Goal: Task Accomplishment & Management: Use online tool/utility

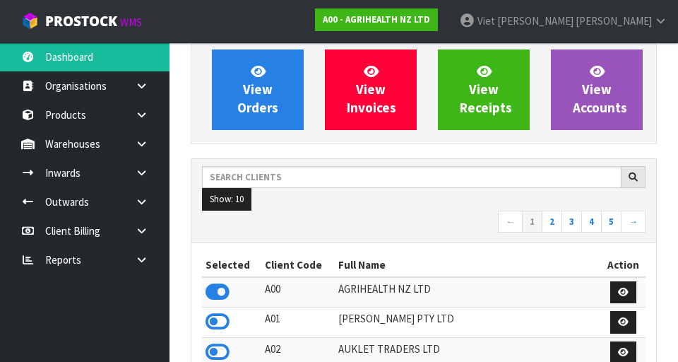
scroll to position [115, 0]
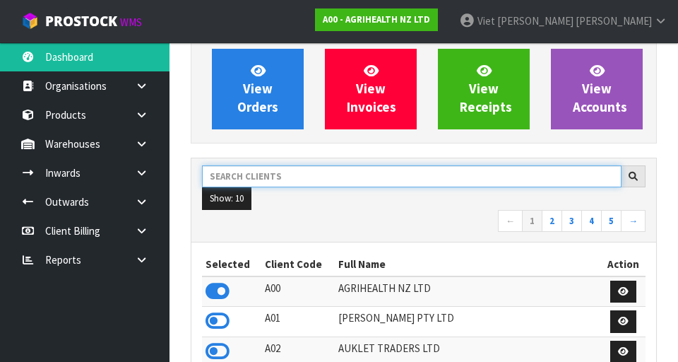
click at [492, 173] on input "text" at bounding box center [412, 176] width 420 height 22
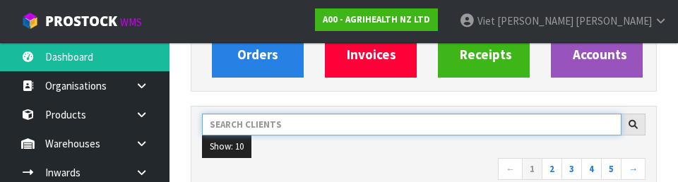
scroll to position [194, 0]
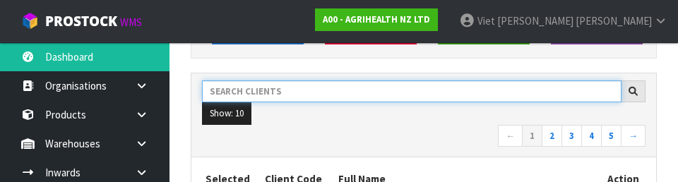
type input "D"
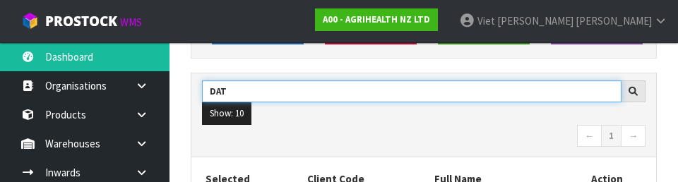
type input "DAT"
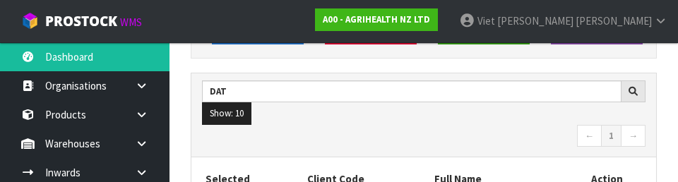
click at [444, 138] on nav "← 1 →" at bounding box center [424, 137] width 444 height 25
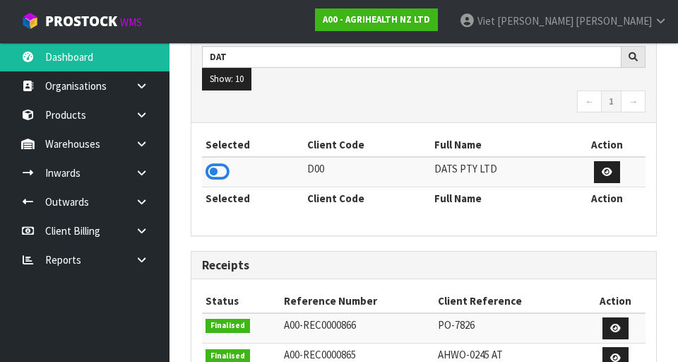
scroll to position [239, 0]
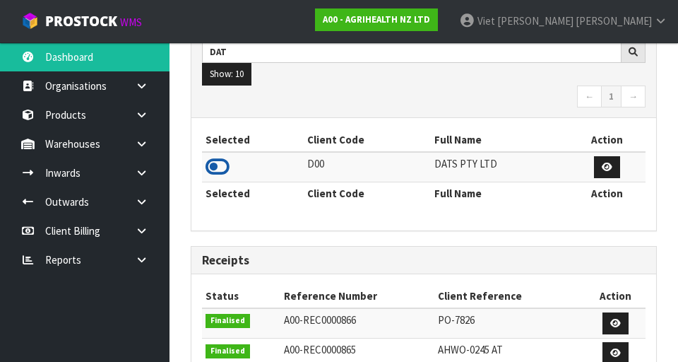
click at [225, 175] on icon at bounding box center [218, 166] width 24 height 21
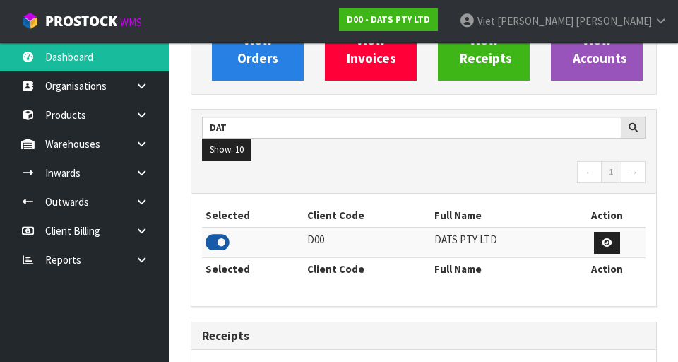
scroll to position [165, 0]
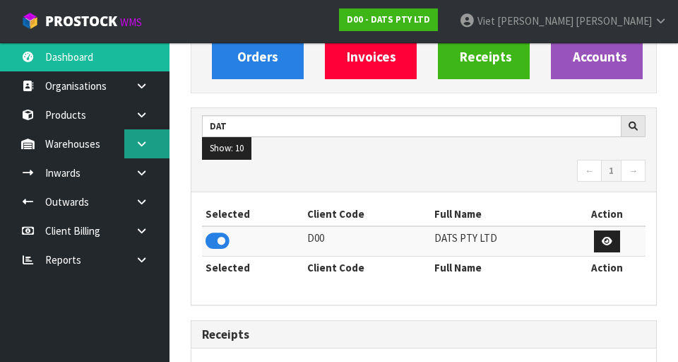
click at [147, 140] on icon at bounding box center [141, 143] width 13 height 11
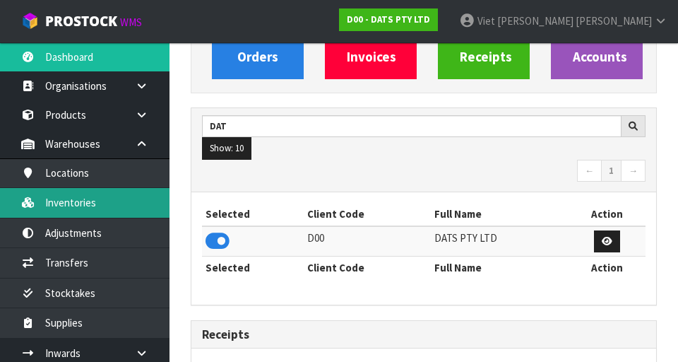
click at [49, 192] on link "Inventories" at bounding box center [85, 202] width 170 height 29
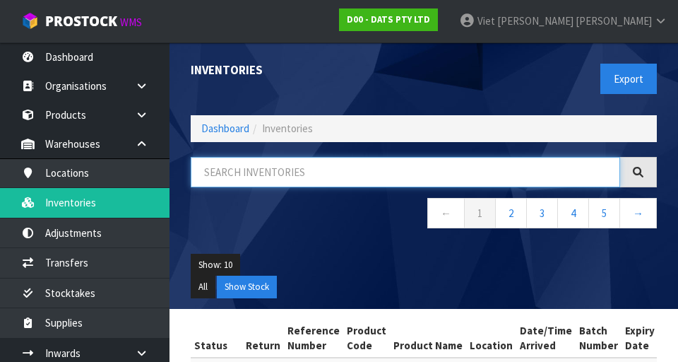
click at [218, 177] on input "text" at bounding box center [405, 172] width 429 height 30
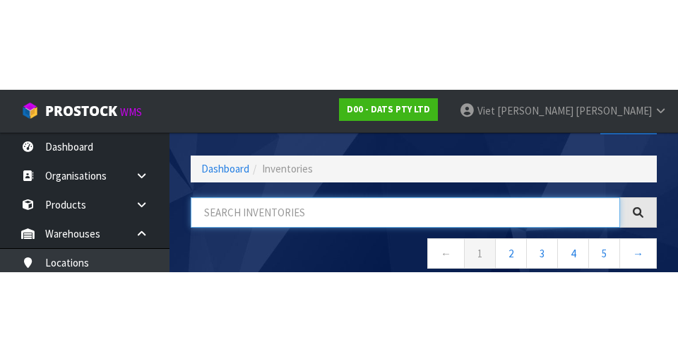
scroll to position [81, 0]
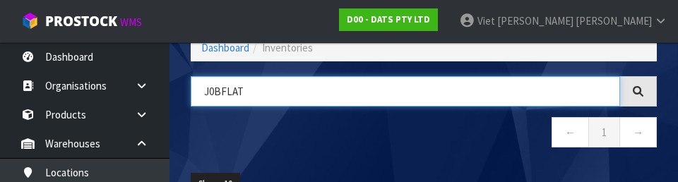
click at [214, 93] on input "J0BFLAT" at bounding box center [405, 91] width 429 height 30
click at [255, 88] on input "JOBFLAT" at bounding box center [405, 91] width 429 height 30
click at [220, 96] on input "JOBFLAT" at bounding box center [405, 91] width 429 height 30
click at [263, 90] on input "JOBLFLAT" at bounding box center [405, 91] width 429 height 30
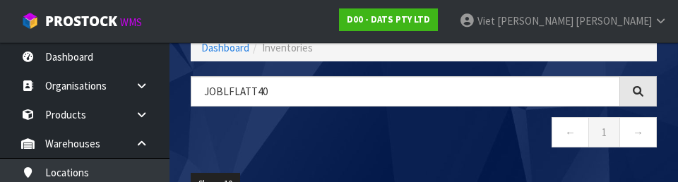
click at [469, 154] on div "JOBLFLATT40 ← 1 →" at bounding box center [423, 119] width 487 height 86
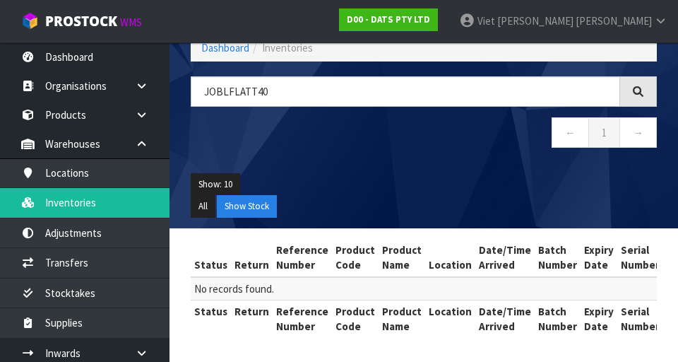
click at [635, 97] on div at bounding box center [638, 91] width 37 height 30
click at [639, 97] on div at bounding box center [638, 91] width 37 height 30
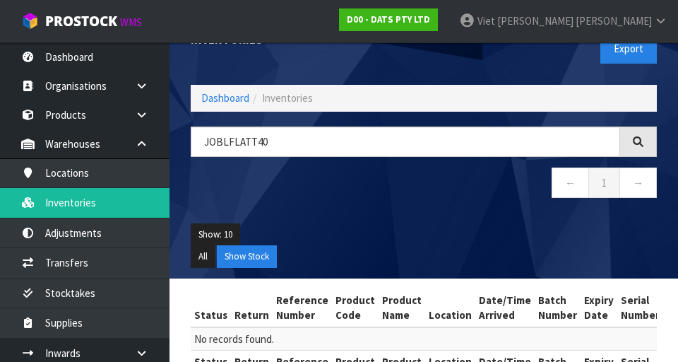
scroll to position [0, 0]
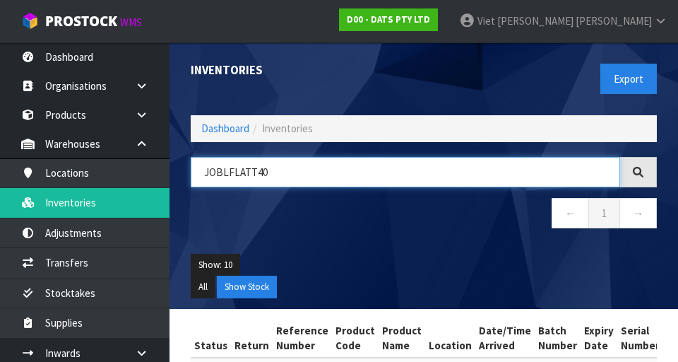
click at [487, 170] on input "JOBLFLATT40" at bounding box center [405, 172] width 429 height 30
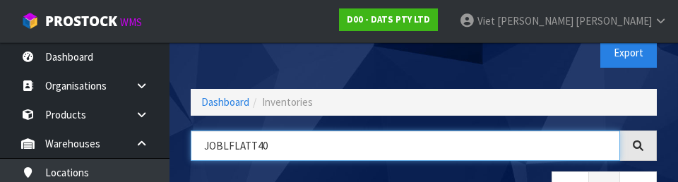
scroll to position [81, 0]
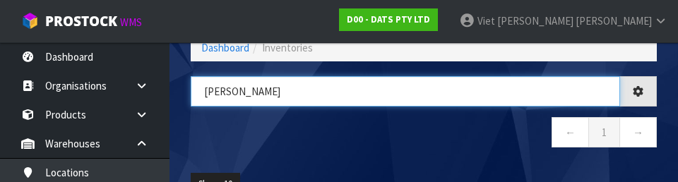
type input "J"
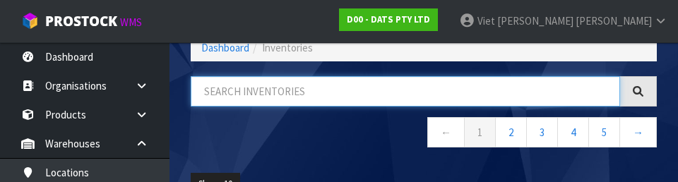
scroll to position [0, 0]
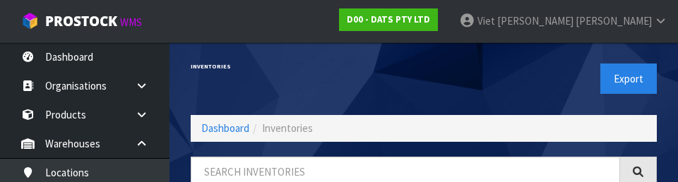
click at [530, 87] on div "Export" at bounding box center [546, 78] width 244 height 73
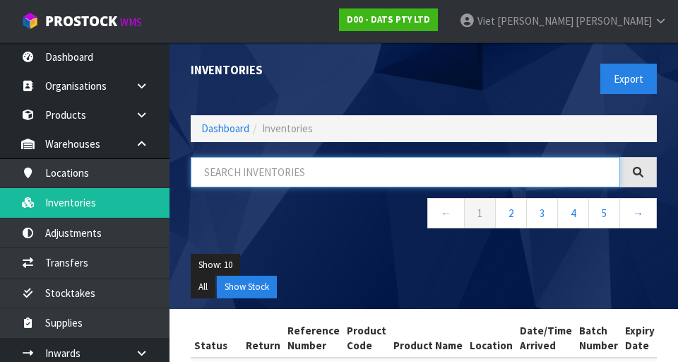
click at [437, 160] on input "text" at bounding box center [405, 172] width 429 height 30
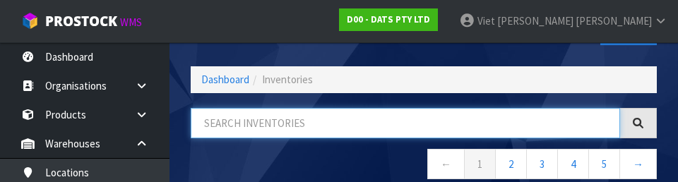
scroll to position [81, 0]
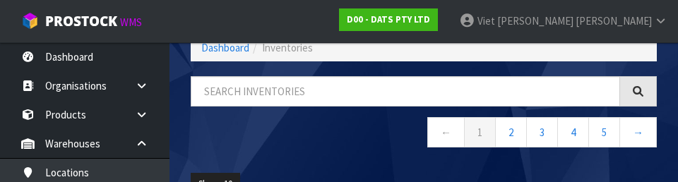
click at [397, 151] on nav "← 1 2 3 4 5 →" at bounding box center [424, 134] width 466 height 35
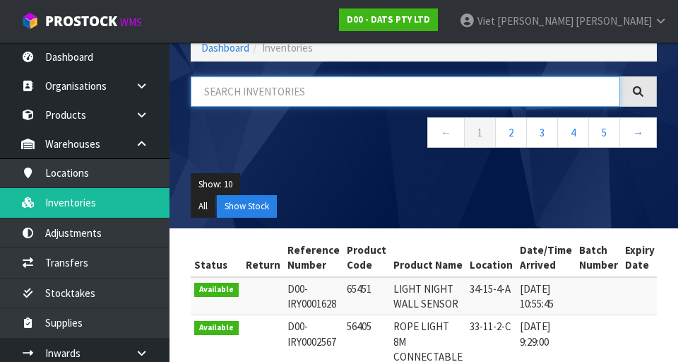
click at [453, 93] on input "text" at bounding box center [405, 91] width 429 height 30
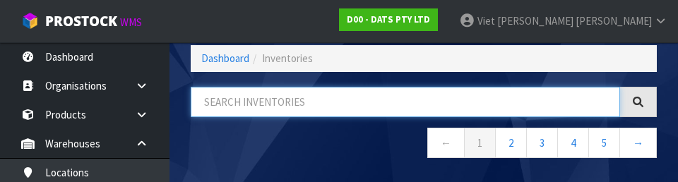
scroll to position [70, 0]
click at [218, 101] on input "text" at bounding box center [405, 102] width 429 height 30
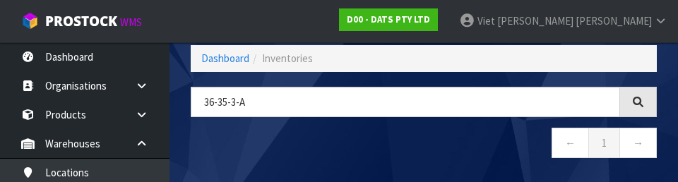
click at [501, 150] on nav "← 1 →" at bounding box center [424, 145] width 466 height 35
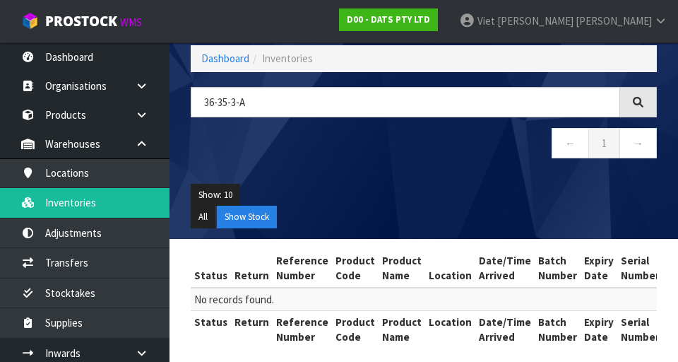
click at [645, 102] on div at bounding box center [638, 102] width 37 height 30
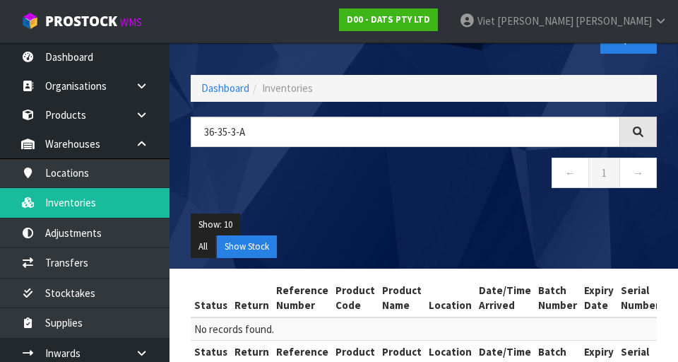
scroll to position [18, 0]
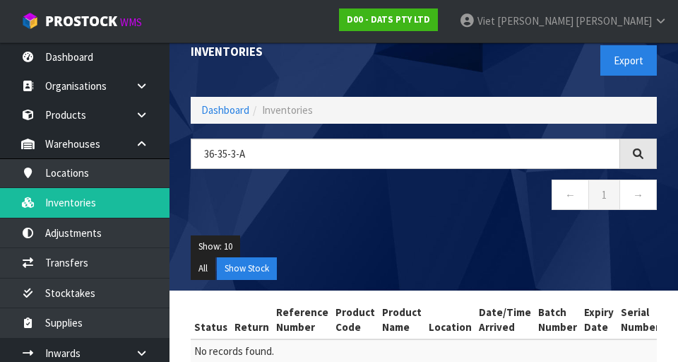
click at [632, 160] on div at bounding box center [638, 153] width 37 height 30
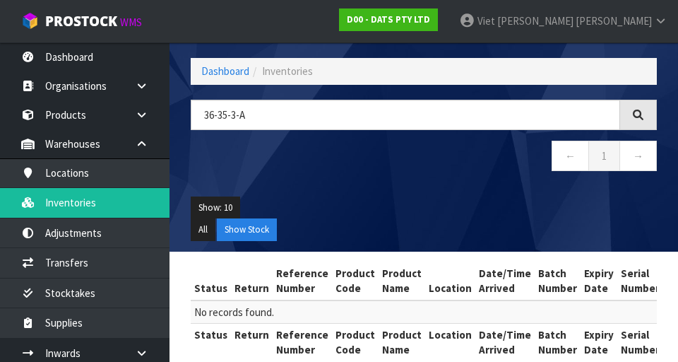
scroll to position [82, 0]
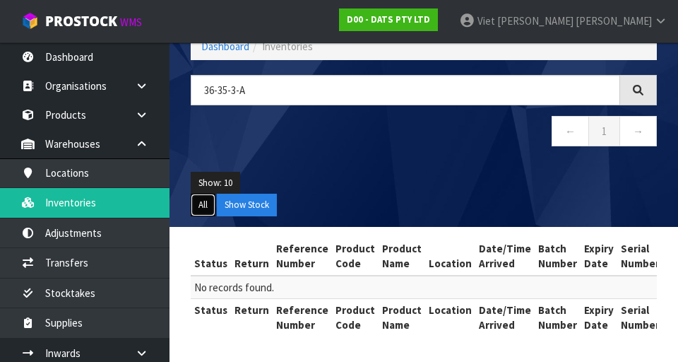
click at [194, 215] on button "All" at bounding box center [203, 205] width 25 height 23
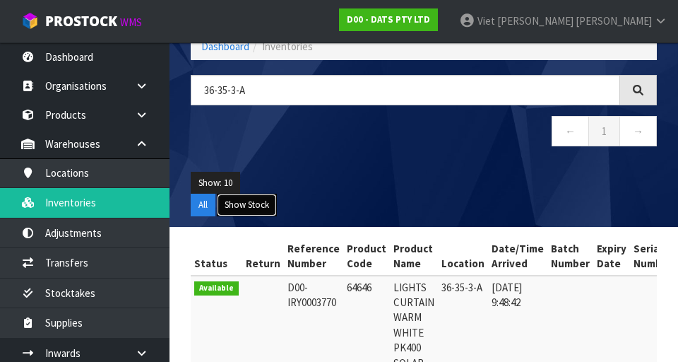
click at [247, 208] on button "Show Stock" at bounding box center [247, 205] width 60 height 23
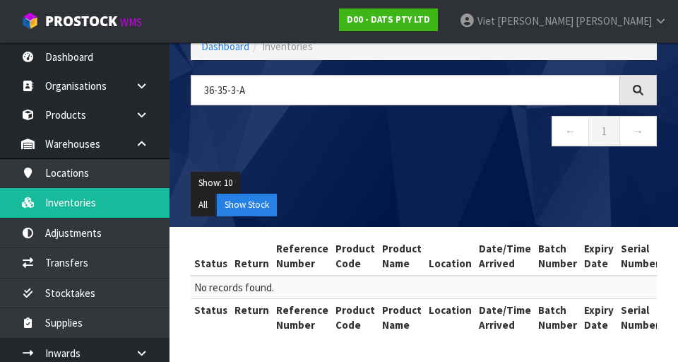
click at [636, 97] on div at bounding box center [638, 90] width 37 height 30
click at [643, 91] on icon at bounding box center [638, 90] width 11 height 11
click at [634, 93] on icon at bounding box center [638, 90] width 11 height 11
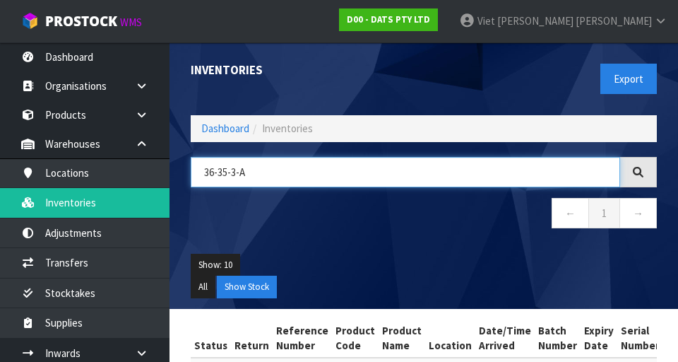
click at [269, 166] on input "36-35-3-A" at bounding box center [405, 172] width 429 height 30
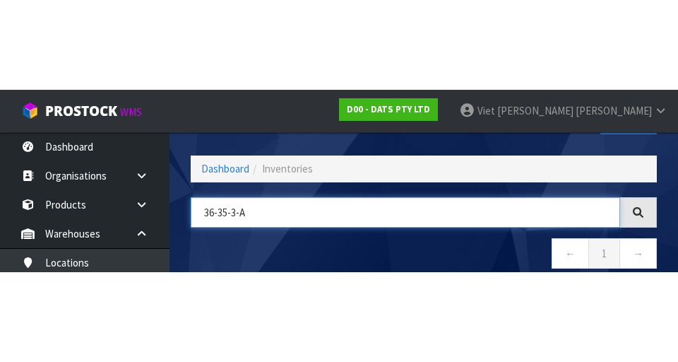
scroll to position [81, 0]
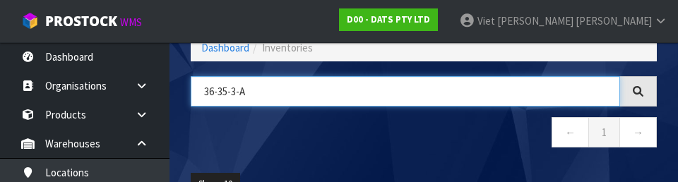
click at [232, 94] on input "36-35-3-A" at bounding box center [405, 91] width 429 height 30
click at [255, 91] on input "36-39-3-A" at bounding box center [405, 91] width 429 height 30
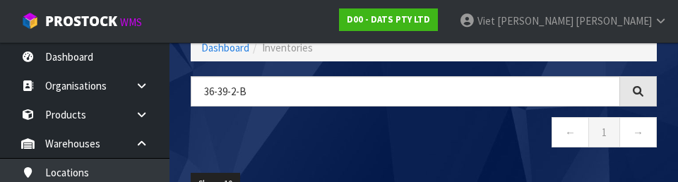
click at [449, 143] on nav "← 1 →" at bounding box center [424, 134] width 466 height 35
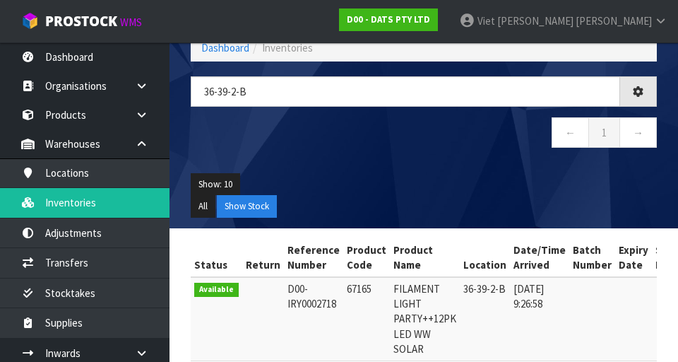
click at [631, 104] on div at bounding box center [638, 91] width 37 height 30
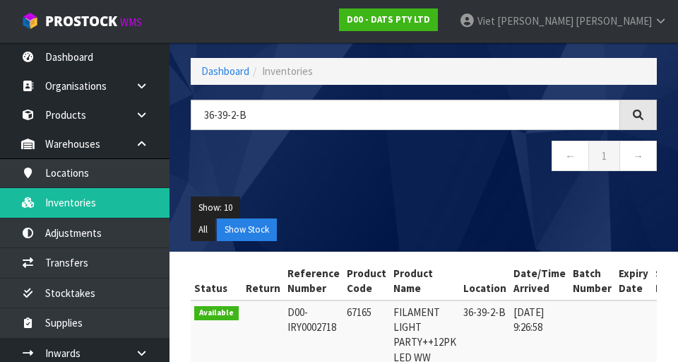
scroll to position [55, 0]
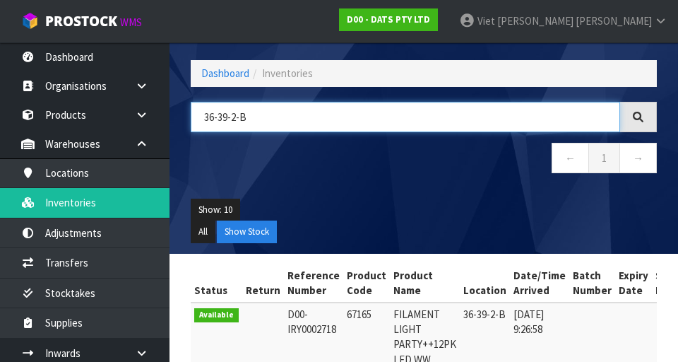
click at [527, 112] on input "36-39-2-B" at bounding box center [405, 117] width 429 height 30
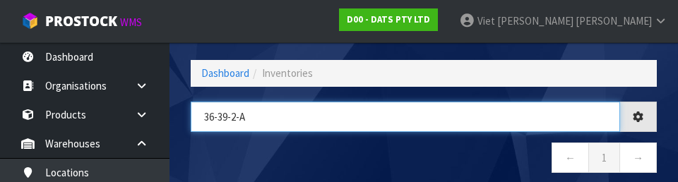
type input "36-39-2-A"
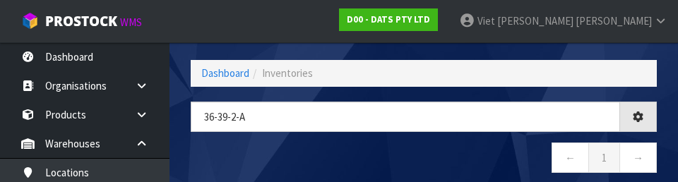
click at [522, 141] on div "36-39-2-A ← 1 →" at bounding box center [423, 145] width 487 height 86
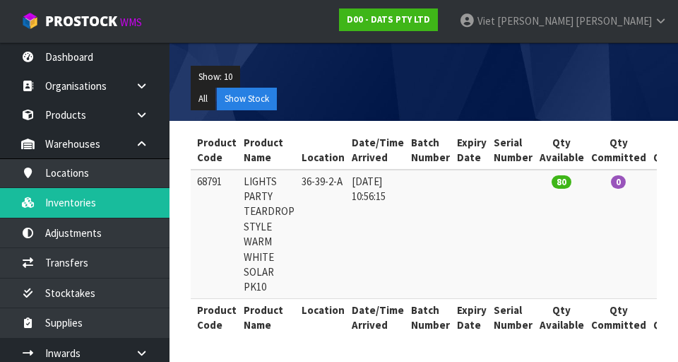
scroll to position [0, 0]
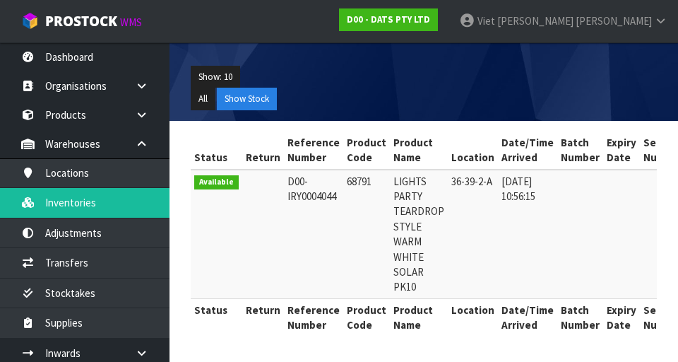
copy td "68791"
click at [603, 257] on td at bounding box center [621, 234] width 37 height 129
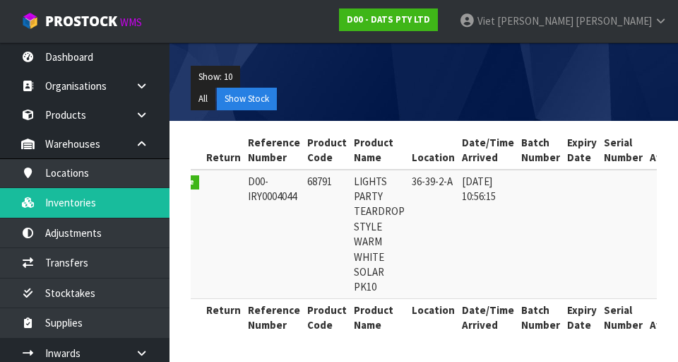
scroll to position [0, 39]
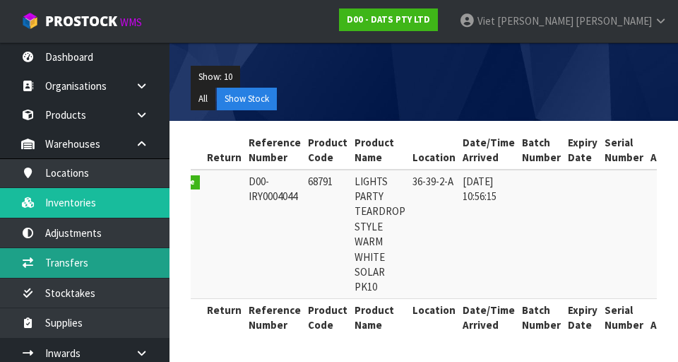
click at [40, 268] on link "Transfers" at bounding box center [85, 262] width 170 height 29
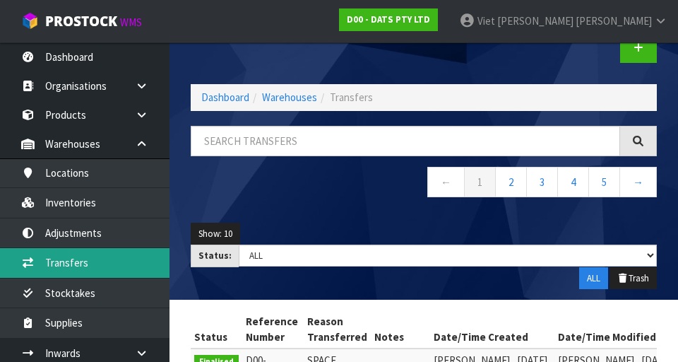
scroll to position [23, 0]
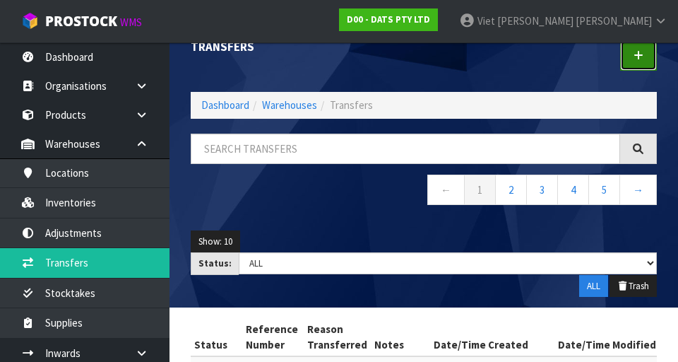
click at [632, 60] on link at bounding box center [638, 55] width 37 height 30
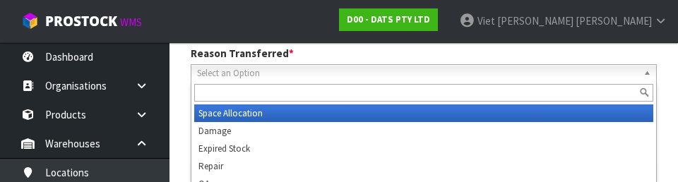
scroll to position [195, 0]
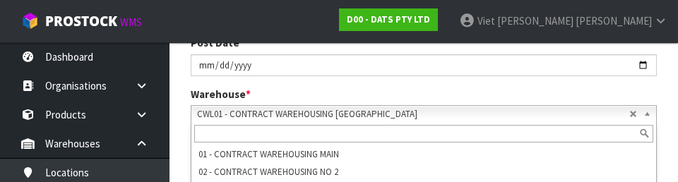
click at [188, 90] on div "Warehouse * 01 - CONTRACT WAREHOUSING MAIN 02 - CONTRACT WAREHOUSING NO 2 CHC -…" at bounding box center [423, 105] width 487 height 36
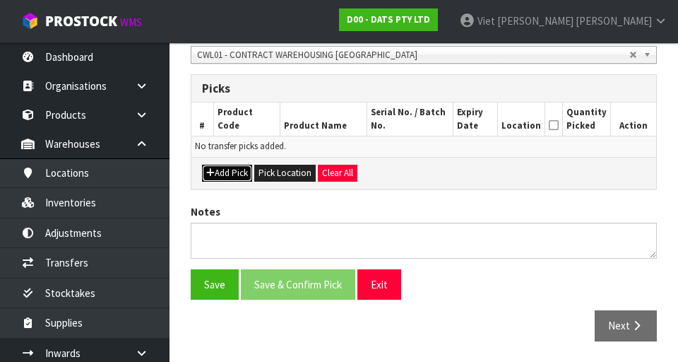
click at [215, 174] on button "Add Pick" at bounding box center [227, 173] width 50 height 17
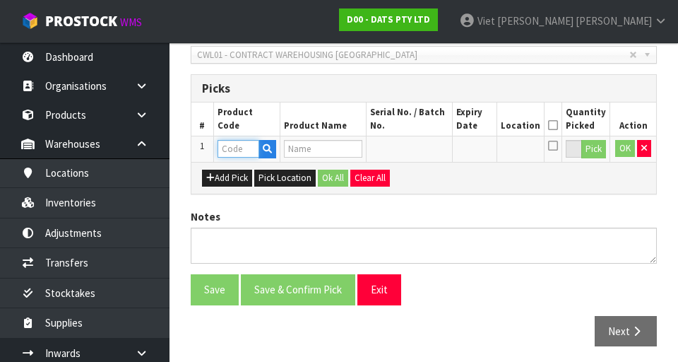
click at [234, 149] on input "text" at bounding box center [239, 149] width 42 height 18
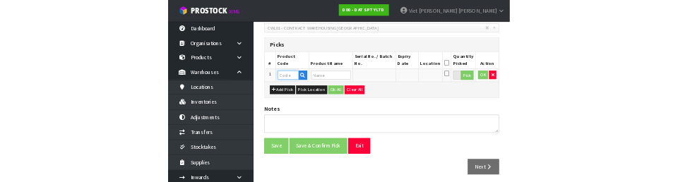
scroll to position [311, 0]
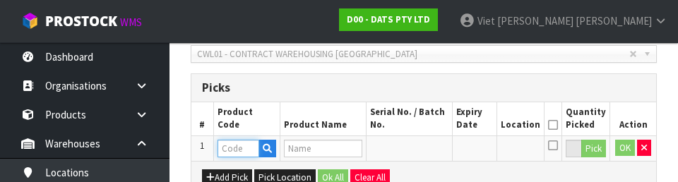
type input "68791"
type input "LIGHTS PARTY TEARDROP STYLE WARM WHITE SOLAR PK10"
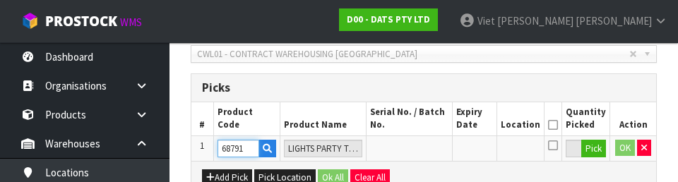
type input "68791"
click at [202, 116] on th "#" at bounding box center [202, 118] width 22 height 33
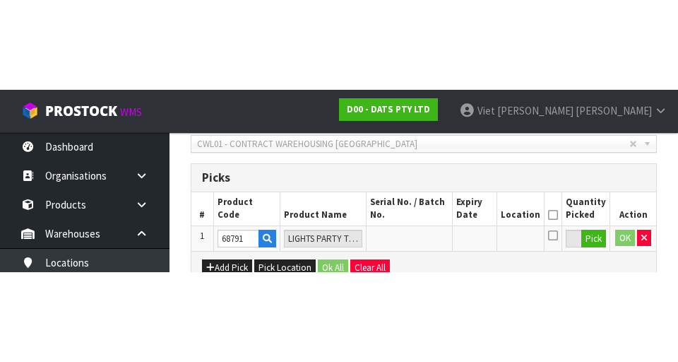
scroll to position [317, 0]
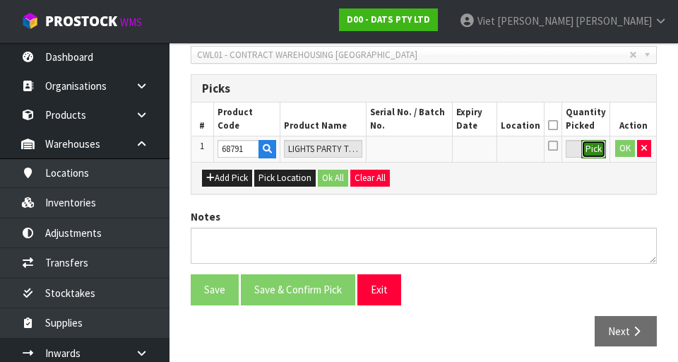
click at [586, 157] on button "Pick" at bounding box center [593, 149] width 25 height 18
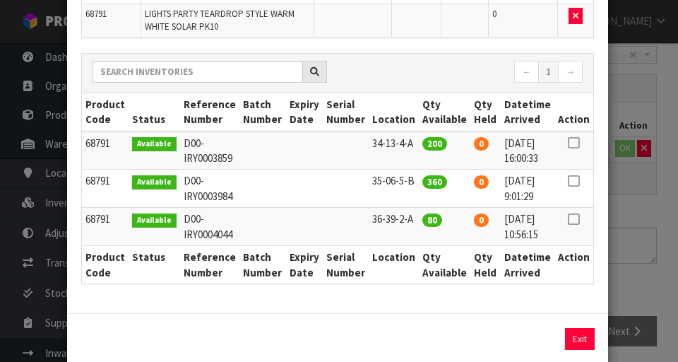
scroll to position [143, 0]
click at [574, 219] on icon at bounding box center [573, 219] width 11 height 1
click at [535, 333] on button "Assign Pick" at bounding box center [532, 339] width 58 height 22
type input "80"
click at [656, 228] on div "Pick Line Picks Product Code Product Name Serial No. / Batch No. Expiry Date Lo…" at bounding box center [339, 181] width 678 height 362
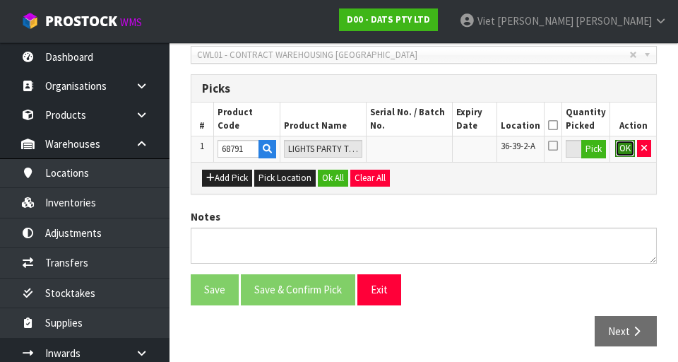
click at [619, 151] on button "OK" at bounding box center [625, 148] width 20 height 17
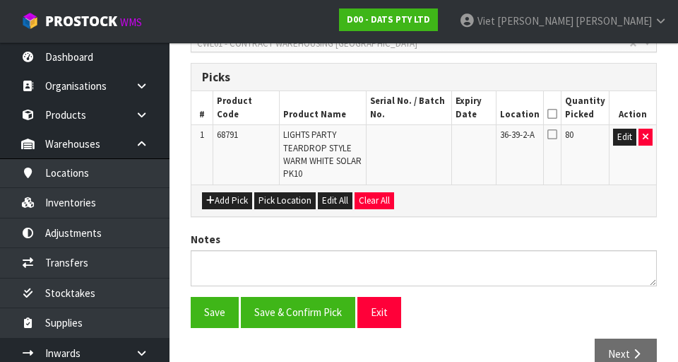
scroll to position [318, 0]
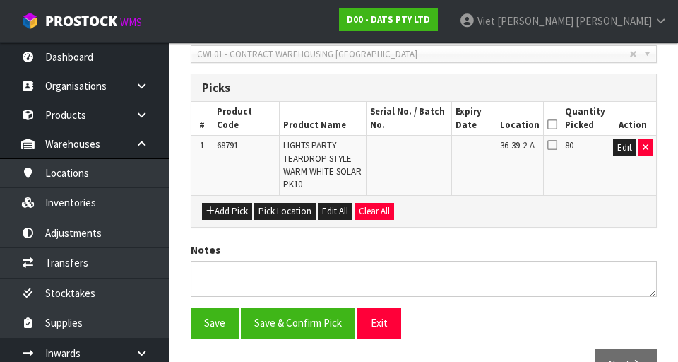
click at [553, 149] on icon at bounding box center [552, 144] width 10 height 11
click at [0, 0] on input "checkbox" at bounding box center [0, 0] width 0 height 0
click at [557, 124] on icon at bounding box center [552, 124] width 10 height 1
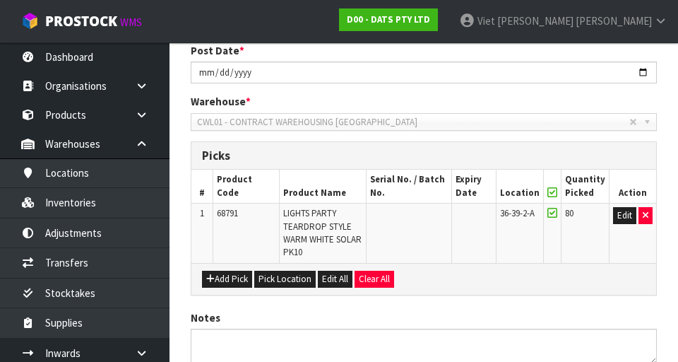
scroll to position [356, 0]
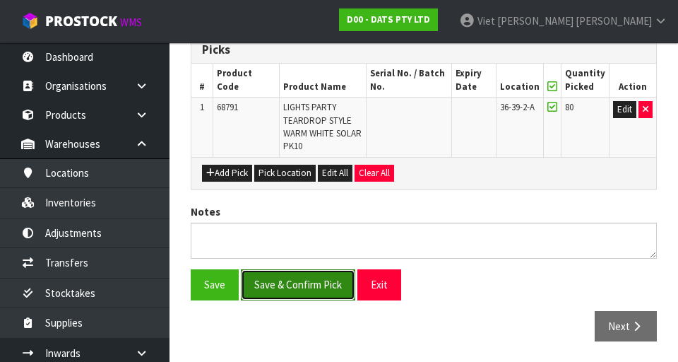
click at [297, 277] on button "Save & Confirm Pick" at bounding box center [298, 284] width 114 height 30
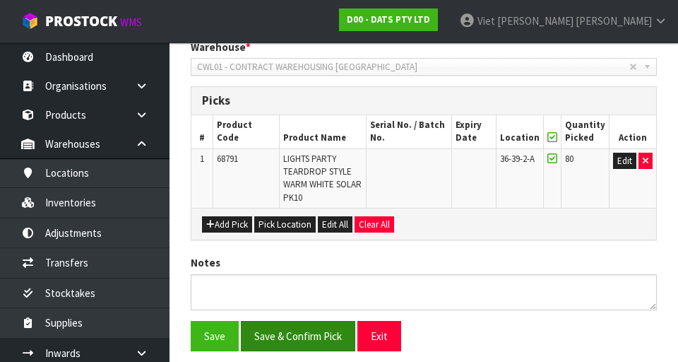
scroll to position [0, 0]
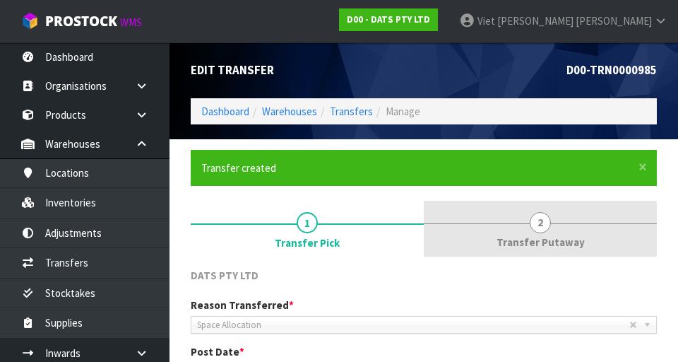
click at [568, 233] on link "2 Transfer Putaway" at bounding box center [540, 229] width 233 height 56
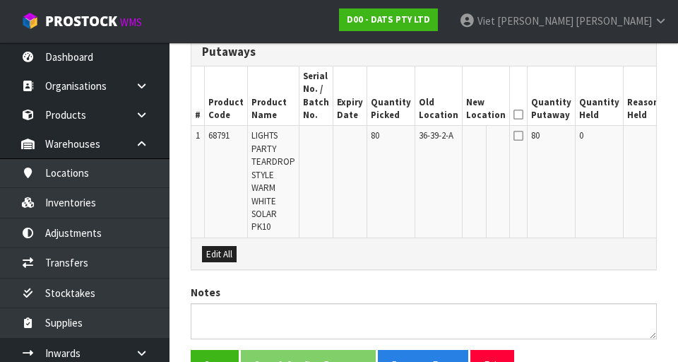
scroll to position [405, 0]
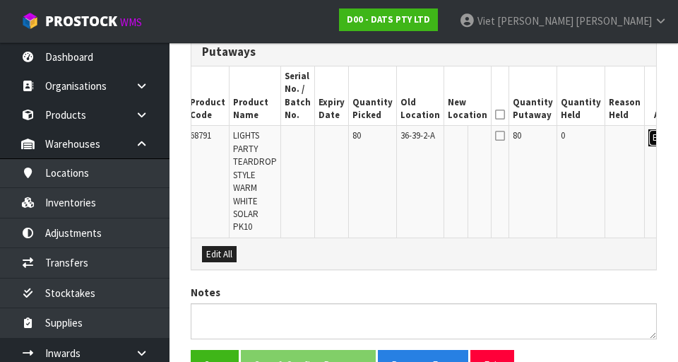
click at [648, 145] on button "Edit" at bounding box center [659, 137] width 23 height 17
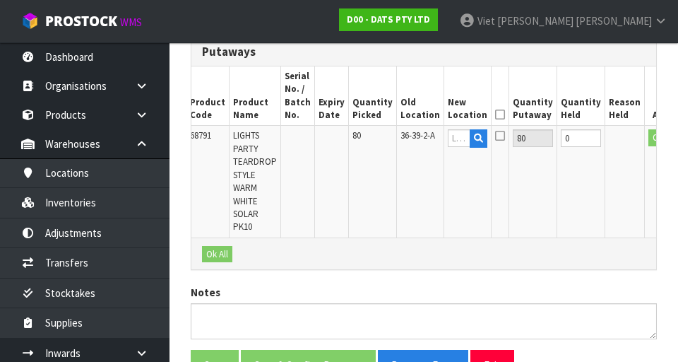
scroll to position [0, 14]
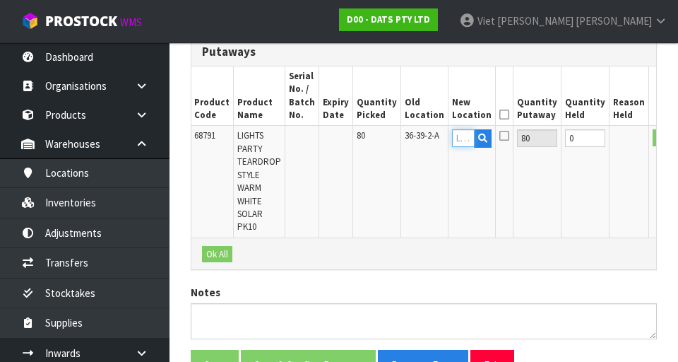
click at [452, 134] on input "text" at bounding box center [463, 138] width 23 height 18
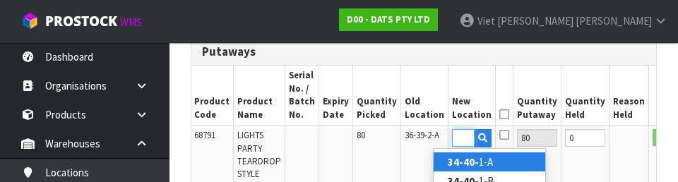
scroll to position [0, 19]
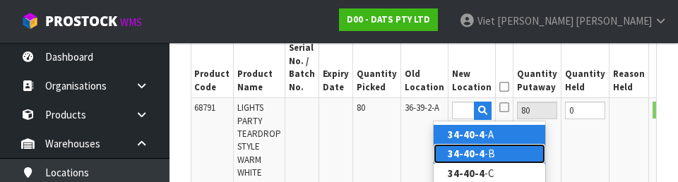
click at [510, 156] on link "34-40-4 -B" at bounding box center [490, 153] width 112 height 19
type input "34-40-4-B"
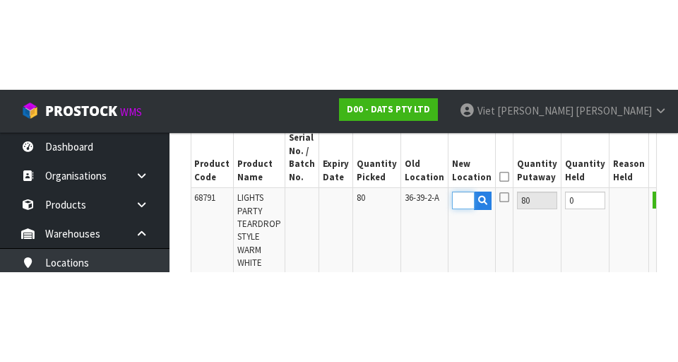
scroll to position [0, 0]
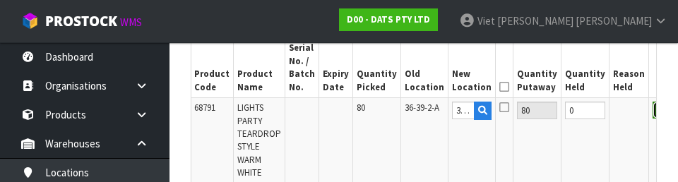
click at [653, 117] on button "OK" at bounding box center [663, 110] width 20 height 17
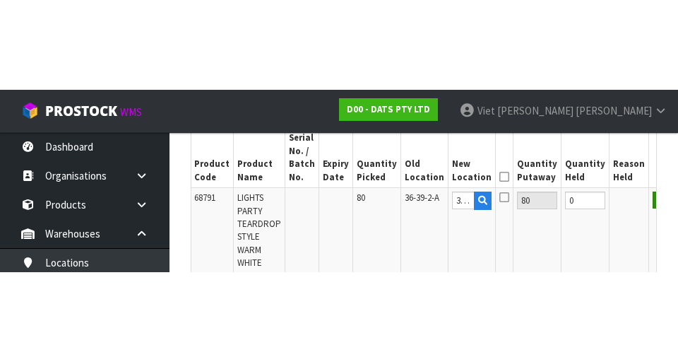
scroll to position [433, 0]
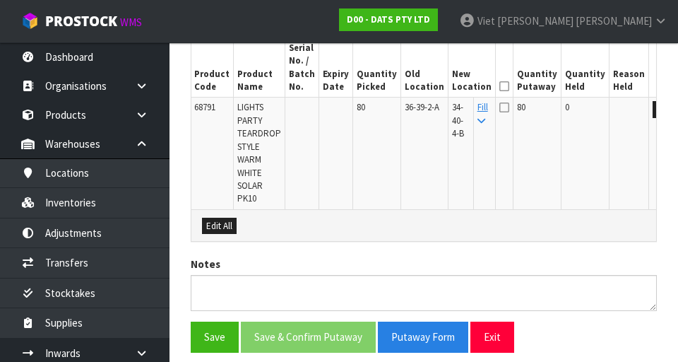
click at [499, 87] on icon at bounding box center [504, 86] width 10 height 1
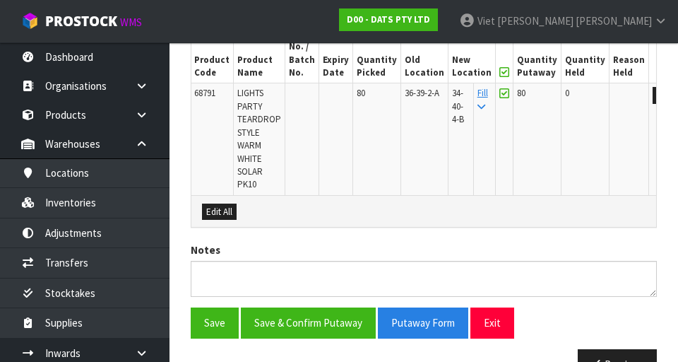
scroll to position [448, 0]
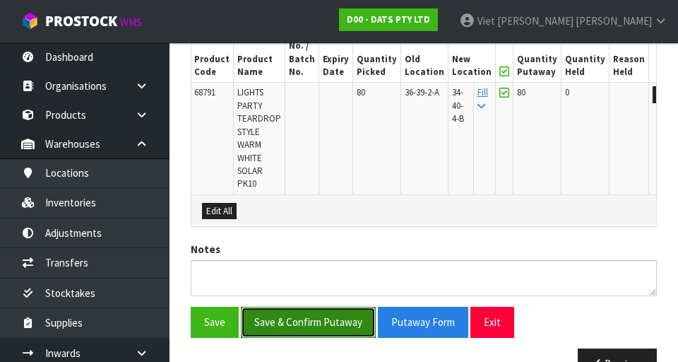
click at [309, 323] on button "Save & Confirm Putaway" at bounding box center [308, 322] width 135 height 30
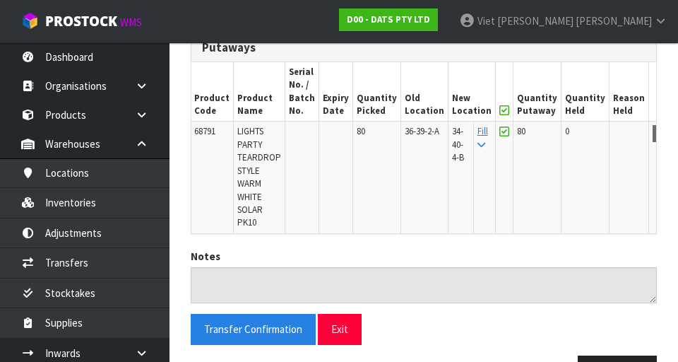
scroll to position [396, 0]
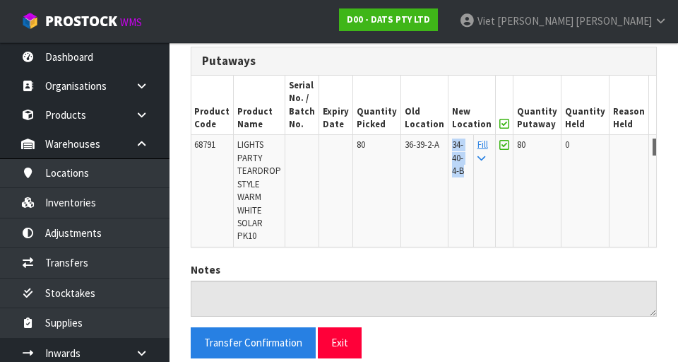
copy span "34-40-4-B"
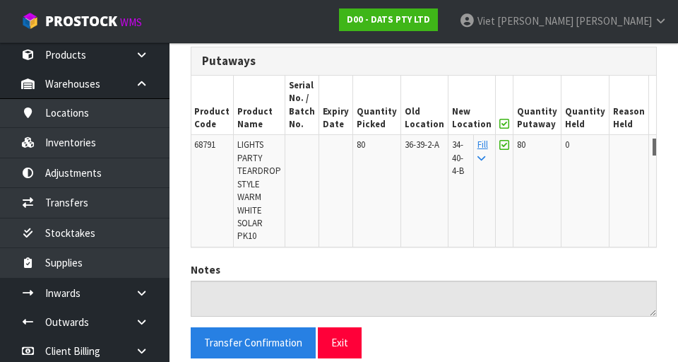
scroll to position [61, 0]
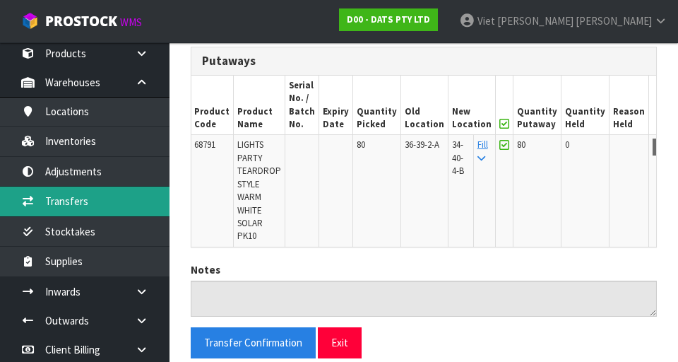
click at [42, 206] on link "Transfers" at bounding box center [85, 200] width 170 height 29
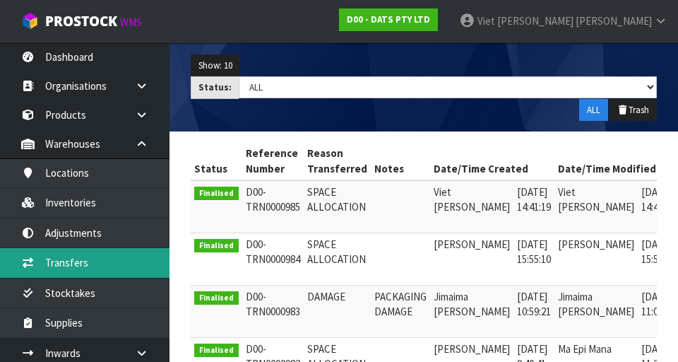
scroll to position [0, 23]
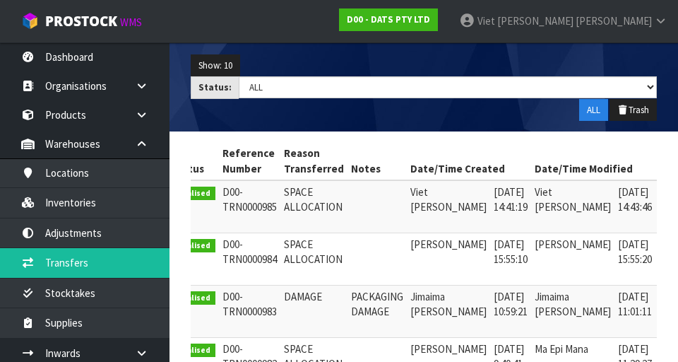
click at [662, 191] on link at bounding box center [675, 195] width 26 height 23
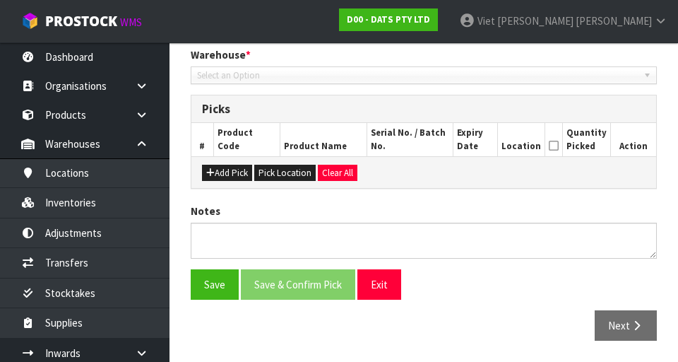
type input "[DATE]"
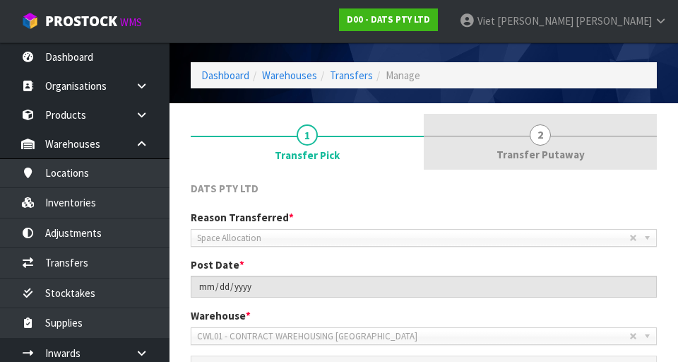
click at [562, 150] on span "Transfer Putaway" at bounding box center [541, 154] width 88 height 15
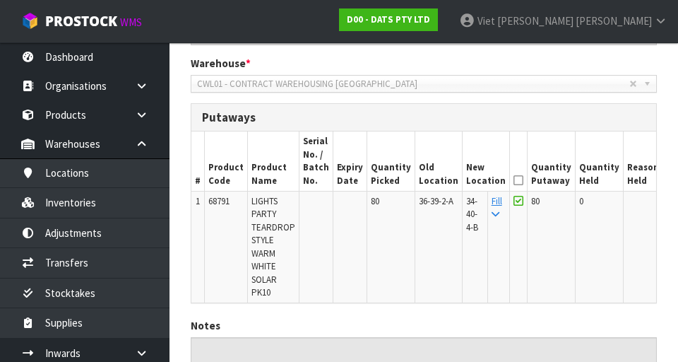
scroll to position [291, 0]
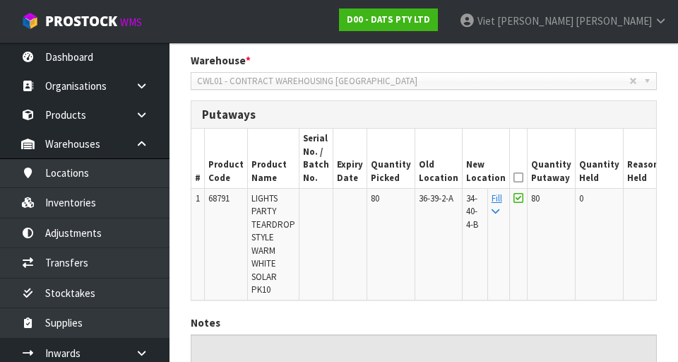
click at [466, 203] on span "34-40-4-B" at bounding box center [472, 211] width 12 height 38
copy span "68791"
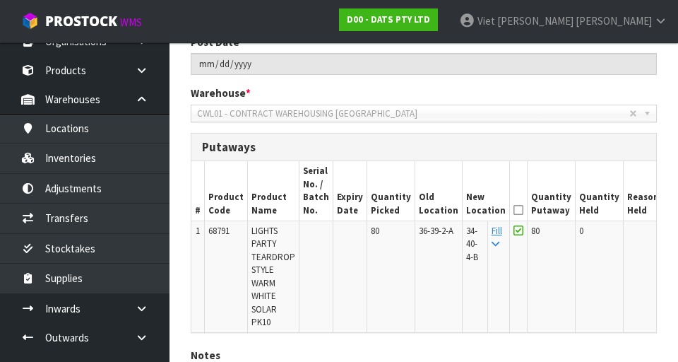
scroll to position [56, 0]
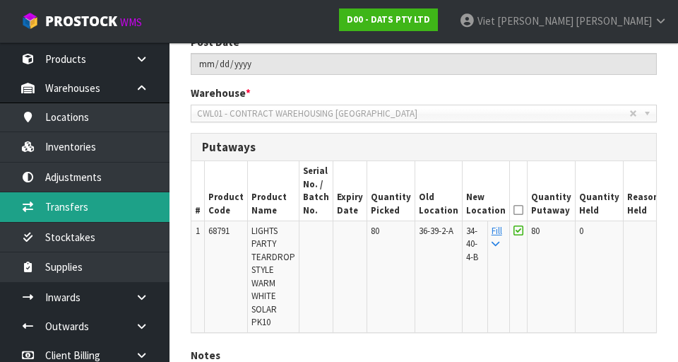
click at [45, 212] on link "Transfers" at bounding box center [85, 206] width 170 height 29
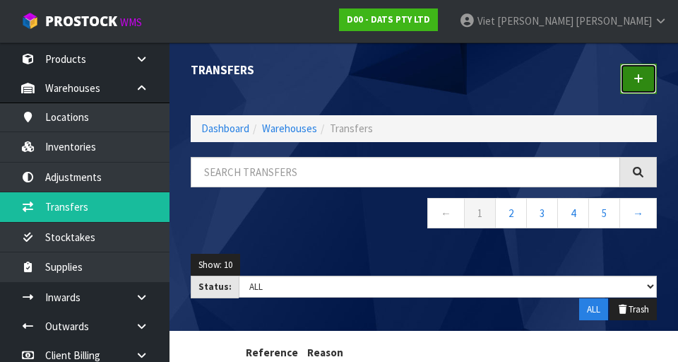
click at [629, 87] on link at bounding box center [638, 79] width 37 height 30
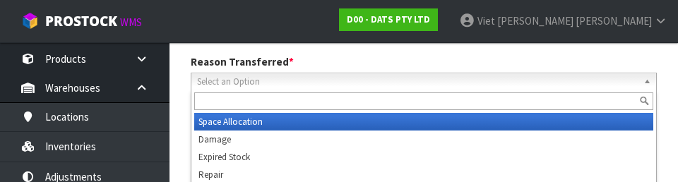
scroll to position [195, 0]
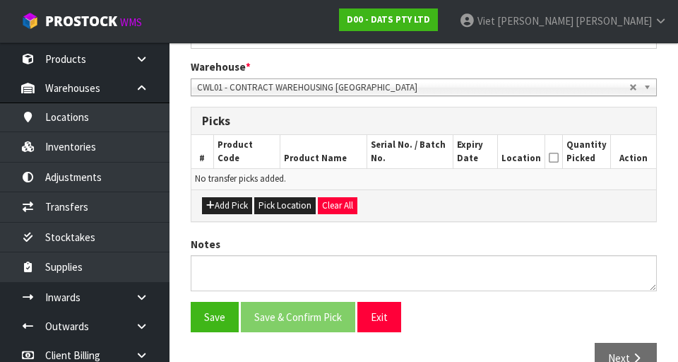
scroll to position [290, 0]
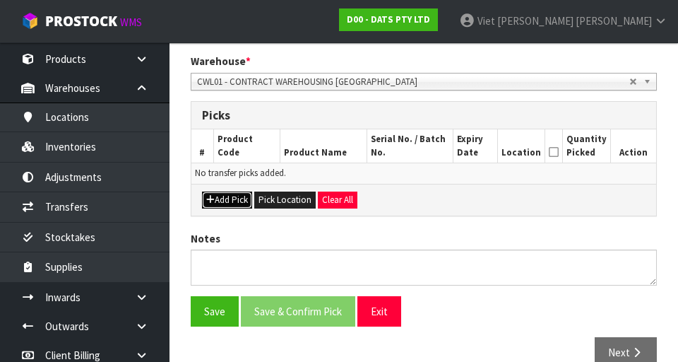
click at [211, 203] on icon "button" at bounding box center [210, 199] width 8 height 9
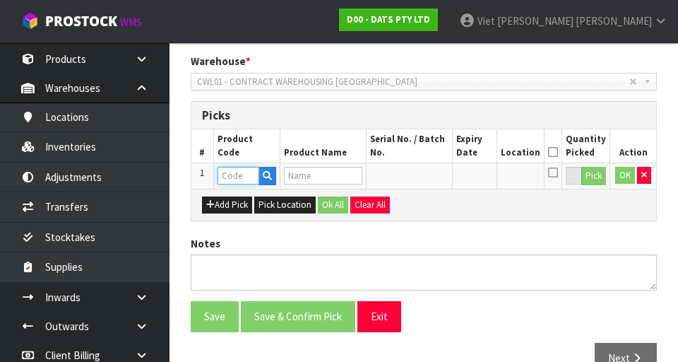
click at [236, 171] on input "text" at bounding box center [239, 176] width 42 height 18
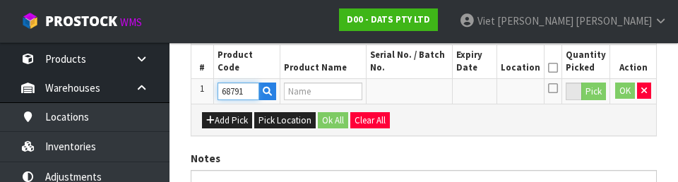
type input "68791"
click at [566, 140] on div "DATS PTY LTD Reason Transferred * Space Allocation Damage Expired Stock Repair …" at bounding box center [424, 70] width 466 height 457
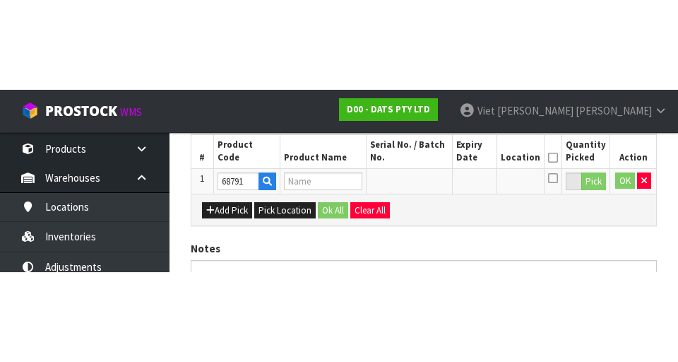
scroll to position [322, 0]
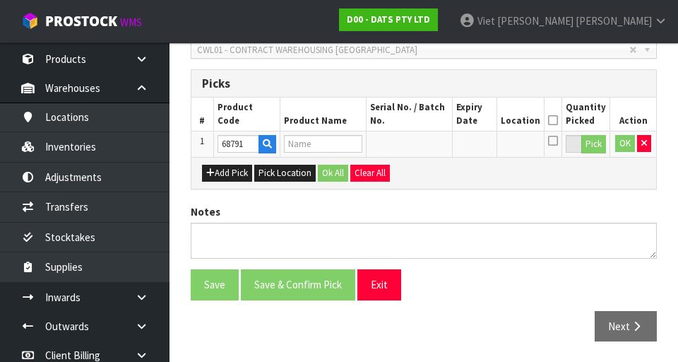
type input "LIGHTS PARTY TEARDROP STYLE WARM WHITE SOLAR PK10"
click at [593, 150] on button "Pick" at bounding box center [593, 144] width 25 height 18
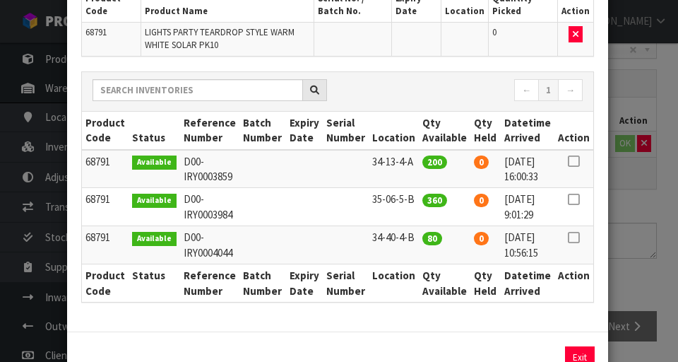
scroll to position [129, 0]
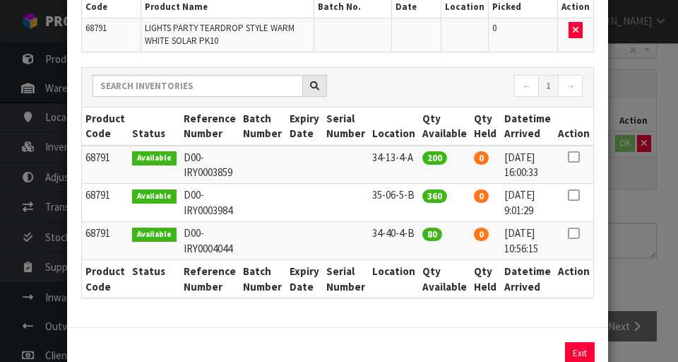
click at [573, 233] on icon at bounding box center [573, 233] width 11 height 1
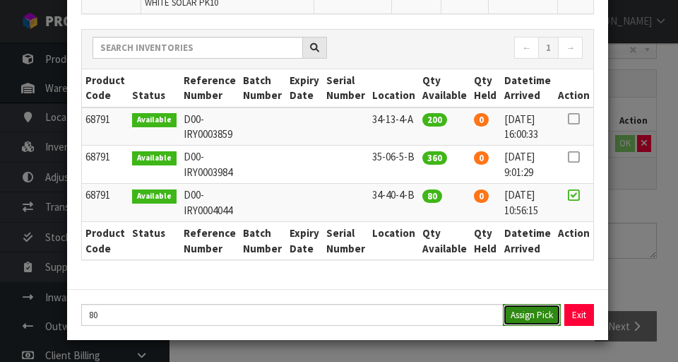
click at [540, 316] on button "Assign Pick" at bounding box center [532, 315] width 58 height 22
type input "80"
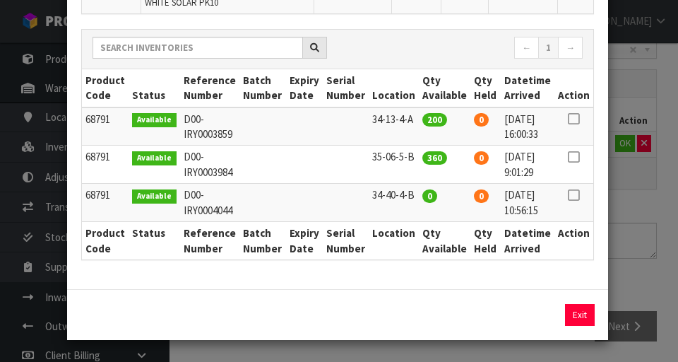
click at [654, 205] on div "Pick Line Picks Product Code Product Name Serial No. / Batch No. Expiry Date Lo…" at bounding box center [339, 181] width 678 height 362
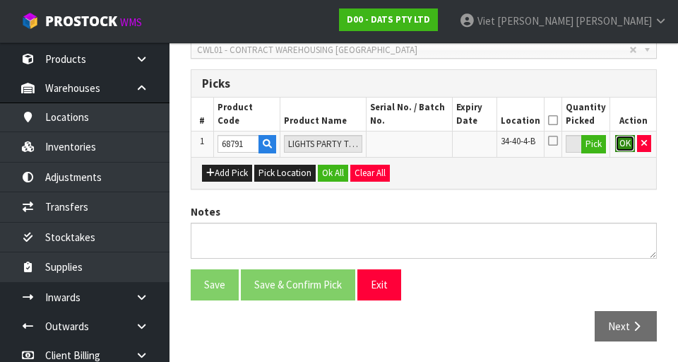
click at [619, 149] on button "OK" at bounding box center [625, 143] width 20 height 17
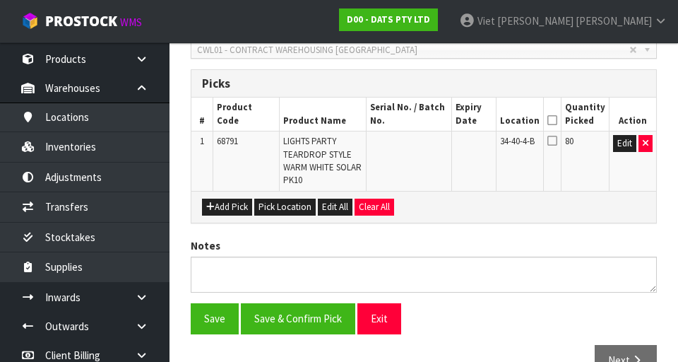
click at [553, 146] on icon at bounding box center [552, 140] width 10 height 11
click at [0, 0] on input "checkbox" at bounding box center [0, 0] width 0 height 0
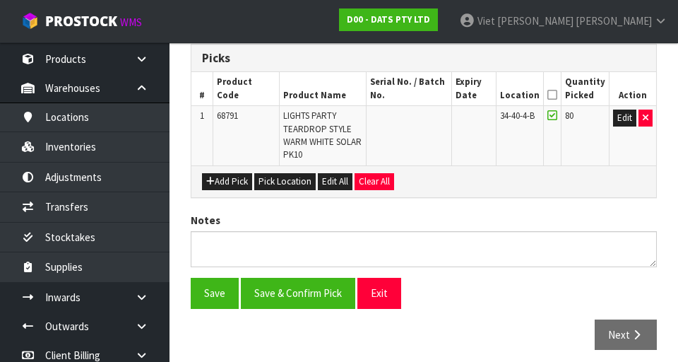
scroll to position [356, 0]
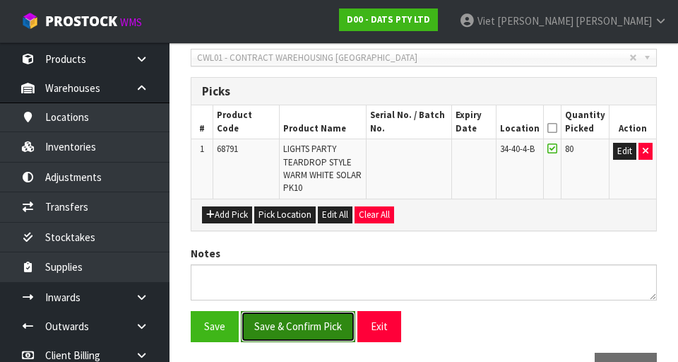
click at [272, 319] on button "Save & Confirm Pick" at bounding box center [298, 326] width 114 height 30
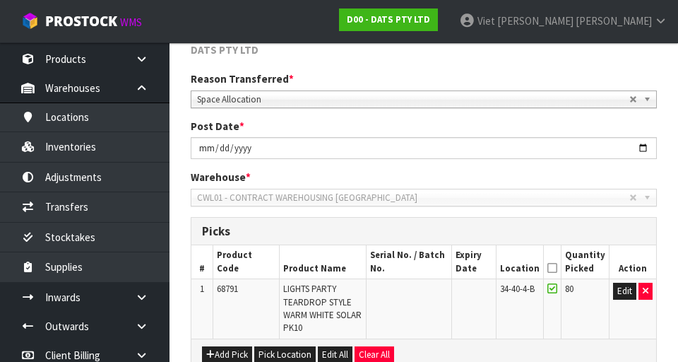
scroll to position [0, 0]
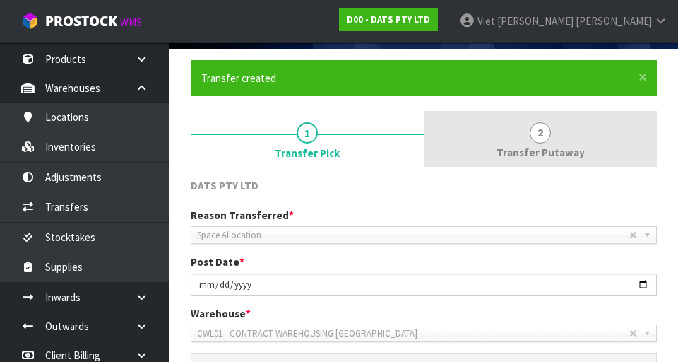
click at [536, 149] on span "Transfer Putaway" at bounding box center [541, 152] width 88 height 15
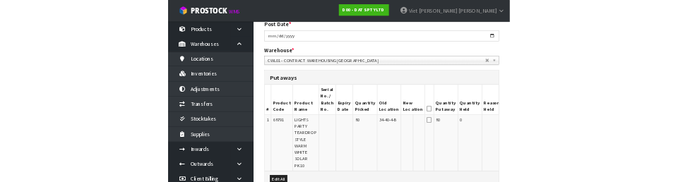
scroll to position [299, 0]
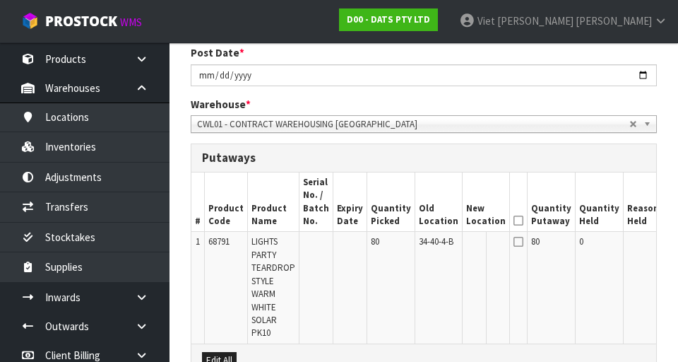
click at [667, 249] on button "Edit" at bounding box center [678, 243] width 23 height 17
click at [466, 247] on input "text" at bounding box center [477, 244] width 23 height 18
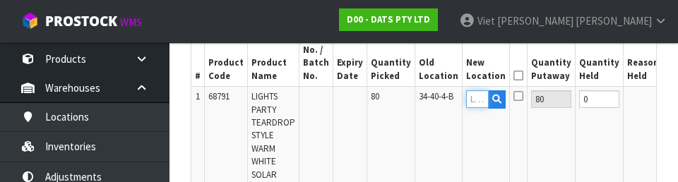
scroll to position [445, 0]
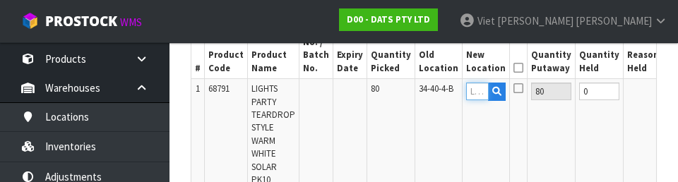
paste input "68791"
type input "68791"
click at [624, 134] on td at bounding box center [644, 135] width 40 height 112
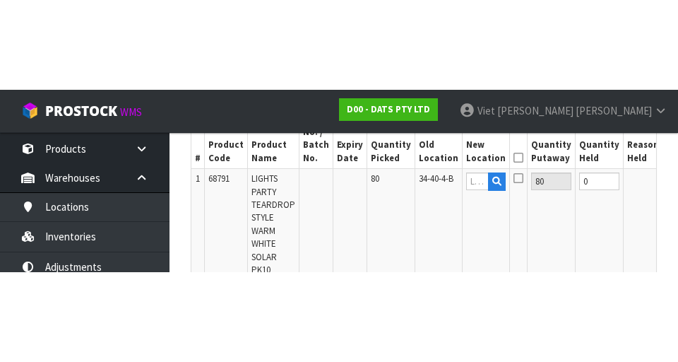
scroll to position [0, 0]
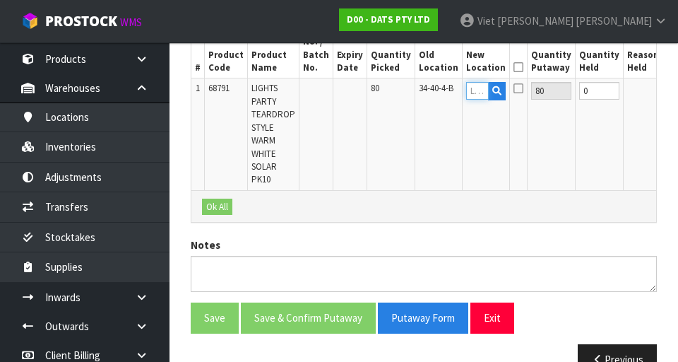
click at [466, 95] on input "text" at bounding box center [477, 91] width 23 height 18
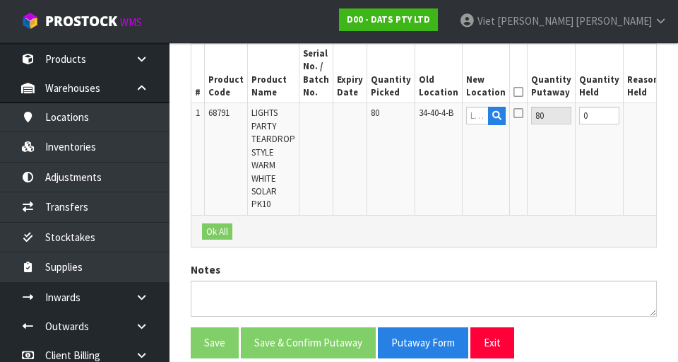
scroll to position [427, 0]
copy span "34-40-4-B"
click at [466, 119] on input "text" at bounding box center [477, 116] width 23 height 18
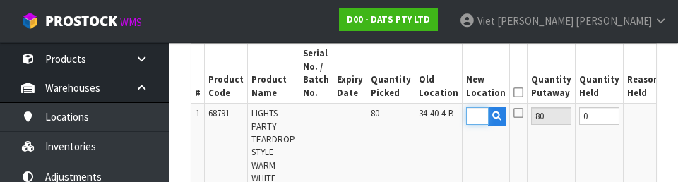
scroll to position [0, 27]
click at [466, 116] on input "34-40-4-B" at bounding box center [477, 116] width 23 height 18
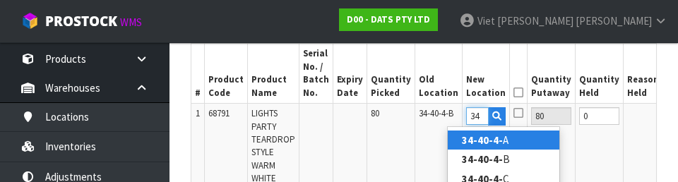
scroll to position [0, 0]
type input "3"
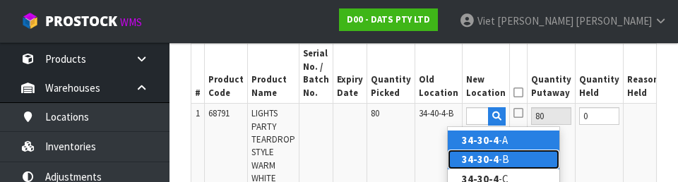
click at [512, 158] on link "34-30-4 -B" at bounding box center [504, 159] width 112 height 19
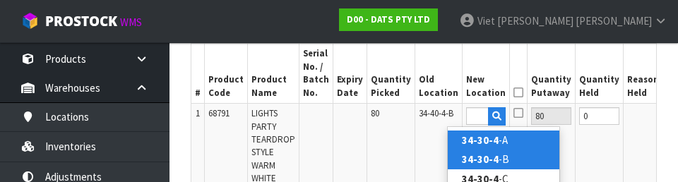
type input "34-30-4-B"
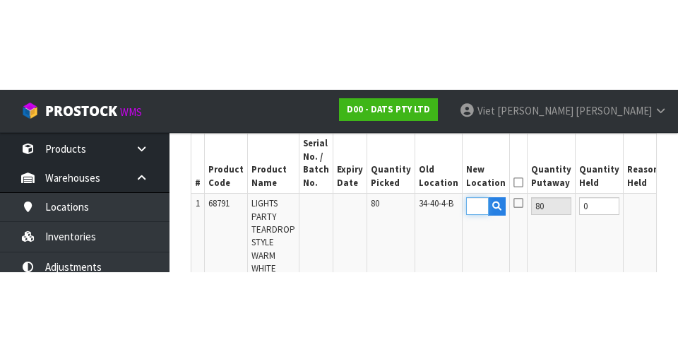
scroll to position [0, 0]
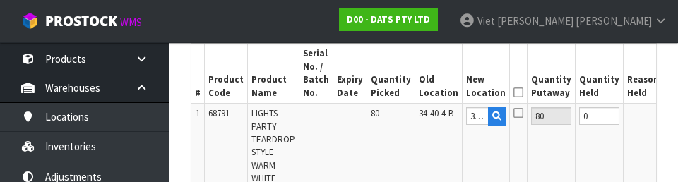
click at [667, 124] on button "OK" at bounding box center [677, 115] width 20 height 17
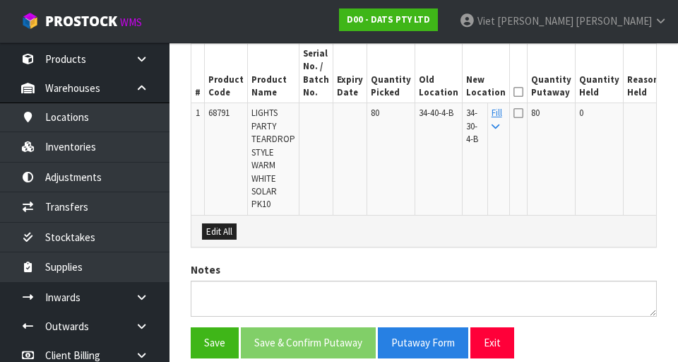
click at [513, 93] on icon at bounding box center [518, 92] width 10 height 1
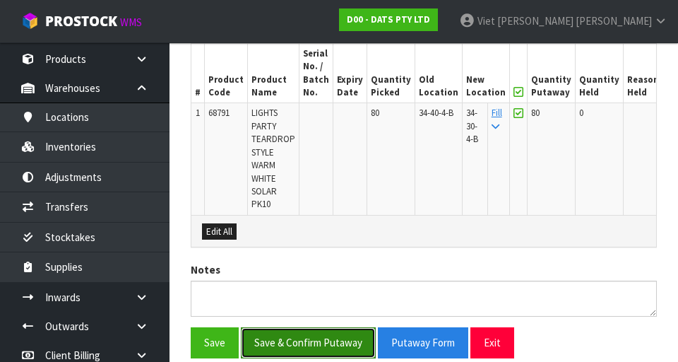
click at [283, 338] on button "Save & Confirm Putaway" at bounding box center [308, 342] width 135 height 30
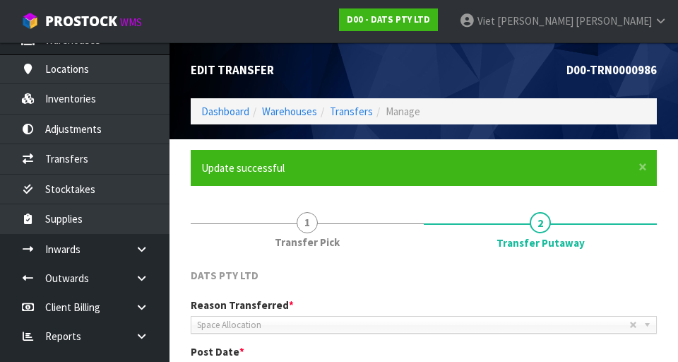
scroll to position [119, 0]
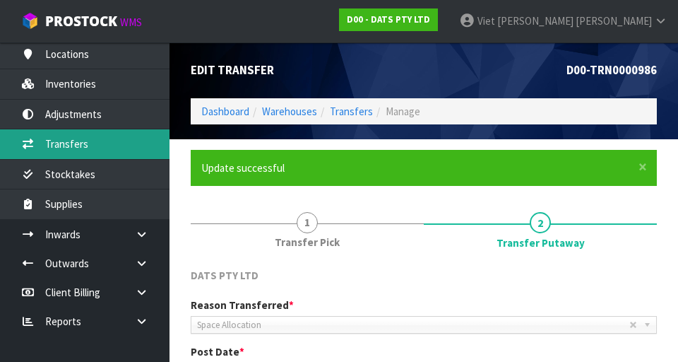
click at [47, 146] on link "Transfers" at bounding box center [85, 143] width 170 height 29
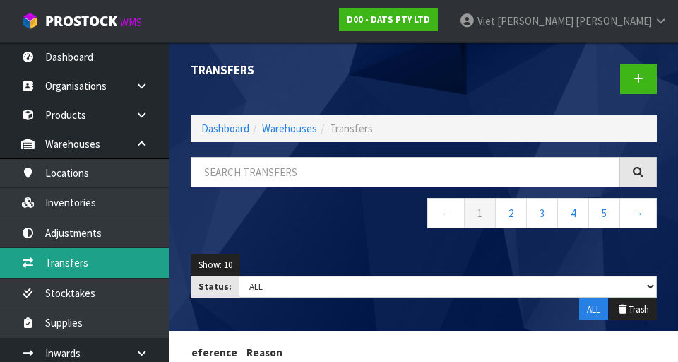
scroll to position [0, 23]
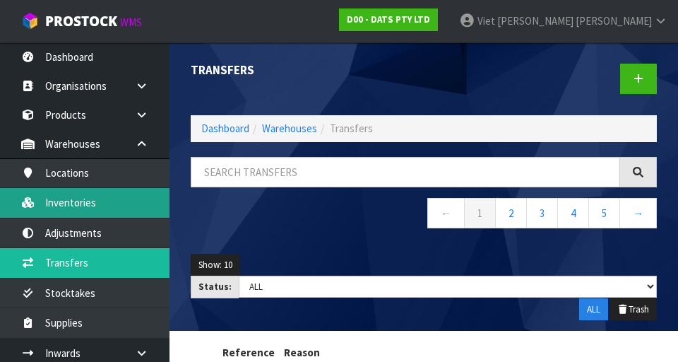
click at [49, 193] on link "Inventories" at bounding box center [85, 202] width 170 height 29
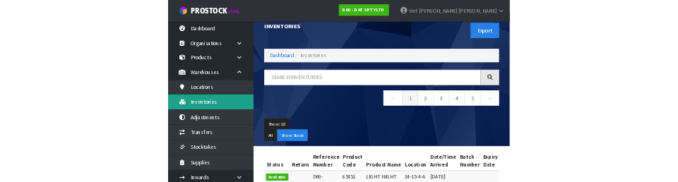
scroll to position [55, 0]
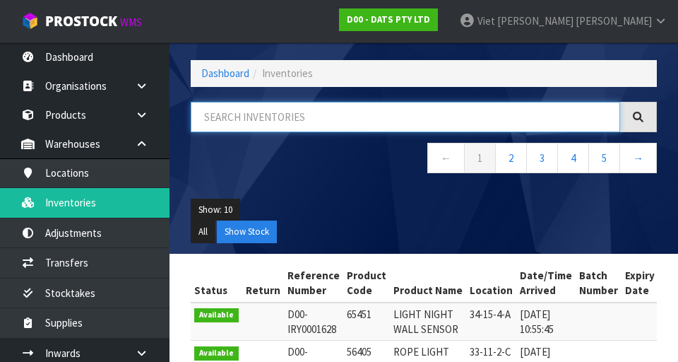
click at [238, 129] on input "text" at bounding box center [405, 117] width 429 height 30
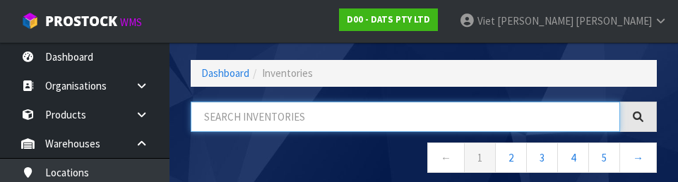
click at [230, 112] on input "text" at bounding box center [405, 117] width 429 height 30
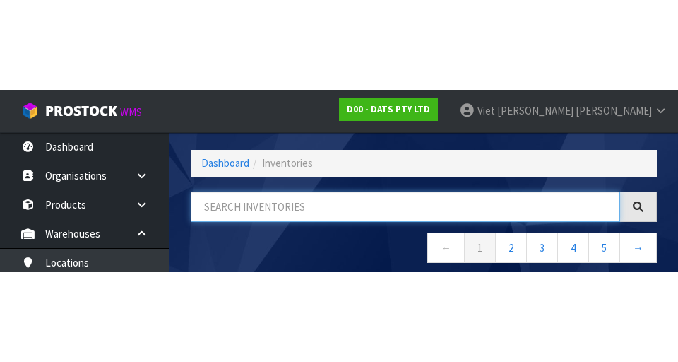
scroll to position [0, 0]
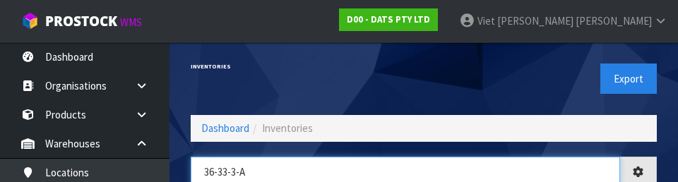
type input "36-33-3-A"
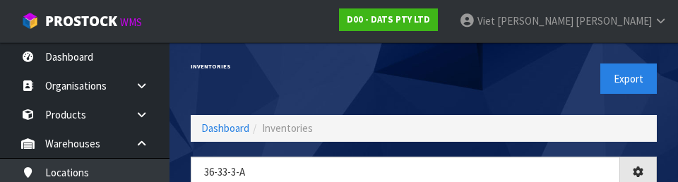
click at [526, 73] on div "Export" at bounding box center [546, 78] width 244 height 73
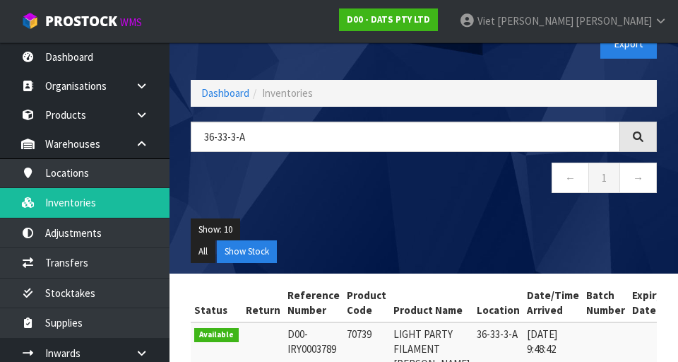
click at [648, 133] on div at bounding box center [638, 136] width 37 height 30
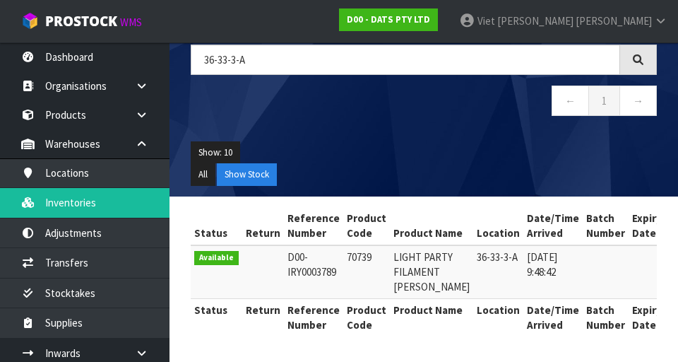
click at [583, 280] on td at bounding box center [606, 272] width 46 height 54
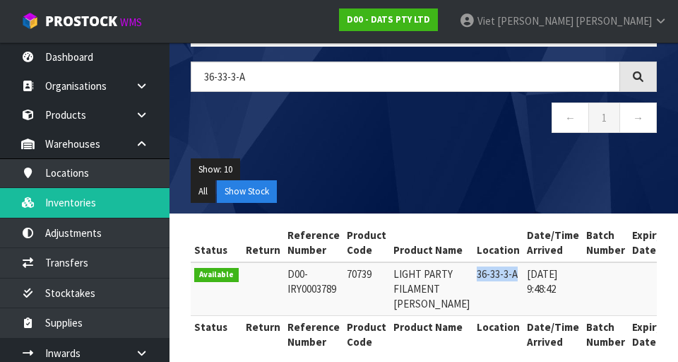
scroll to position [121, 0]
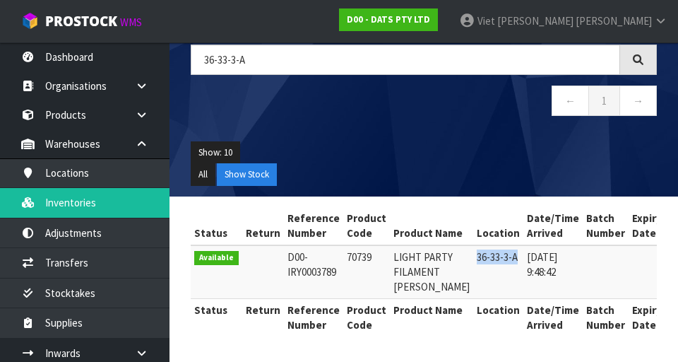
click at [473, 249] on td "36-33-3-A" at bounding box center [498, 272] width 50 height 54
click at [478, 299] on td "36-33-3-A" at bounding box center [498, 272] width 50 height 54
copy td "36-33-3-A"
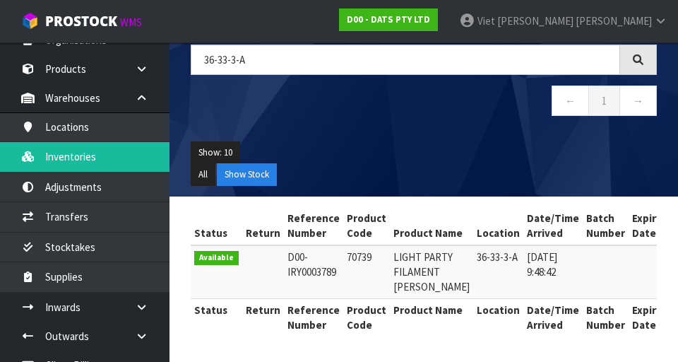
scroll to position [47, 0]
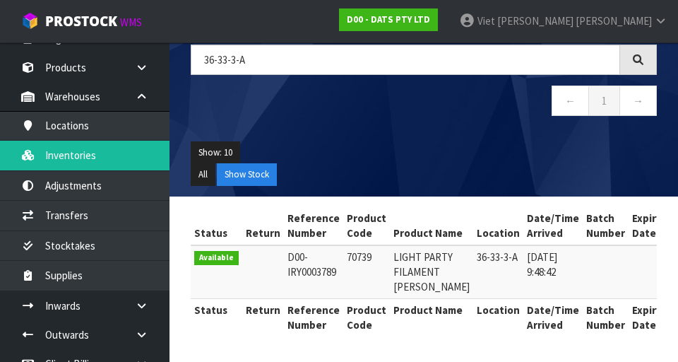
copy td "70739"
copy td "36-33-3-A"
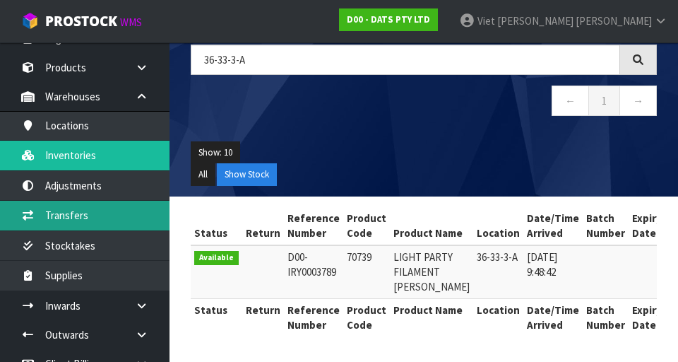
click at [42, 214] on link "Transfers" at bounding box center [85, 215] width 170 height 29
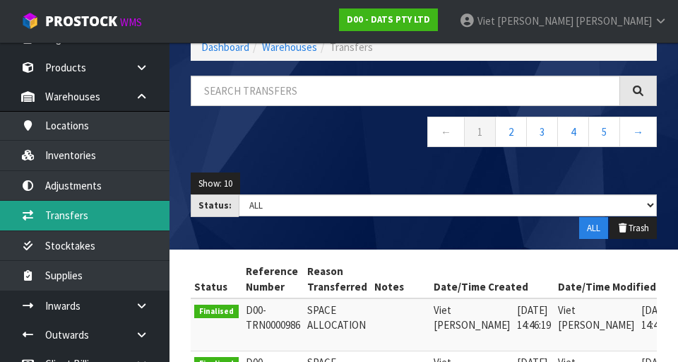
scroll to position [121, 0]
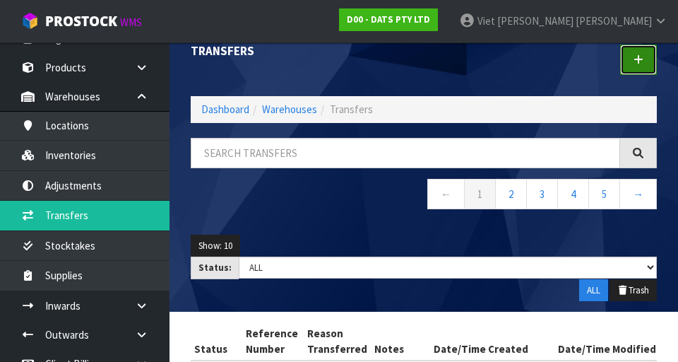
click at [622, 62] on link at bounding box center [638, 59] width 37 height 30
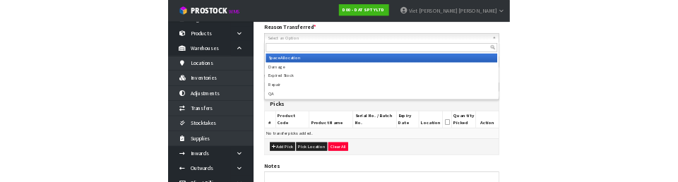
scroll to position [191, 0]
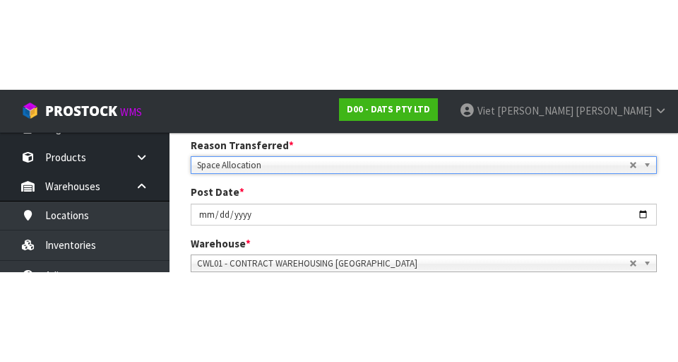
scroll to position [198, 0]
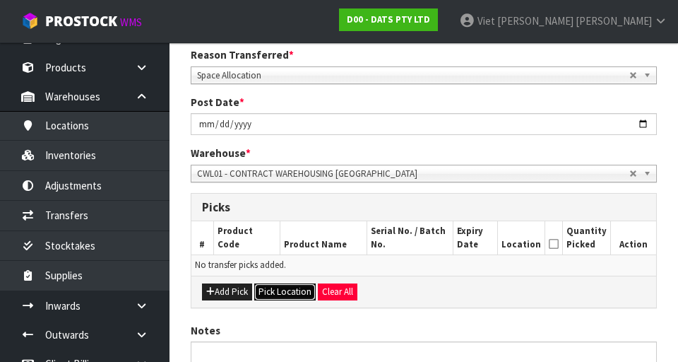
click at [275, 286] on button "Pick Location" at bounding box center [284, 291] width 61 height 17
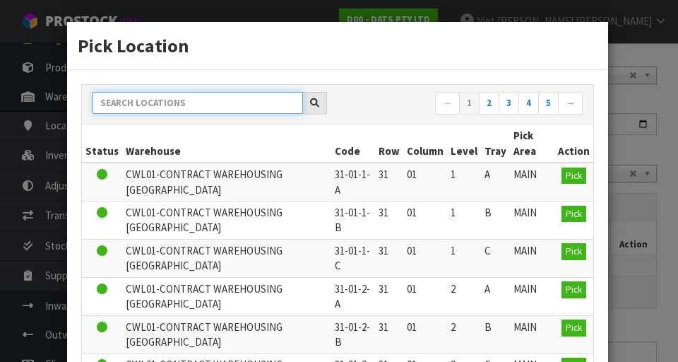
click at [150, 99] on input "text" at bounding box center [198, 103] width 210 height 22
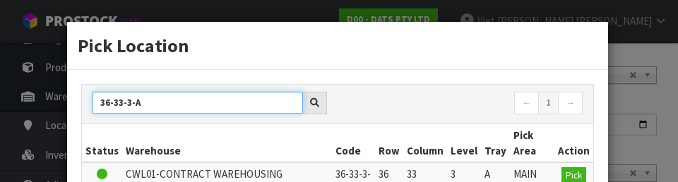
type input "36-33-3-A"
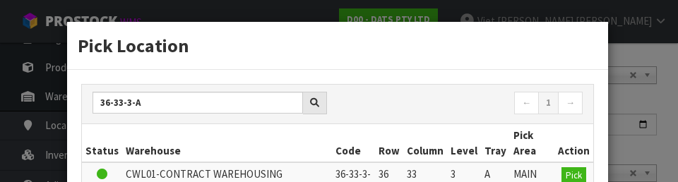
click at [393, 105] on nav "← 1 →" at bounding box center [465, 104] width 234 height 25
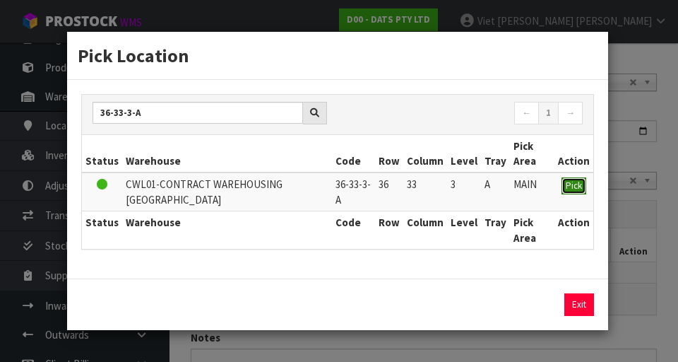
click at [571, 184] on span "Pick" at bounding box center [574, 185] width 16 height 12
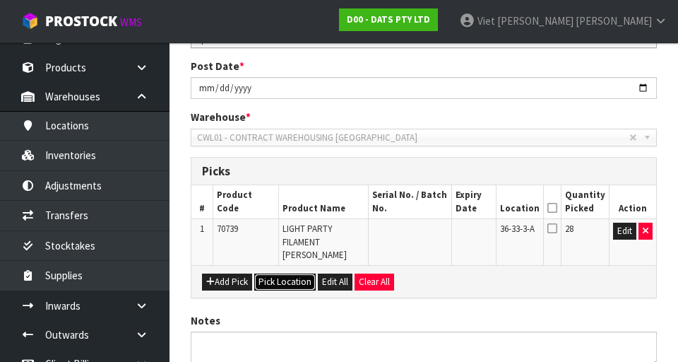
scroll to position [237, 0]
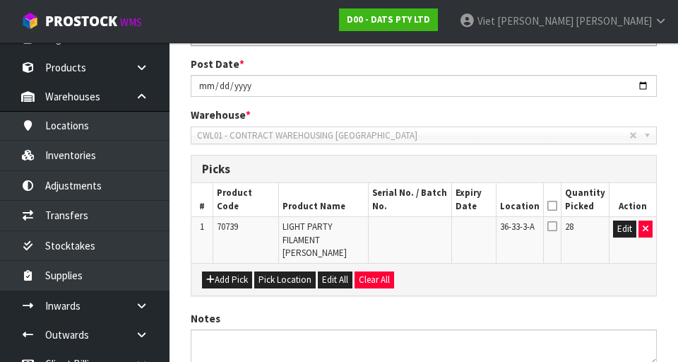
click at [557, 227] on icon at bounding box center [552, 225] width 10 height 11
click at [0, 0] on input "checkbox" at bounding box center [0, 0] width 0 height 0
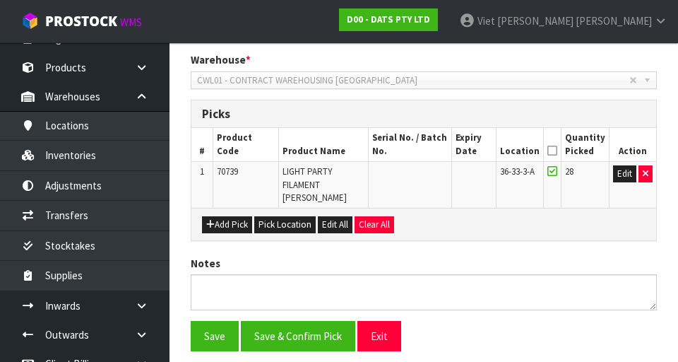
scroll to position [291, 0]
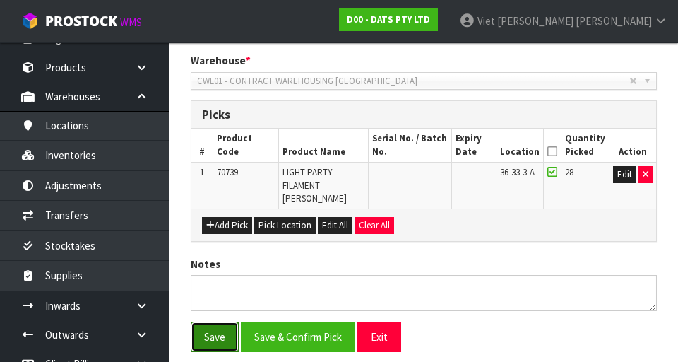
click at [201, 326] on button "Save" at bounding box center [215, 336] width 48 height 30
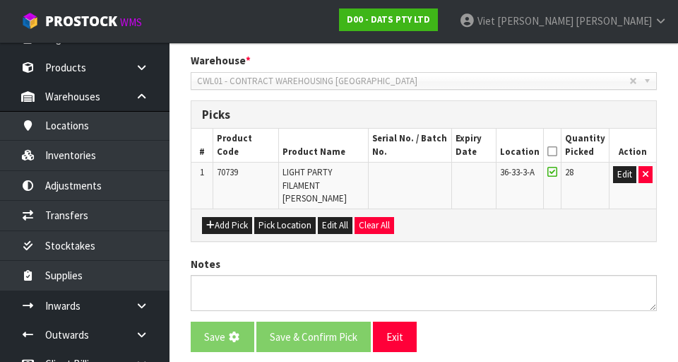
scroll to position [0, 0]
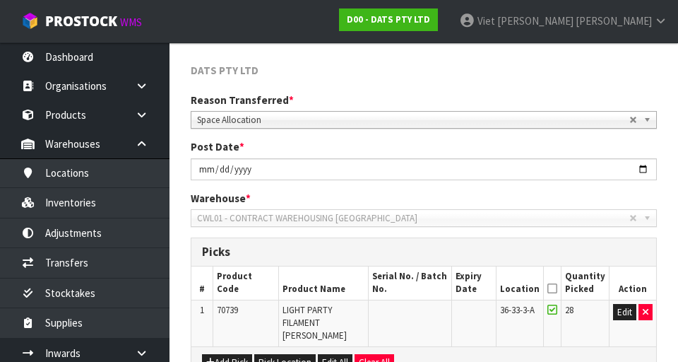
scroll to position [381, 0]
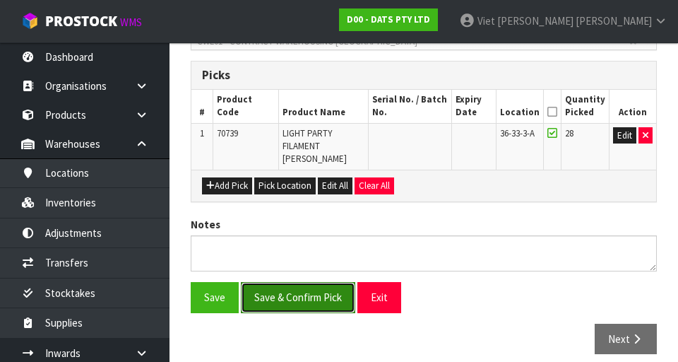
click at [269, 282] on button "Save & Confirm Pick" at bounding box center [298, 297] width 114 height 30
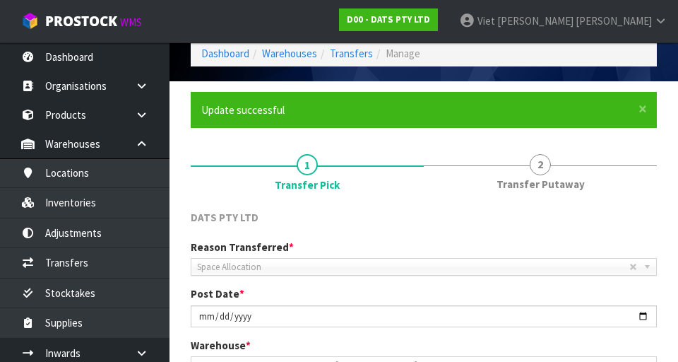
scroll to position [63, 0]
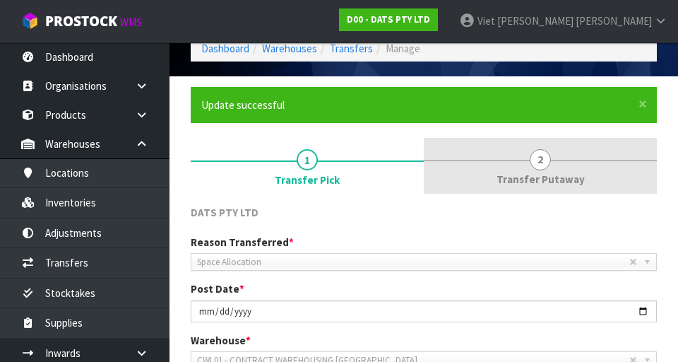
click at [554, 175] on span "Transfer Putaway" at bounding box center [541, 179] width 88 height 15
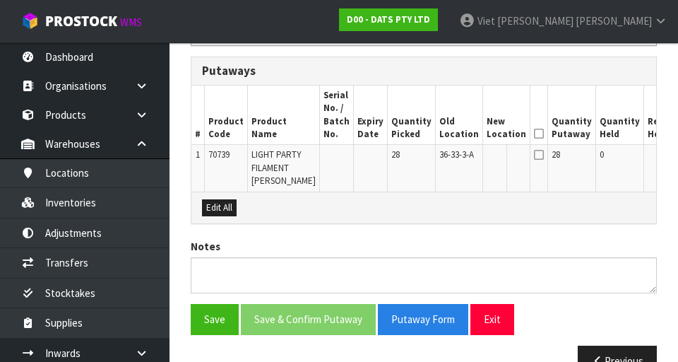
scroll to position [379, 0]
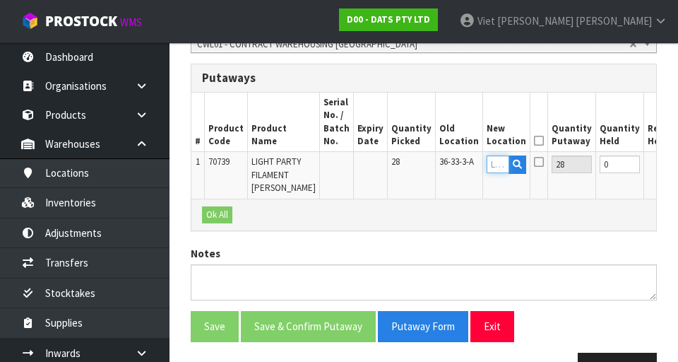
click at [487, 161] on input "text" at bounding box center [498, 164] width 23 height 18
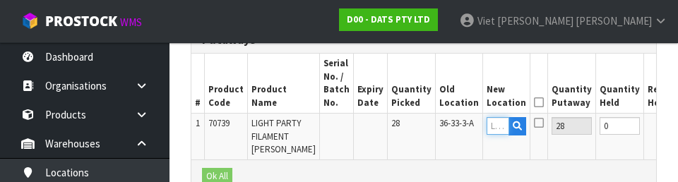
scroll to position [415, 0]
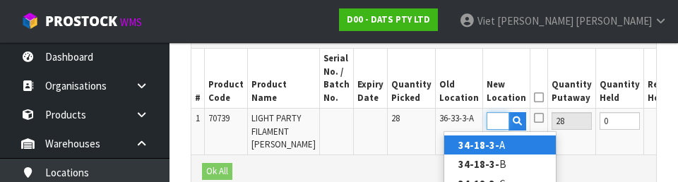
type input "34-18-3-A"
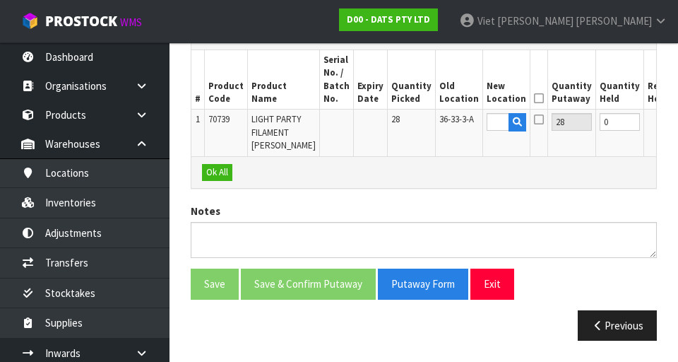
scroll to position [0, 0]
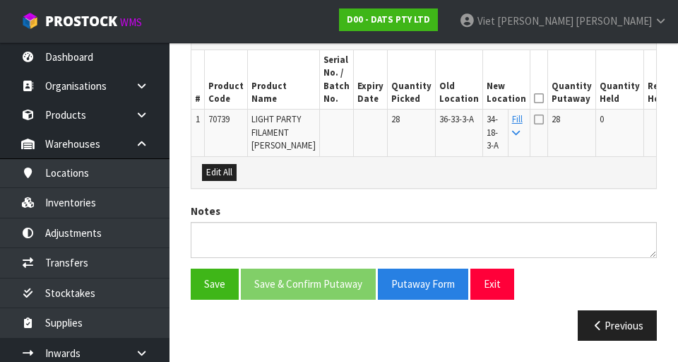
click at [534, 123] on icon at bounding box center [539, 119] width 10 height 11
click at [0, 0] on input "checkbox" at bounding box center [0, 0] width 0 height 0
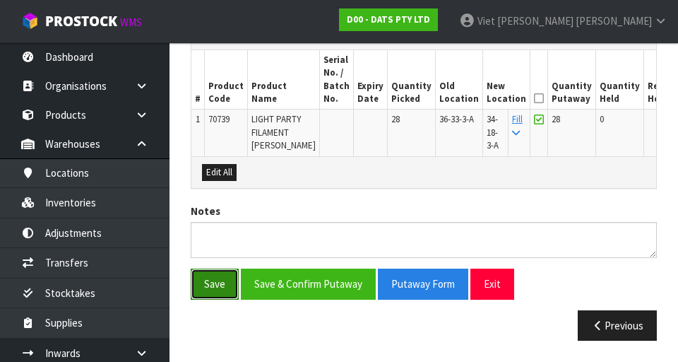
click at [201, 299] on button "Save" at bounding box center [215, 283] width 48 height 30
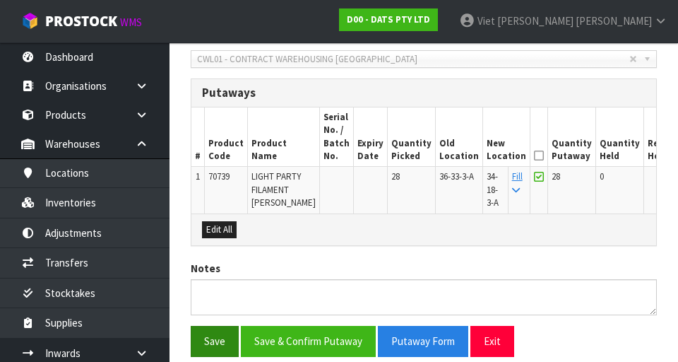
scroll to position [362, 0]
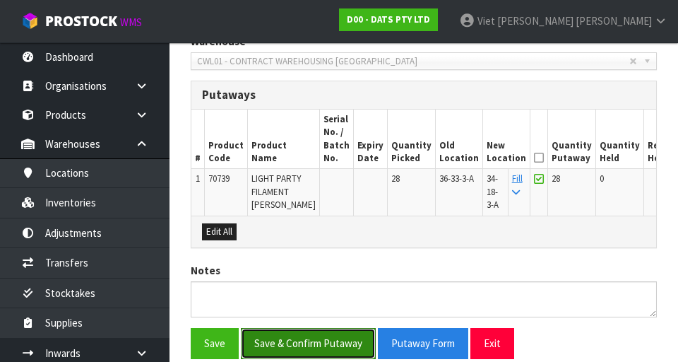
click at [273, 349] on button "Save & Confirm Putaway" at bounding box center [308, 343] width 135 height 30
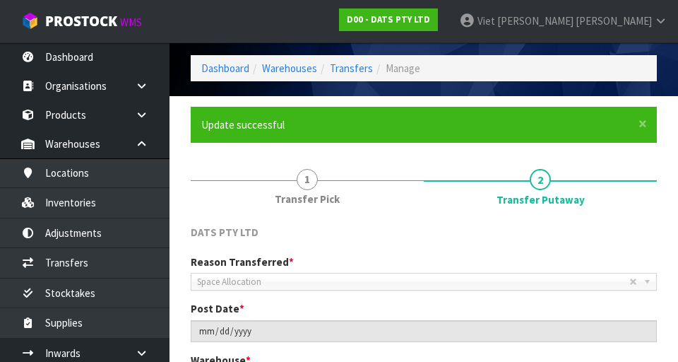
scroll to position [54, 0]
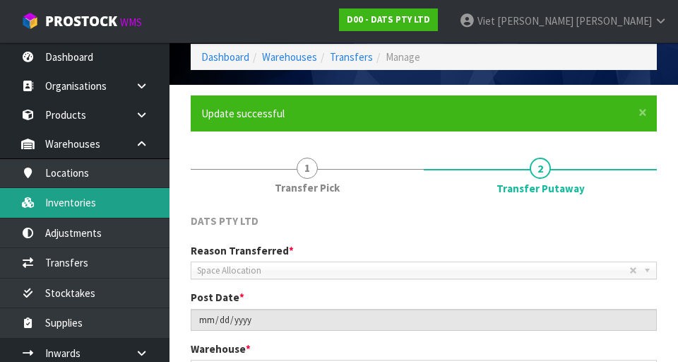
click at [39, 194] on link "Inventories" at bounding box center [85, 202] width 170 height 29
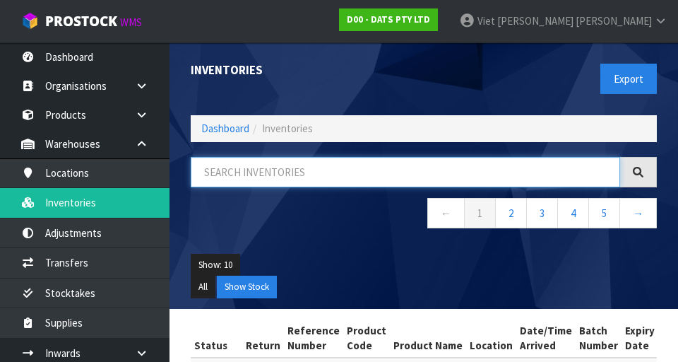
click at [493, 165] on input "text" at bounding box center [405, 172] width 429 height 30
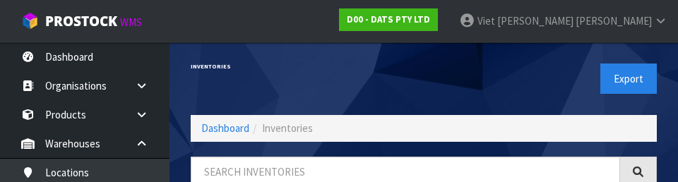
click at [256, 103] on div "Inventories Export" at bounding box center [423, 78] width 487 height 73
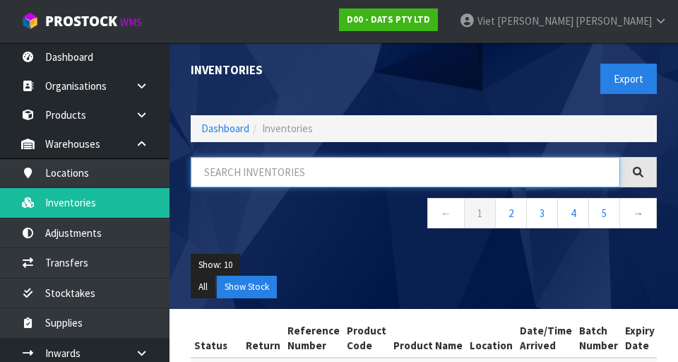
click at [239, 173] on input "text" at bounding box center [405, 172] width 429 height 30
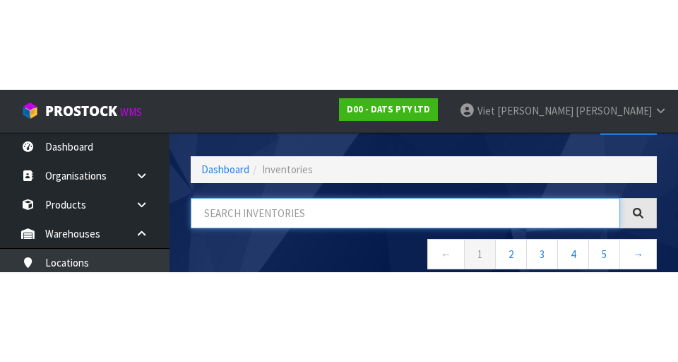
scroll to position [81, 0]
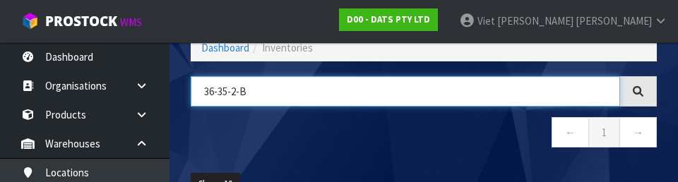
type input "36-35-2-B"
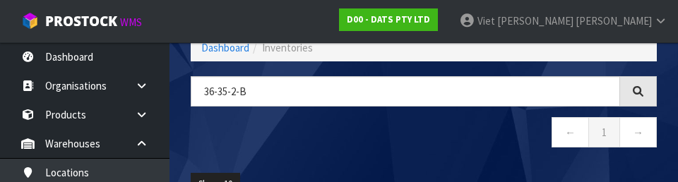
click at [647, 97] on div at bounding box center [638, 91] width 37 height 30
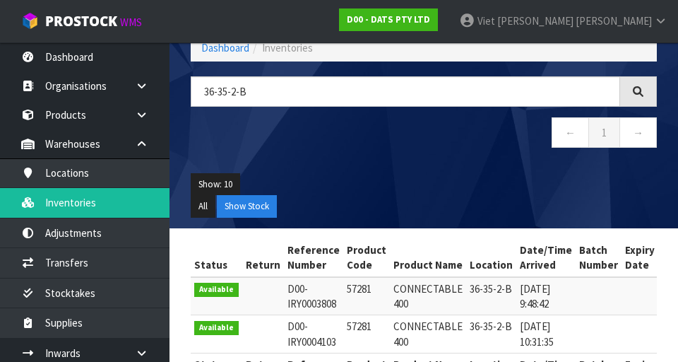
click at [648, 87] on div at bounding box center [638, 91] width 37 height 30
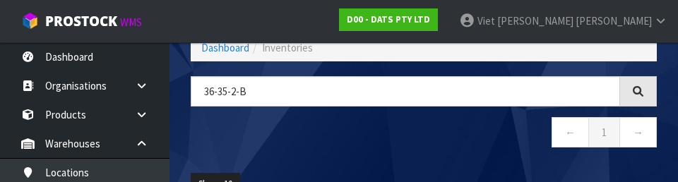
click at [247, 150] on nav "← 1 →" at bounding box center [424, 134] width 466 height 35
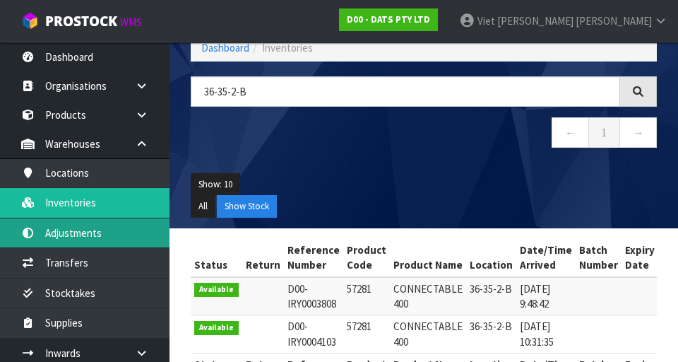
click at [46, 231] on link "Adjustments" at bounding box center [85, 232] width 170 height 29
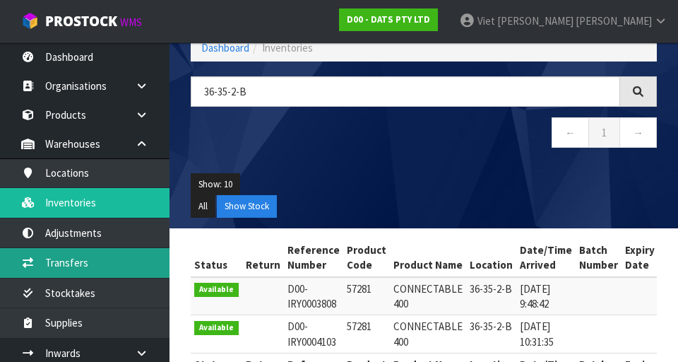
click at [40, 263] on link "Transfers" at bounding box center [85, 262] width 170 height 29
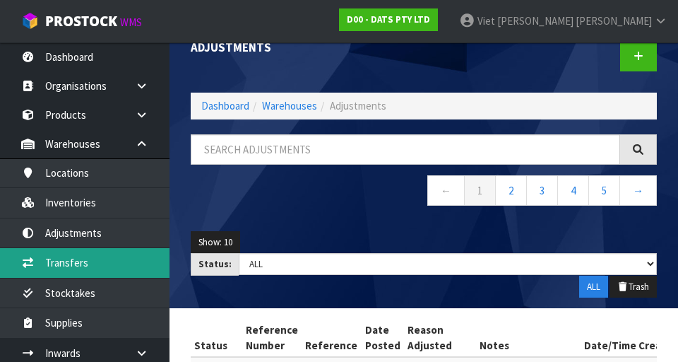
scroll to position [12, 0]
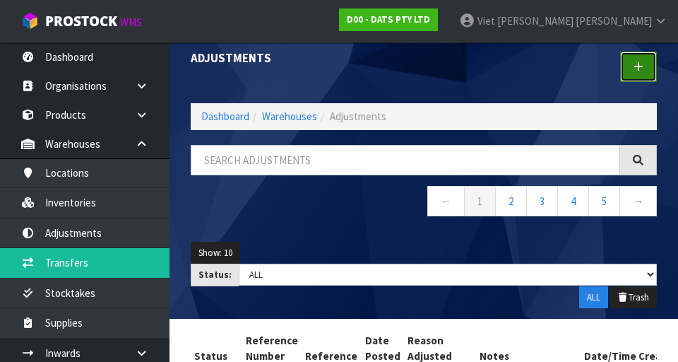
click at [636, 76] on link at bounding box center [638, 67] width 37 height 30
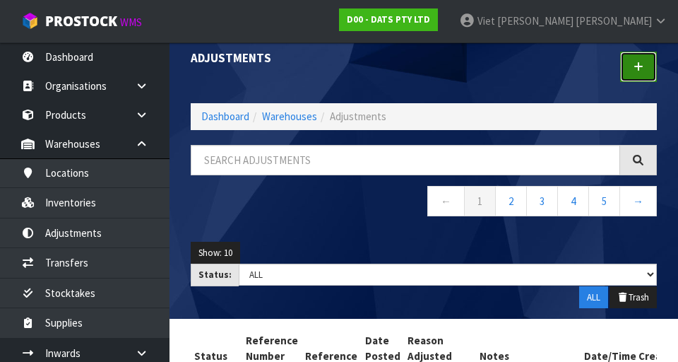
click at [639, 73] on link at bounding box center [638, 67] width 37 height 30
click at [641, 68] on icon at bounding box center [639, 66] width 10 height 11
click at [631, 72] on link at bounding box center [638, 67] width 37 height 30
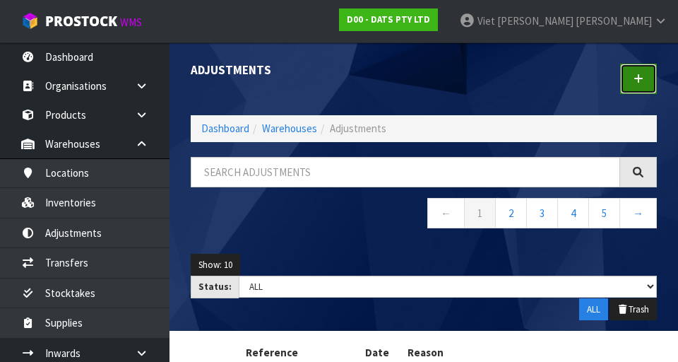
click at [631, 80] on link at bounding box center [638, 79] width 37 height 30
click at [549, 86] on div at bounding box center [546, 78] width 244 height 73
click at [640, 83] on link at bounding box center [638, 79] width 37 height 30
click at [638, 82] on icon at bounding box center [639, 78] width 10 height 11
click at [646, 74] on link at bounding box center [638, 79] width 37 height 30
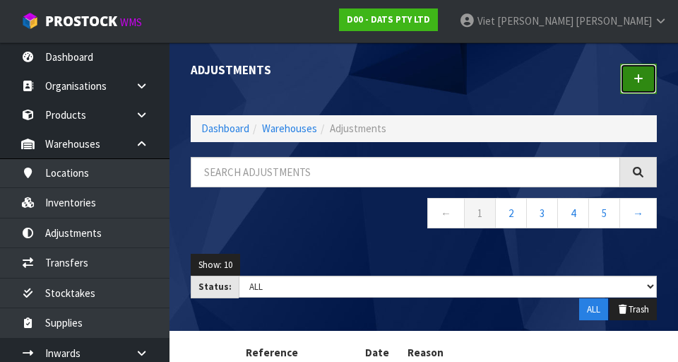
click at [643, 78] on link at bounding box center [638, 79] width 37 height 30
click at [225, 225] on nav "← 1 2 3 4 5 →" at bounding box center [424, 215] width 466 height 35
click at [646, 81] on link at bounding box center [638, 79] width 37 height 30
click at [636, 85] on link at bounding box center [638, 79] width 37 height 30
click at [647, 90] on link at bounding box center [638, 79] width 37 height 30
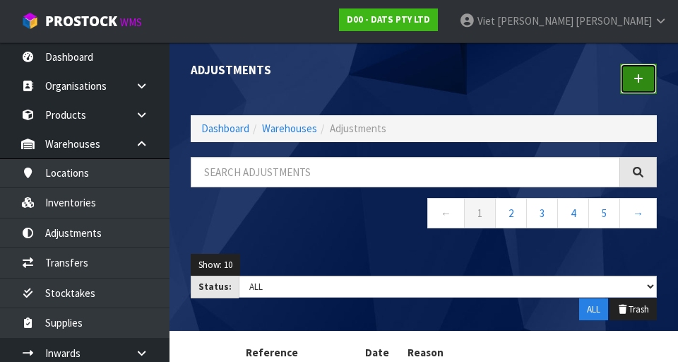
click at [651, 88] on link at bounding box center [638, 79] width 37 height 30
click at [650, 89] on link at bounding box center [638, 79] width 37 height 30
click at [650, 92] on link at bounding box center [638, 79] width 37 height 30
click at [648, 88] on link at bounding box center [638, 79] width 37 height 30
click at [646, 90] on link at bounding box center [638, 79] width 37 height 30
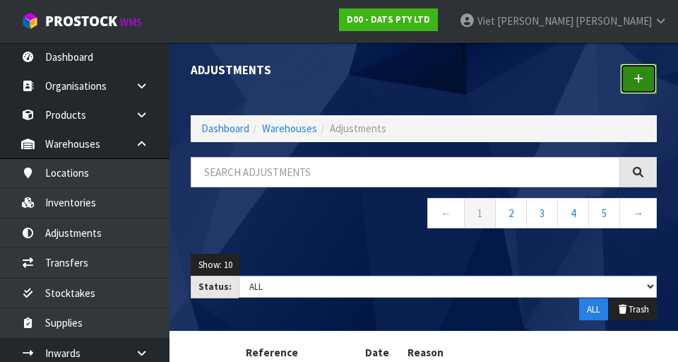
click at [645, 76] on link at bounding box center [638, 79] width 37 height 30
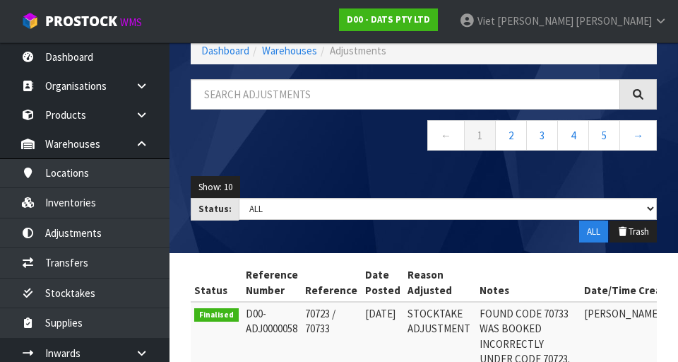
scroll to position [77, 0]
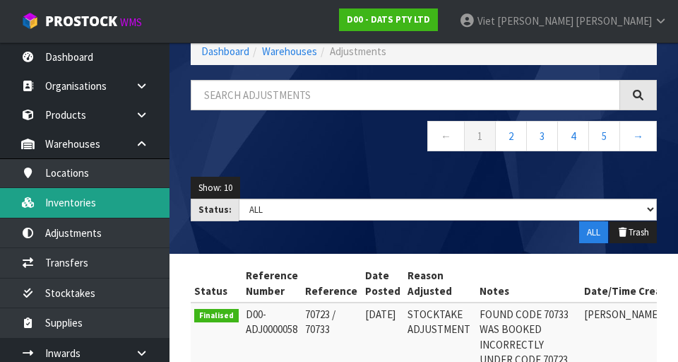
click at [58, 200] on link "Inventories" at bounding box center [85, 202] width 170 height 29
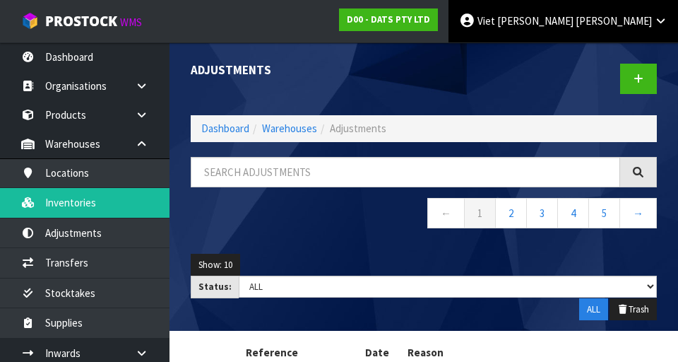
click at [645, 18] on span "[PERSON_NAME]" at bounding box center [614, 20] width 76 height 13
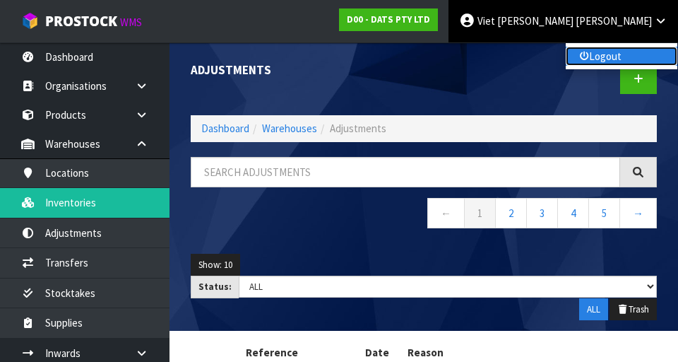
click at [638, 50] on link "Logout" at bounding box center [622, 56] width 112 height 19
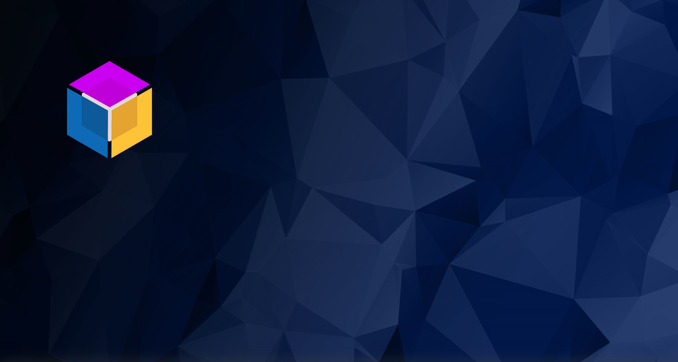
scroll to position [362, 0]
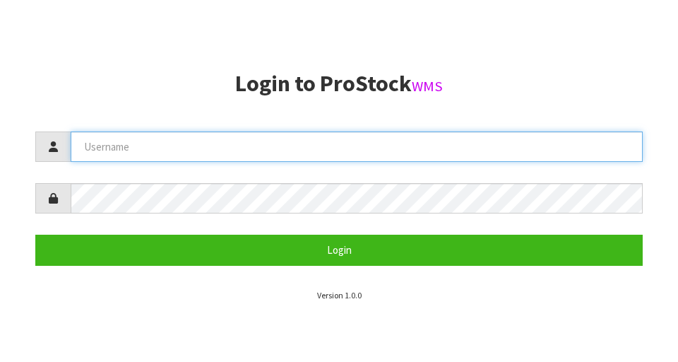
click at [131, 152] on input "text" at bounding box center [357, 146] width 572 height 30
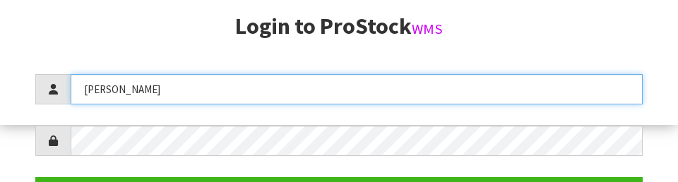
scroll to position [254, 0]
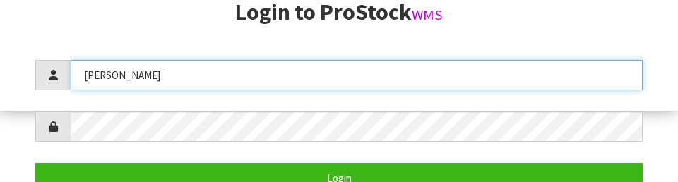
type input "[PERSON_NAME]"
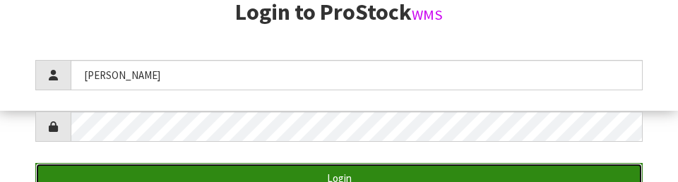
click at [101, 164] on button "Login" at bounding box center [338, 178] width 607 height 30
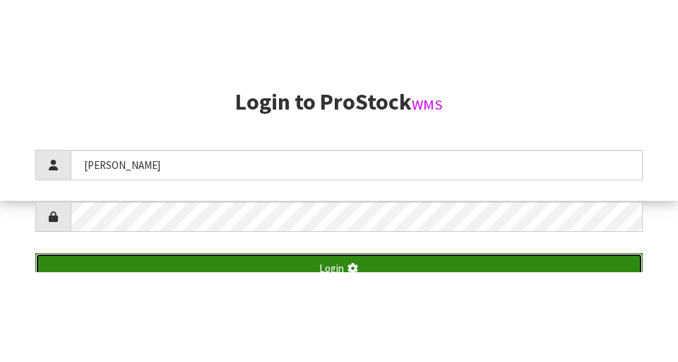
scroll to position [362, 0]
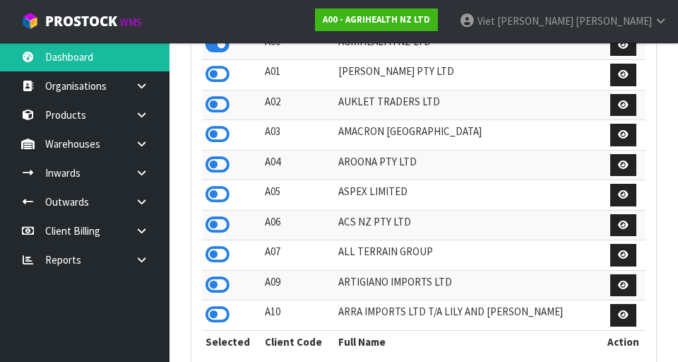
scroll to position [1121, 487]
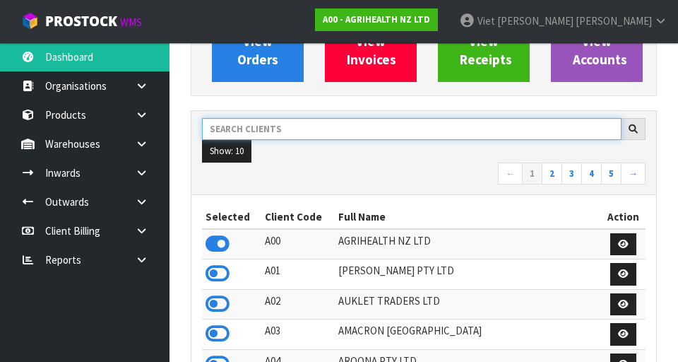
click at [238, 125] on input "text" at bounding box center [412, 129] width 420 height 22
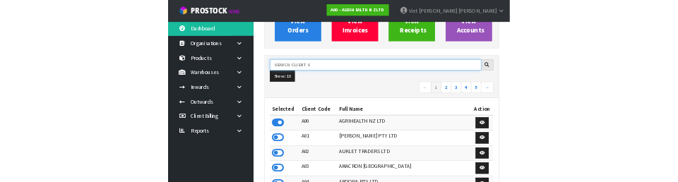
scroll to position [156, 0]
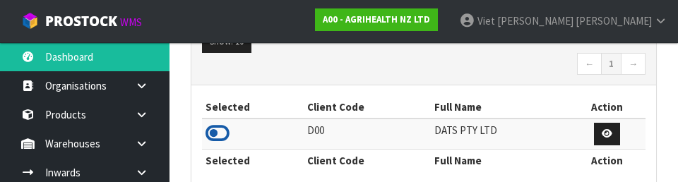
type input "DAT"
click at [214, 133] on icon at bounding box center [218, 133] width 24 height 21
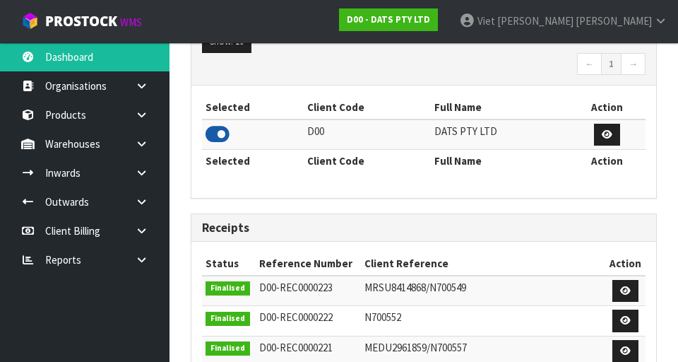
scroll to position [1121, 487]
click at [147, 146] on icon at bounding box center [141, 143] width 13 height 11
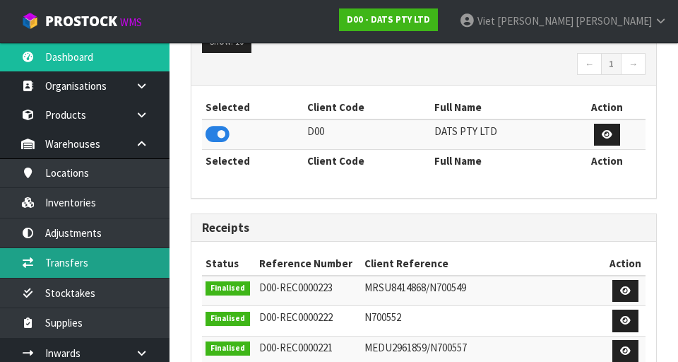
click at [49, 256] on link "Transfers" at bounding box center [85, 262] width 170 height 29
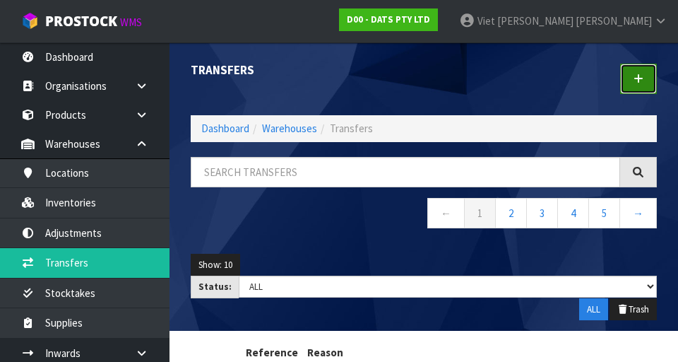
click at [641, 74] on icon at bounding box center [639, 78] width 10 height 11
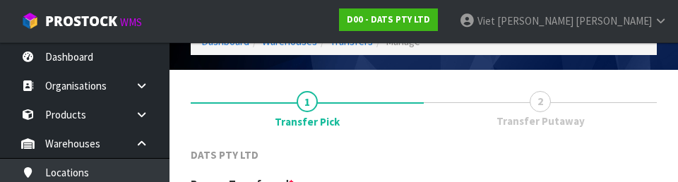
scroll to position [195, 0]
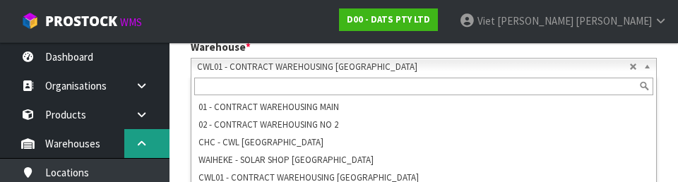
click at [169, 137] on link at bounding box center [146, 143] width 45 height 29
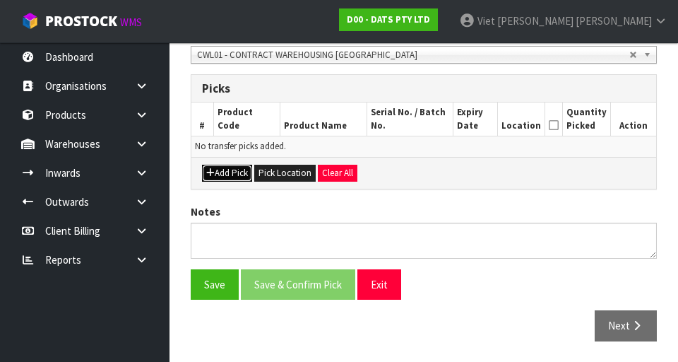
click at [221, 174] on button "Add Pick" at bounding box center [227, 173] width 50 height 17
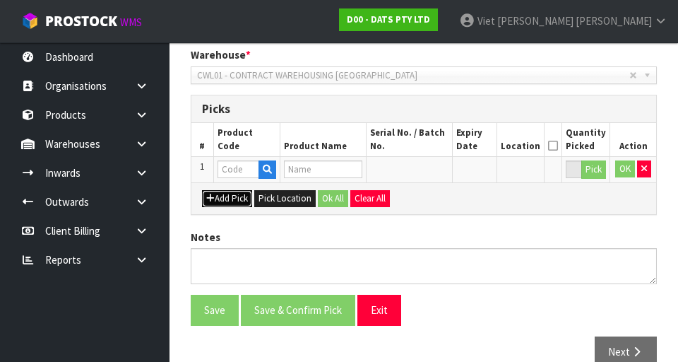
scroll to position [317, 0]
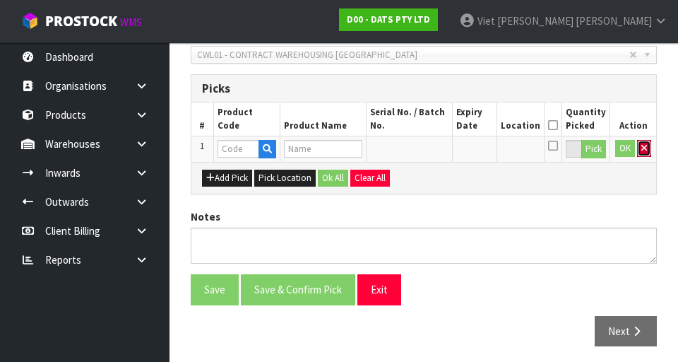
click at [643, 148] on icon "button" at bounding box center [644, 147] width 6 height 9
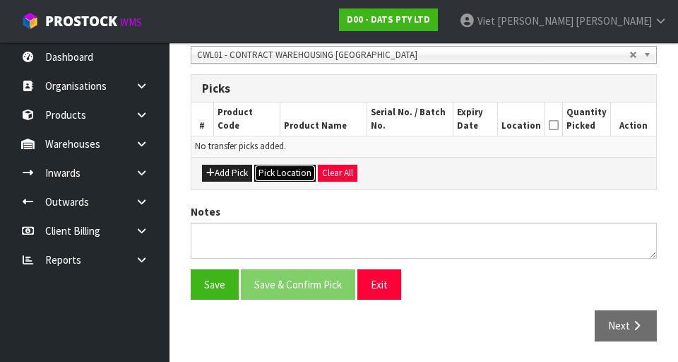
click at [266, 172] on button "Pick Location" at bounding box center [284, 173] width 61 height 17
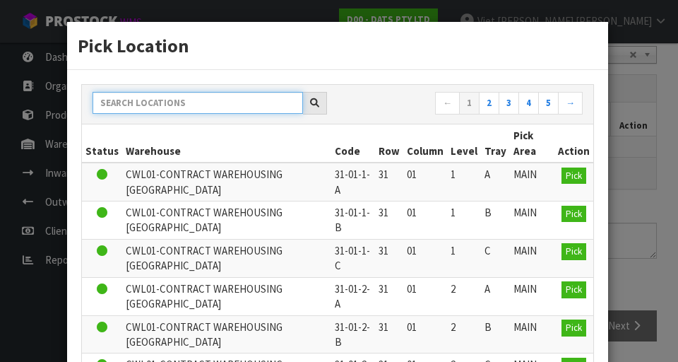
click at [164, 102] on input "text" at bounding box center [198, 103] width 210 height 22
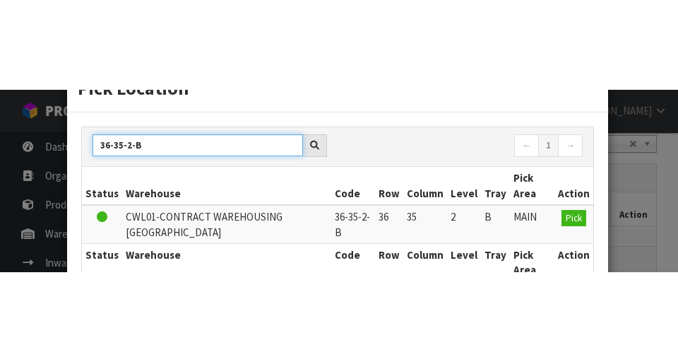
scroll to position [48, 0]
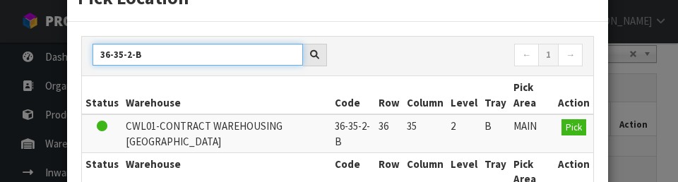
type input "36-35-2-B"
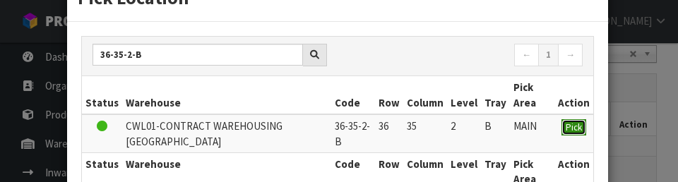
click at [568, 129] on span "Pick" at bounding box center [574, 127] width 16 height 12
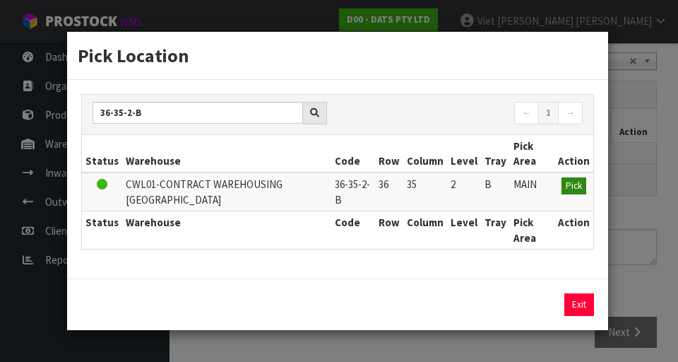
scroll to position [0, 0]
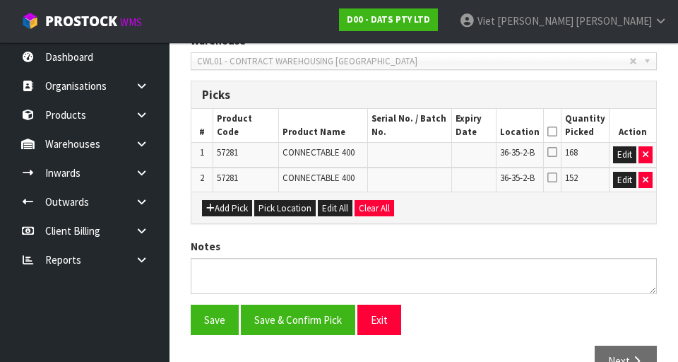
click at [553, 156] on icon at bounding box center [552, 151] width 10 height 11
click at [0, 0] on input "checkbox" at bounding box center [0, 0] width 0 height 0
click at [557, 182] on icon at bounding box center [552, 177] width 10 height 11
click at [0, 0] on input "checkbox" at bounding box center [0, 0] width 0 height 0
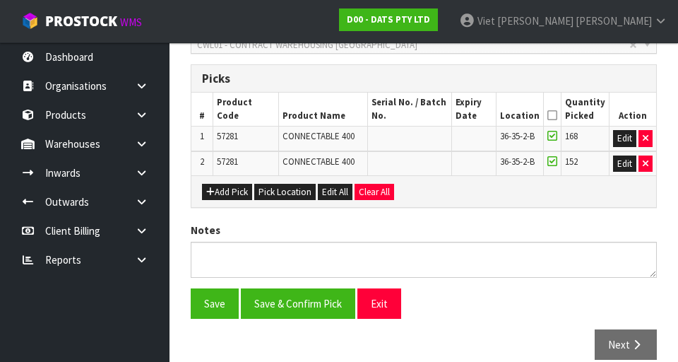
scroll to position [328, 0]
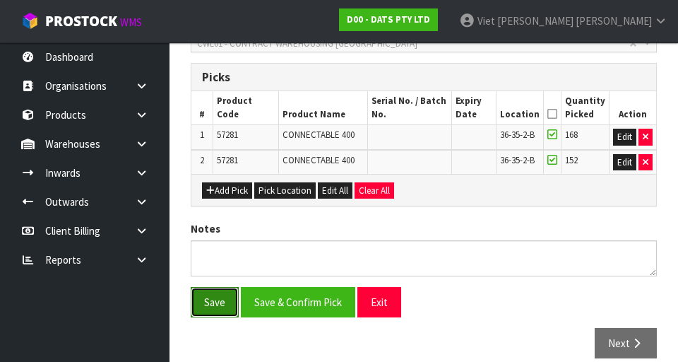
click at [210, 308] on button "Save" at bounding box center [215, 302] width 48 height 30
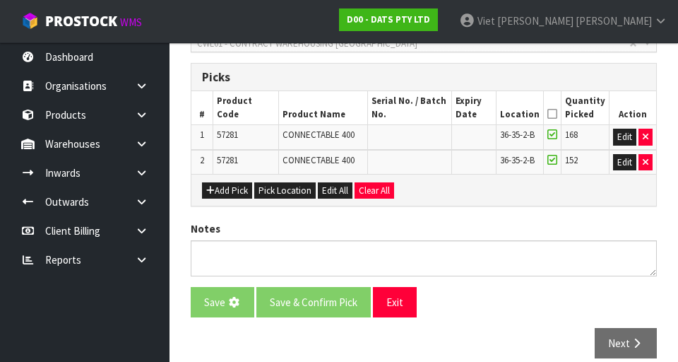
scroll to position [0, 0]
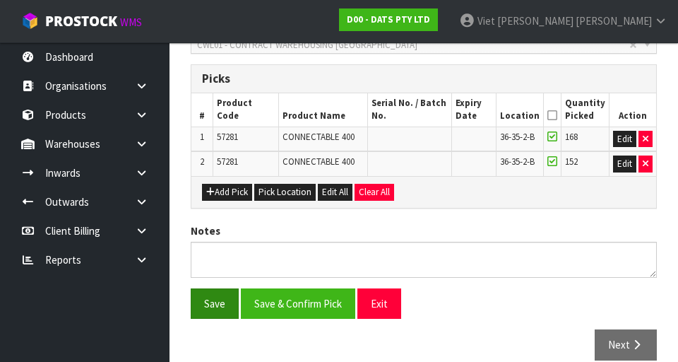
scroll to position [380, 0]
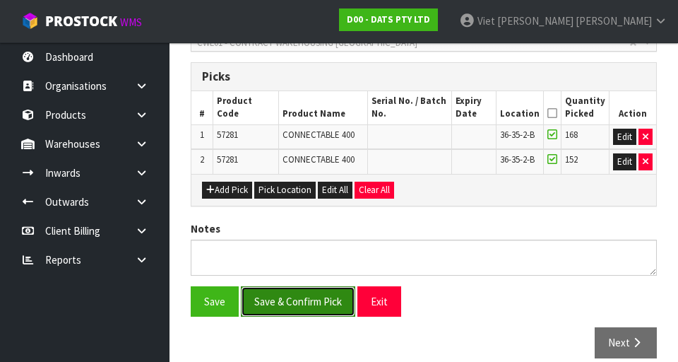
click at [276, 301] on button "Save & Confirm Pick" at bounding box center [298, 301] width 114 height 30
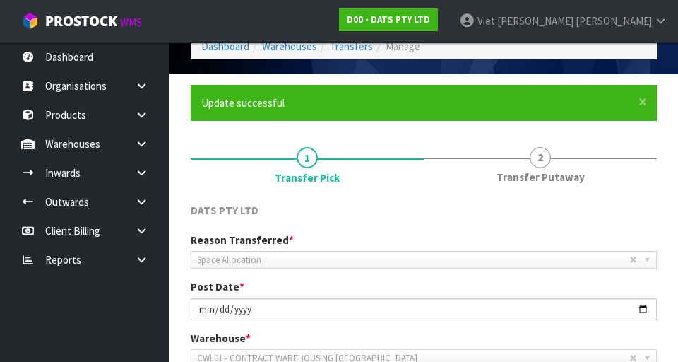
scroll to position [53, 0]
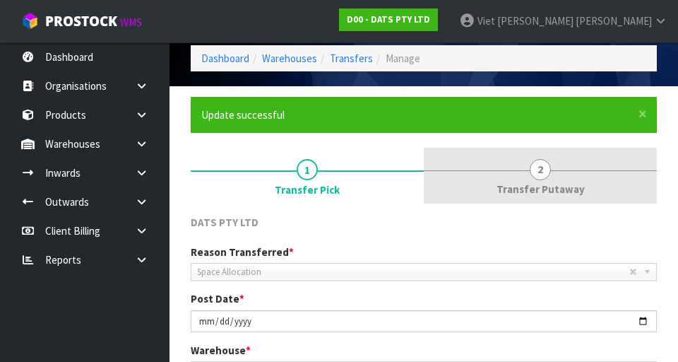
click at [563, 152] on link "2 Transfer Putaway" at bounding box center [540, 176] width 233 height 56
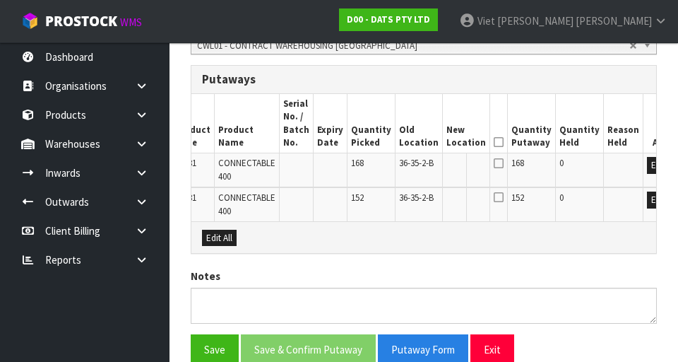
scroll to position [0, 32]
click at [648, 171] on button "Edit" at bounding box center [659, 165] width 23 height 17
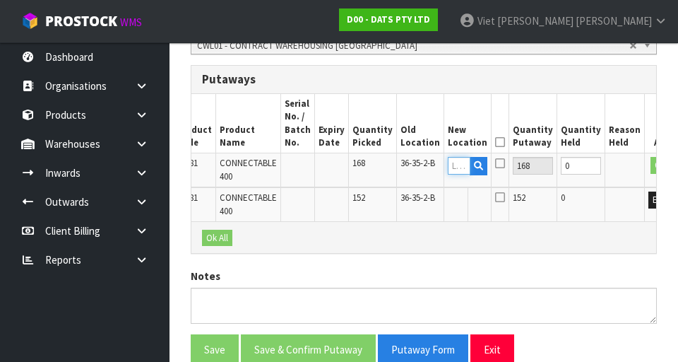
click at [448, 166] on input "text" at bounding box center [459, 166] width 23 height 18
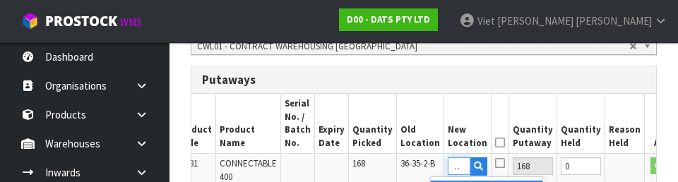
scroll to position [0, 11]
type input "34-16-3-B"
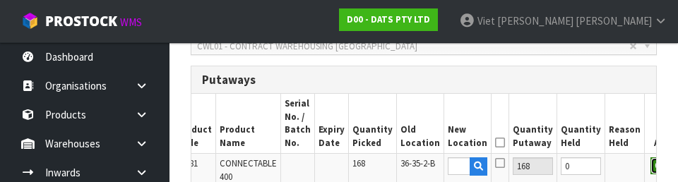
click at [651, 162] on button "OK" at bounding box center [661, 166] width 20 height 17
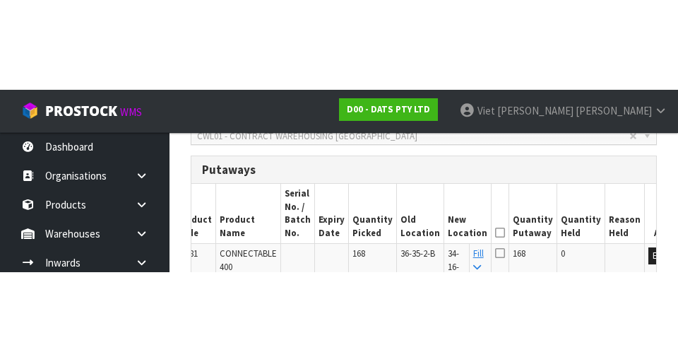
scroll to position [377, 0]
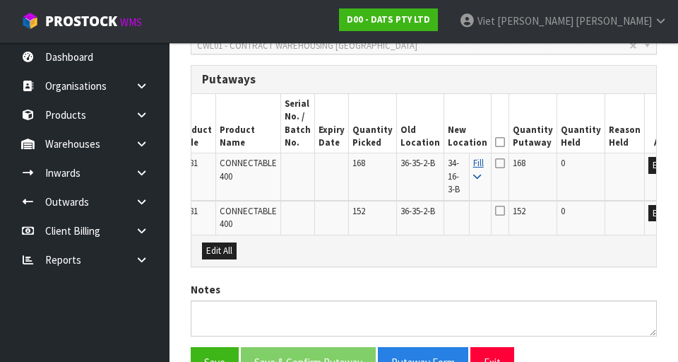
click at [473, 174] on icon at bounding box center [477, 176] width 8 height 9
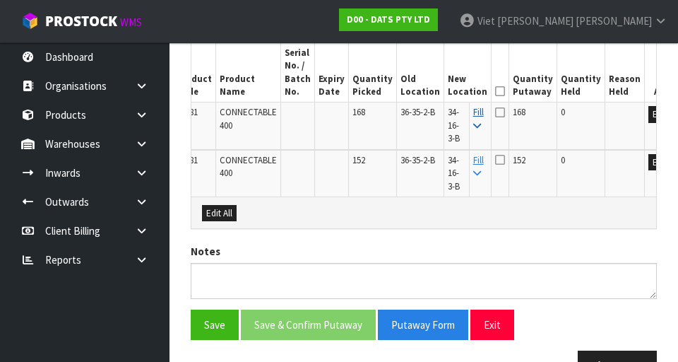
scroll to position [435, 0]
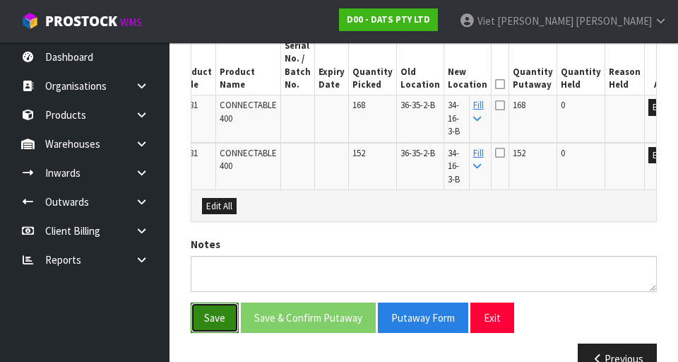
click at [198, 331] on button "Save" at bounding box center [215, 317] width 48 height 30
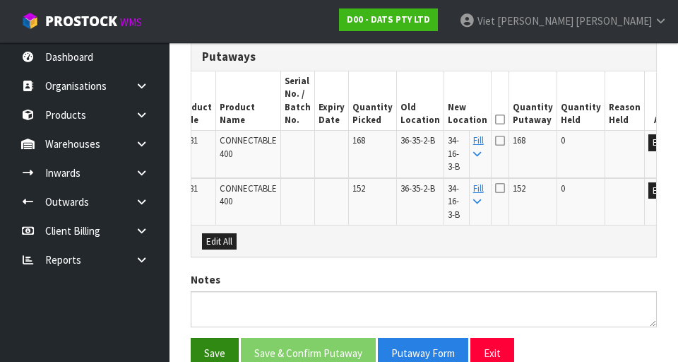
scroll to position [408, 0]
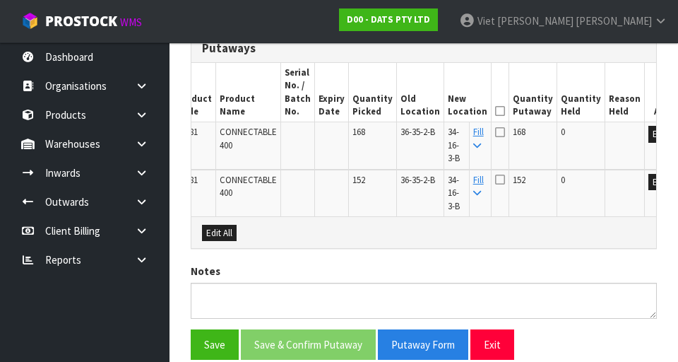
click at [495, 111] on icon at bounding box center [500, 111] width 10 height 1
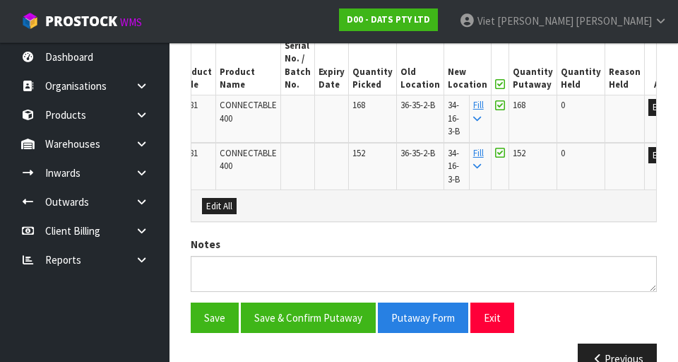
scroll to position [434, 0]
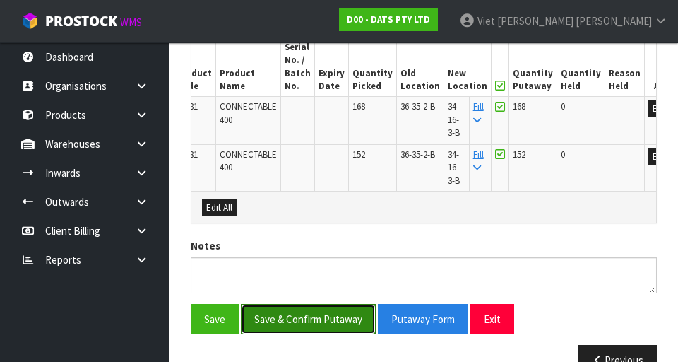
click at [267, 317] on button "Save & Confirm Putaway" at bounding box center [308, 319] width 135 height 30
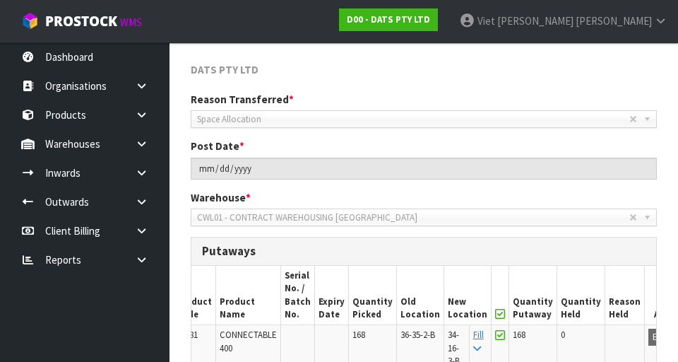
scroll to position [0, 0]
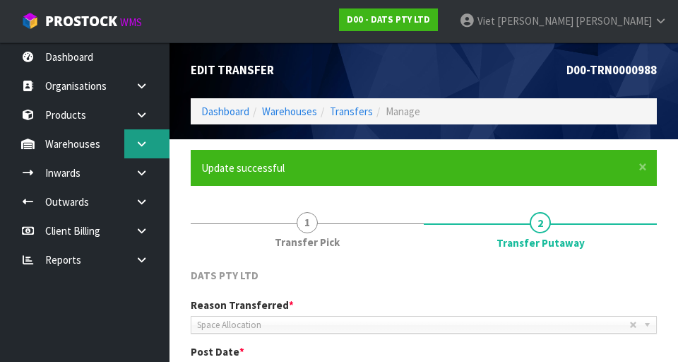
click at [150, 138] on link at bounding box center [146, 143] width 45 height 29
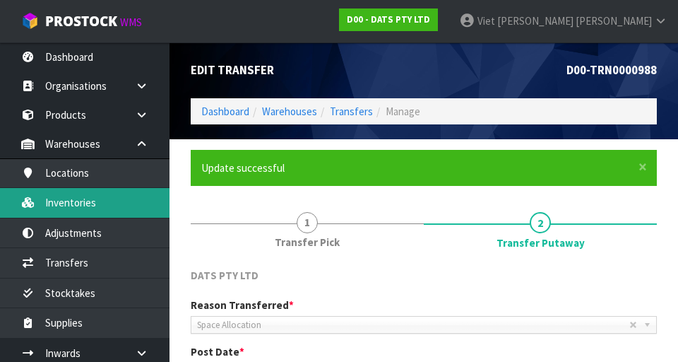
click at [42, 200] on link "Inventories" at bounding box center [85, 202] width 170 height 29
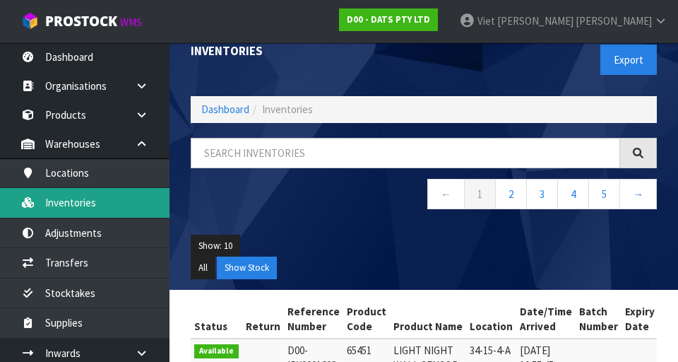
scroll to position [19, 0]
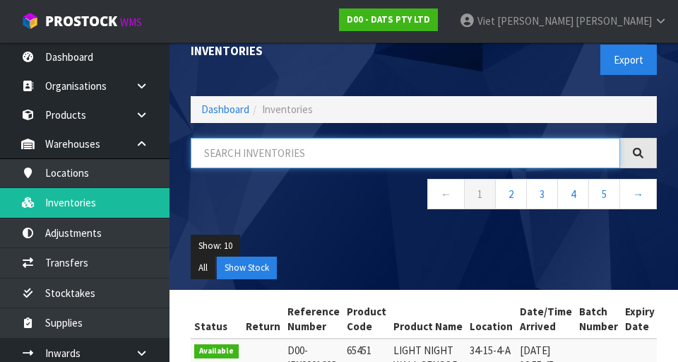
click at [239, 150] on input "text" at bounding box center [405, 153] width 429 height 30
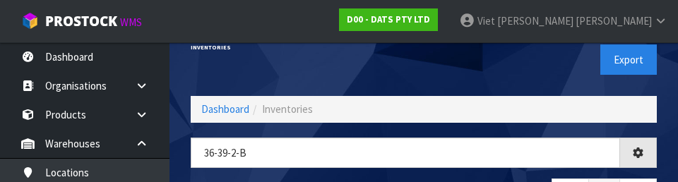
click at [212, 76] on div "Inventories Export" at bounding box center [423, 59] width 487 height 73
type input "36-39-2-B"
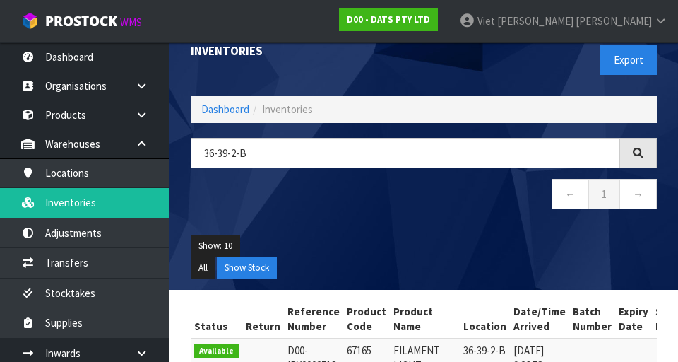
click at [643, 152] on div at bounding box center [638, 153] width 37 height 30
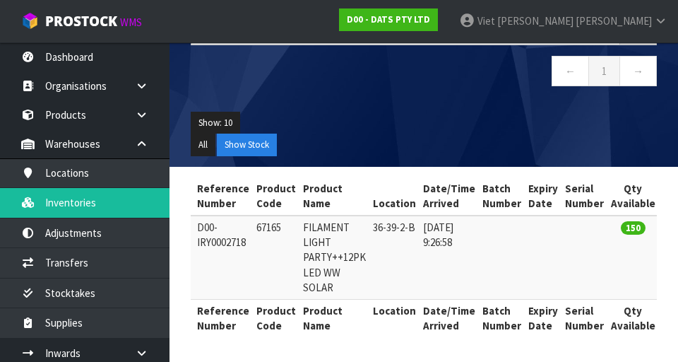
scroll to position [0, 0]
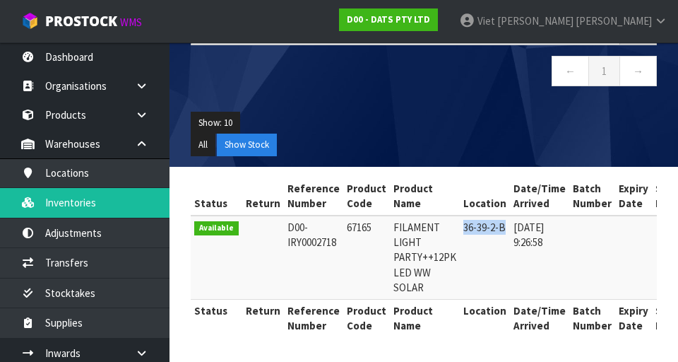
copy td "36-39-2-B"
click at [591, 261] on td at bounding box center [592, 257] width 46 height 84
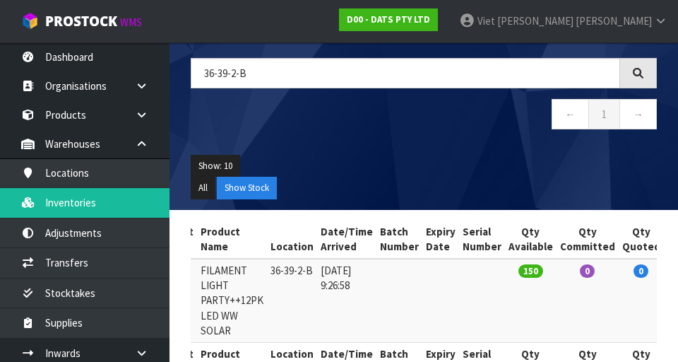
scroll to position [0, 172]
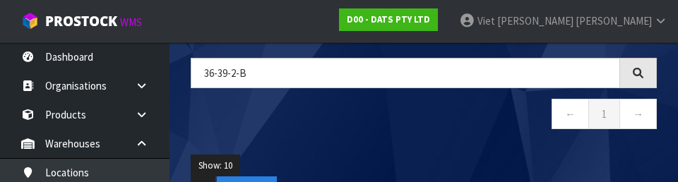
click at [511, 123] on nav "← 1 →" at bounding box center [424, 116] width 466 height 35
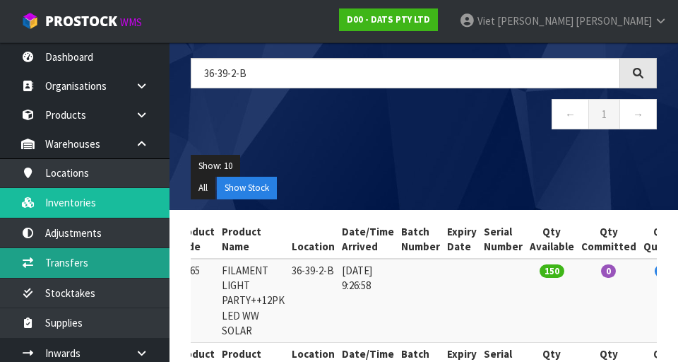
click at [39, 253] on link "Transfers" at bounding box center [85, 262] width 170 height 29
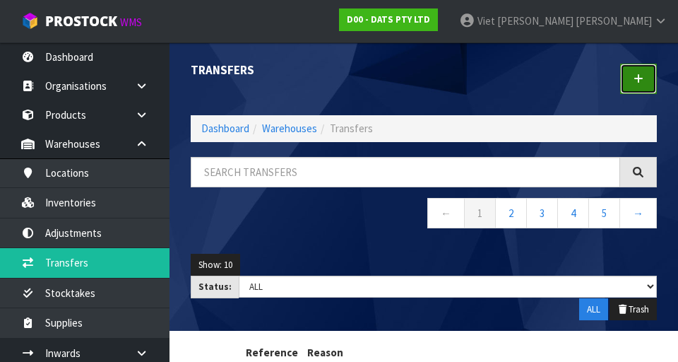
click at [650, 73] on link at bounding box center [638, 79] width 37 height 30
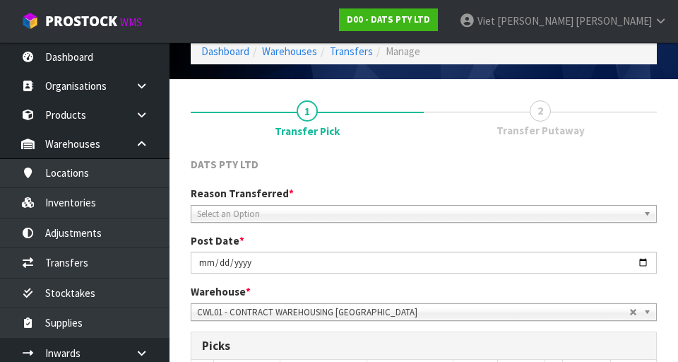
click at [560, 206] on span "Select an Option" at bounding box center [417, 214] width 441 height 17
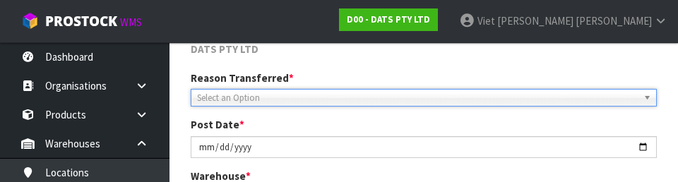
scroll to position [195, 0]
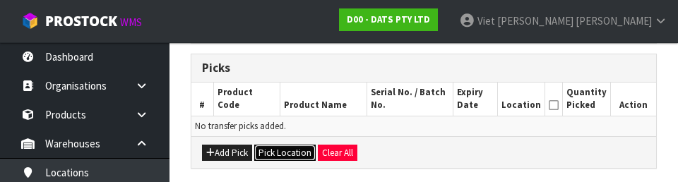
click at [274, 153] on button "Pick Location" at bounding box center [284, 153] width 61 height 17
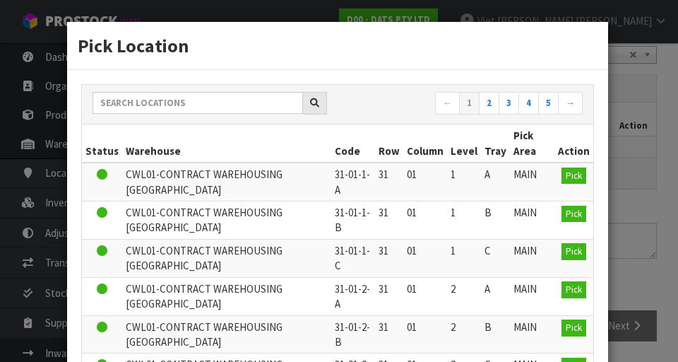
scroll to position [100, 0]
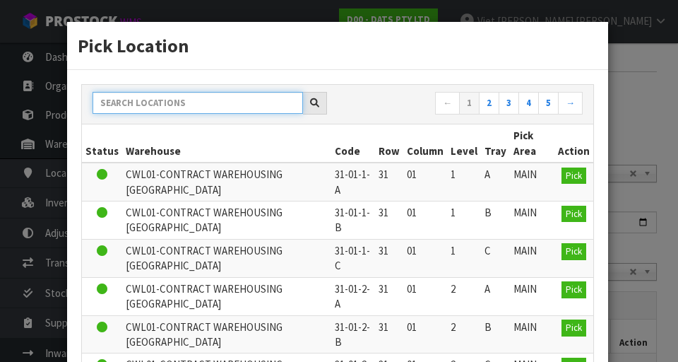
click at [166, 105] on input "text" at bounding box center [198, 103] width 210 height 22
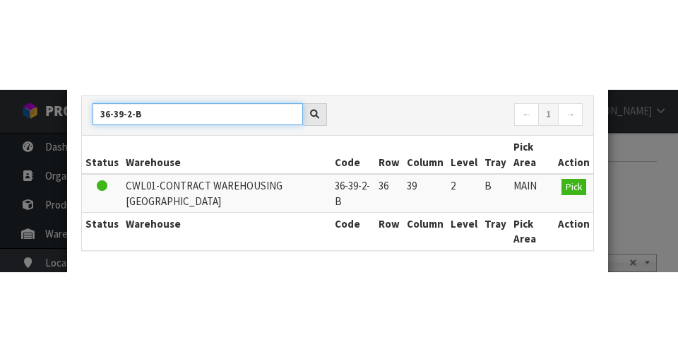
scroll to position [79, 0]
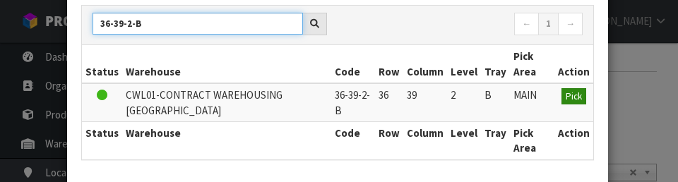
type input "36-39-2-B"
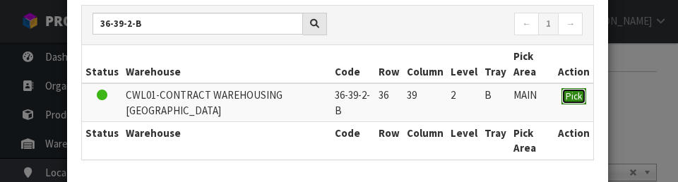
click at [573, 103] on button "Pick" at bounding box center [574, 96] width 25 height 17
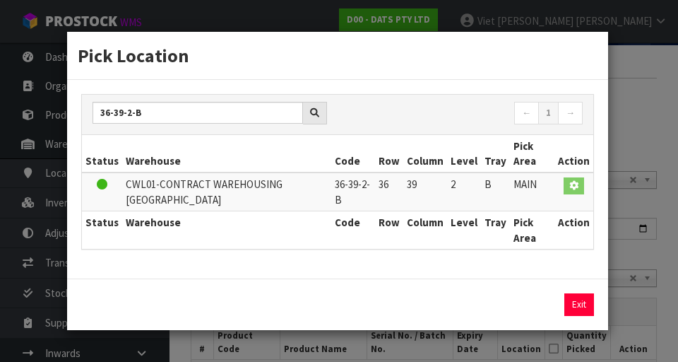
scroll to position [309, 0]
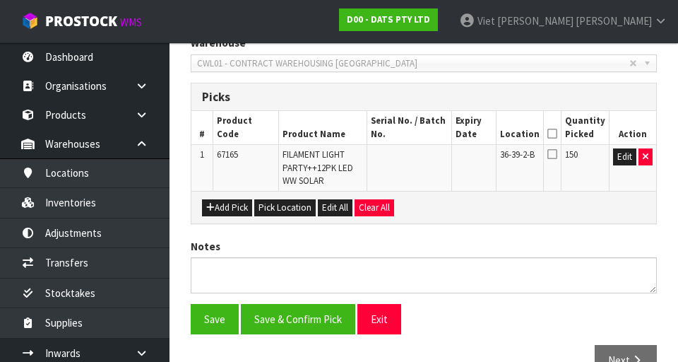
click at [557, 157] on icon at bounding box center [552, 153] width 10 height 11
click at [0, 0] on input "checkbox" at bounding box center [0, 0] width 0 height 0
click at [213, 330] on button "Save" at bounding box center [215, 319] width 48 height 30
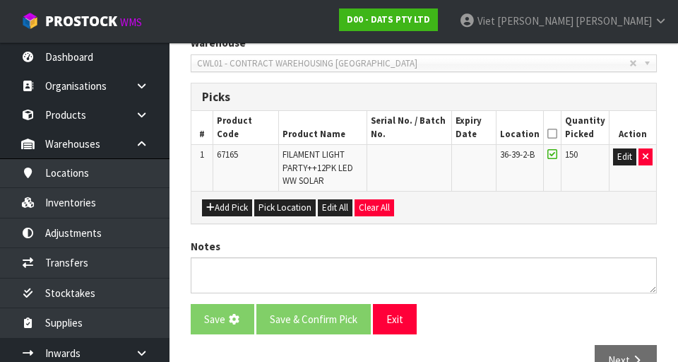
scroll to position [0, 0]
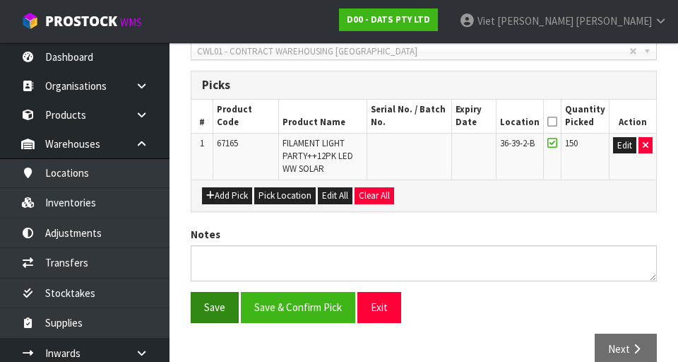
scroll to position [372, 0]
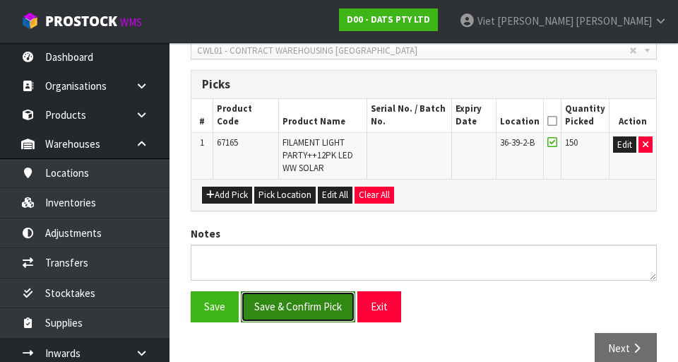
click at [307, 308] on button "Save & Confirm Pick" at bounding box center [298, 306] width 114 height 30
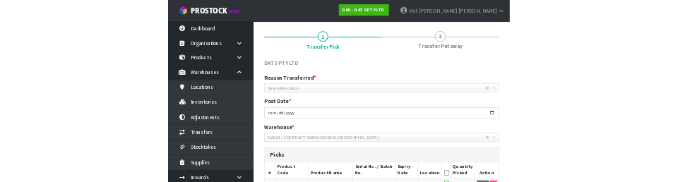
scroll to position [130, 0]
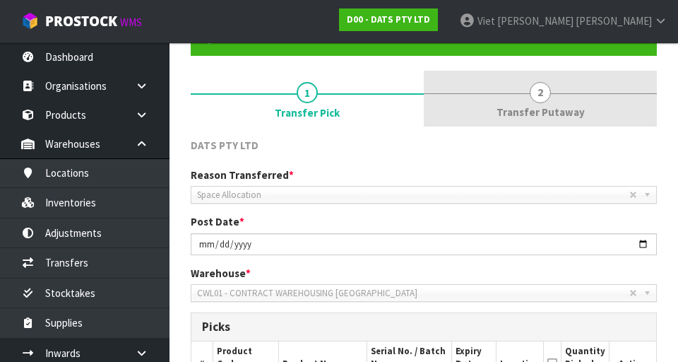
click at [563, 100] on link "2 Transfer Putaway" at bounding box center [540, 99] width 233 height 56
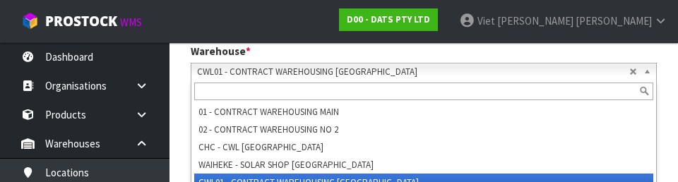
click at [183, 113] on div "× Close Update successful 1 Transfer Pick 2 Transfer Putaway DATS PTY LTD Reaso…" at bounding box center [423, 123] width 487 height 648
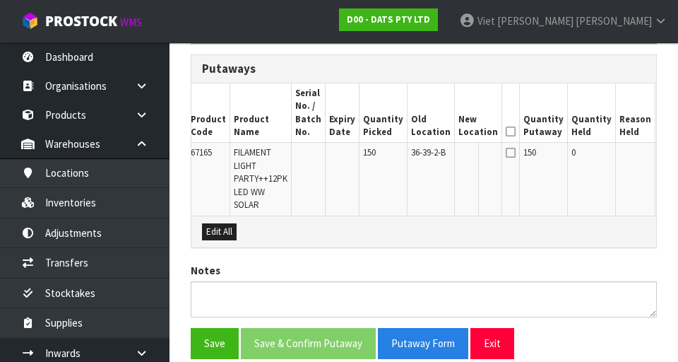
scroll to position [0, 16]
click at [660, 161] on button "Edit" at bounding box center [671, 154] width 23 height 17
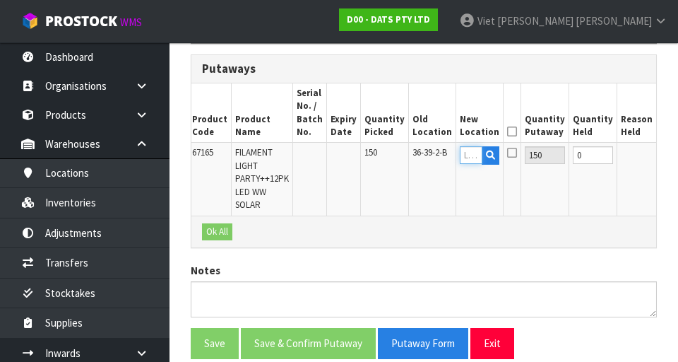
click at [460, 152] on input "text" at bounding box center [471, 155] width 23 height 18
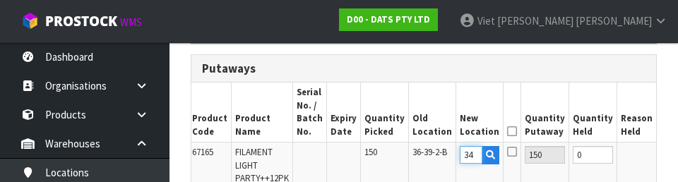
scroll to position [0, 0]
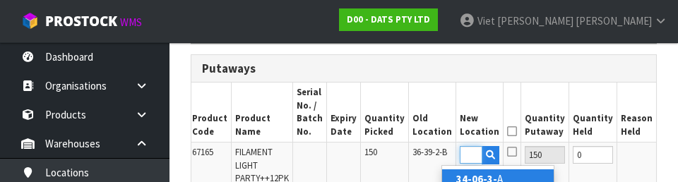
type input "34-06-3-A"
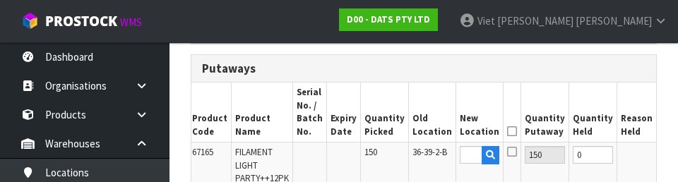
click at [660, 158] on button "OK" at bounding box center [670, 154] width 20 height 17
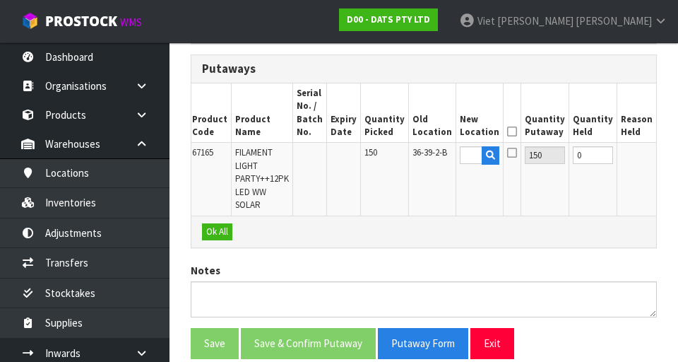
scroll to position [0, 0]
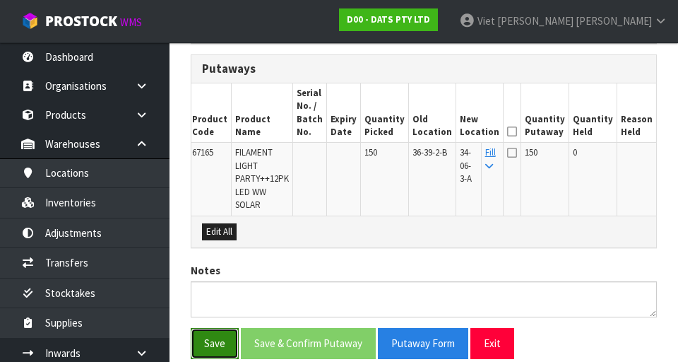
click at [200, 333] on button "Save" at bounding box center [215, 343] width 48 height 30
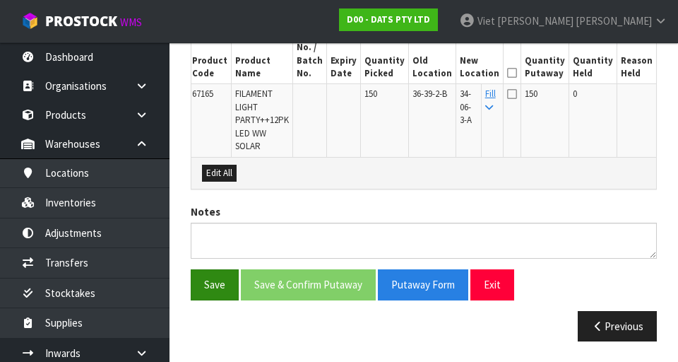
scroll to position [441, 0]
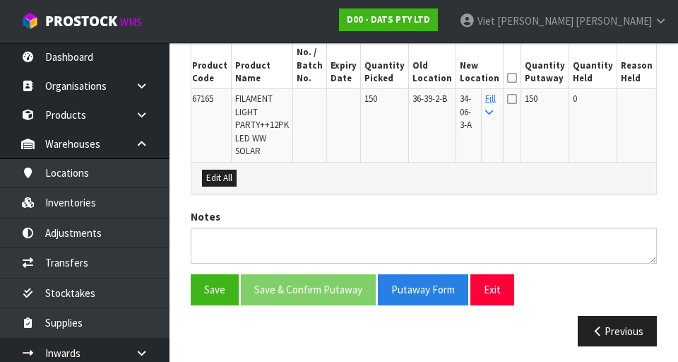
click at [507, 78] on icon at bounding box center [512, 78] width 10 height 1
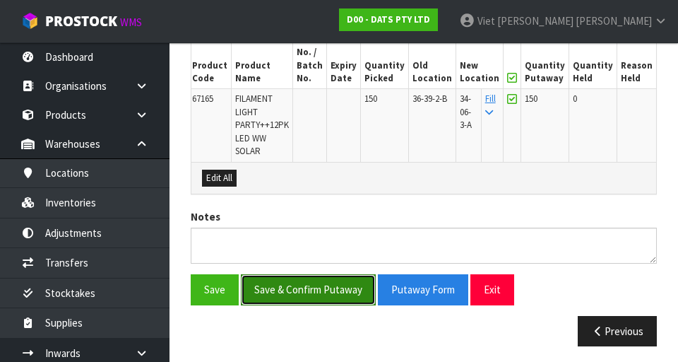
click at [348, 275] on button "Save & Confirm Putaway" at bounding box center [308, 289] width 135 height 30
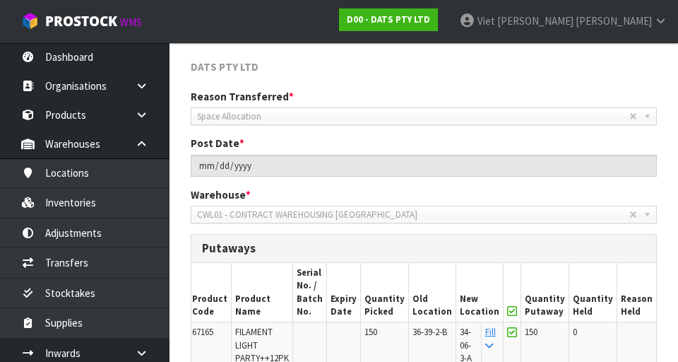
scroll to position [209, 0]
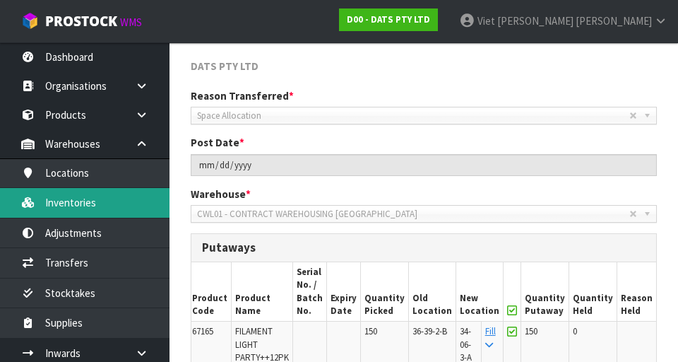
click at [106, 194] on link "Inventories" at bounding box center [85, 202] width 170 height 29
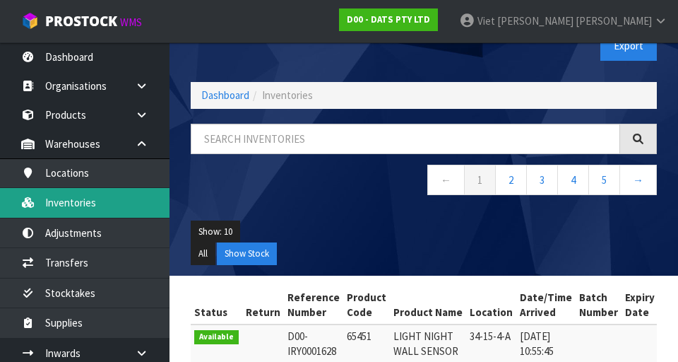
scroll to position [30, 0]
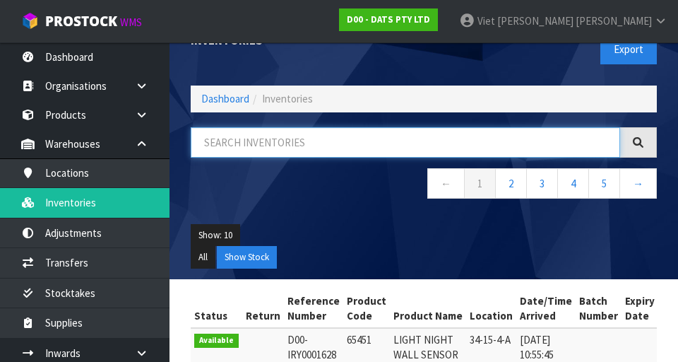
click at [355, 136] on input "text" at bounding box center [405, 142] width 429 height 30
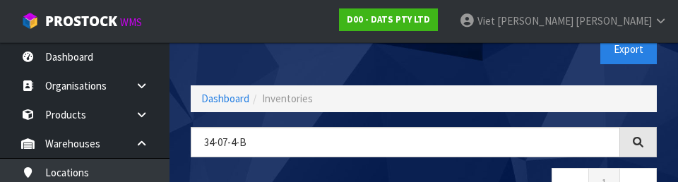
click at [436, 46] on div "Export" at bounding box center [546, 49] width 244 height 73
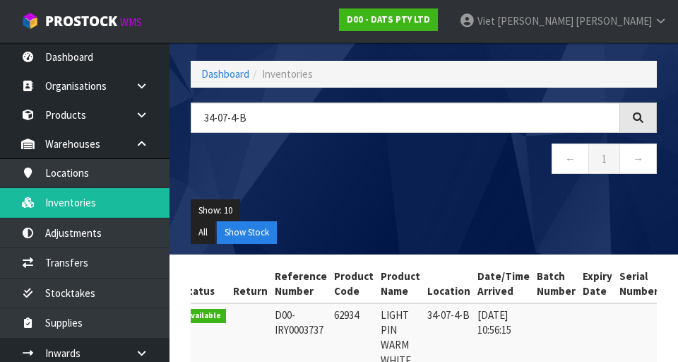
scroll to position [54, 0]
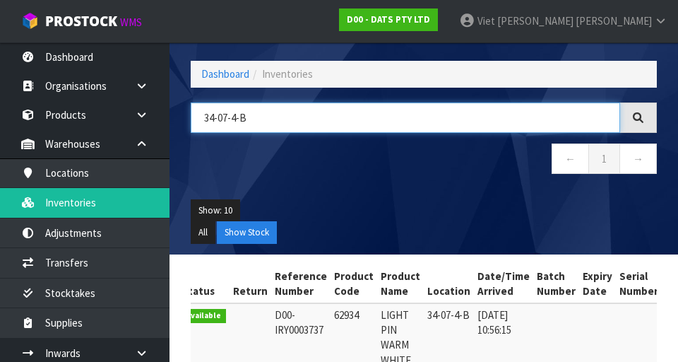
click at [404, 111] on input "34-07-4-B" at bounding box center [405, 117] width 429 height 30
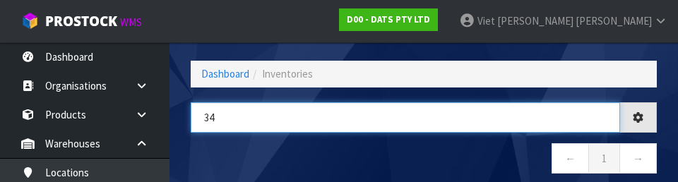
type input "3"
type input "62935"
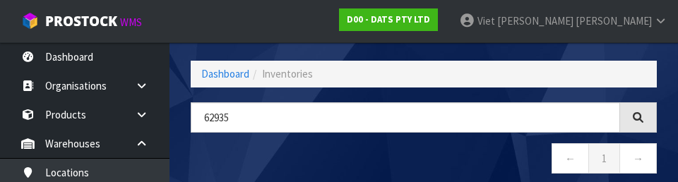
click at [461, 142] on div "62935 ← 1 →" at bounding box center [423, 145] width 487 height 86
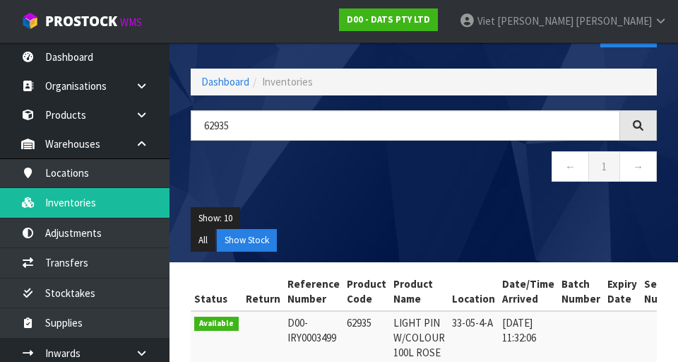
scroll to position [42, 0]
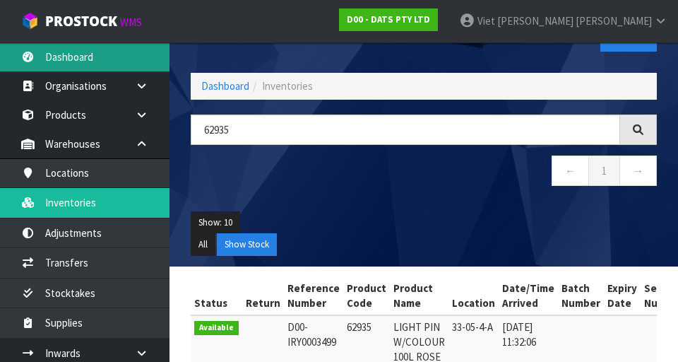
click at [110, 58] on link "Dashboard" at bounding box center [85, 56] width 170 height 29
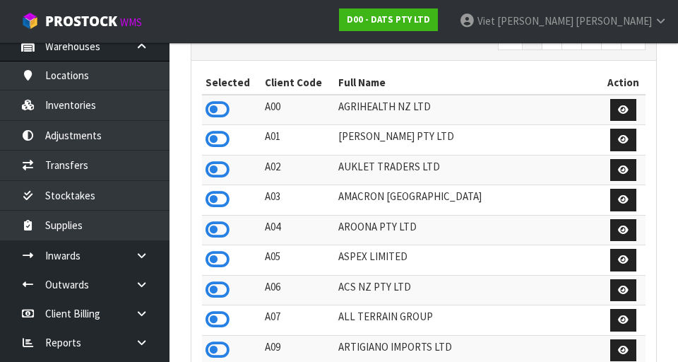
scroll to position [99, 0]
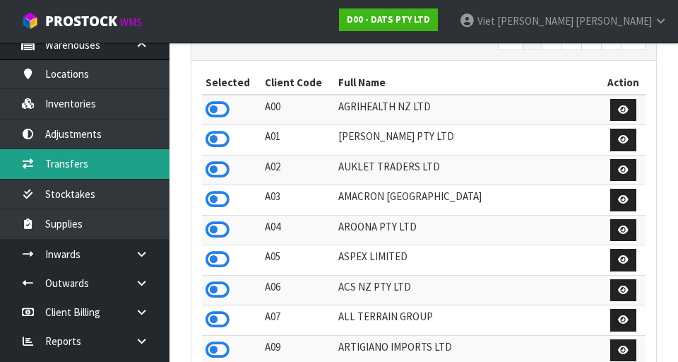
click at [47, 172] on link "Transfers" at bounding box center [85, 163] width 170 height 29
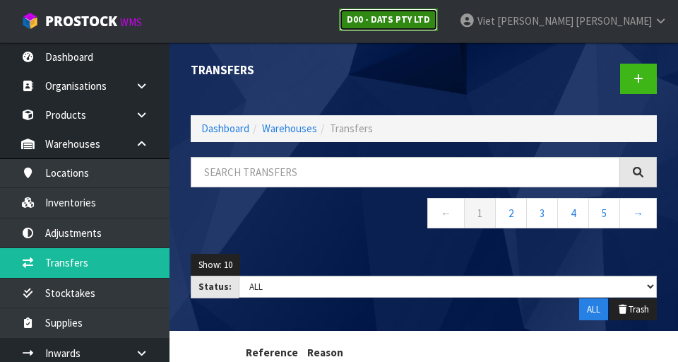
click at [438, 28] on link "D00 - DATS PTY LTD" at bounding box center [388, 19] width 99 height 23
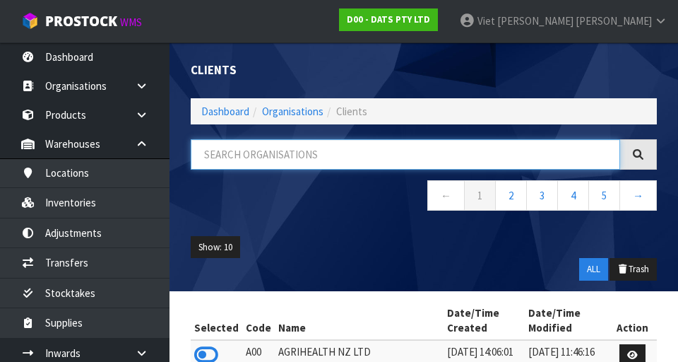
click at [444, 139] on input "text" at bounding box center [405, 154] width 429 height 30
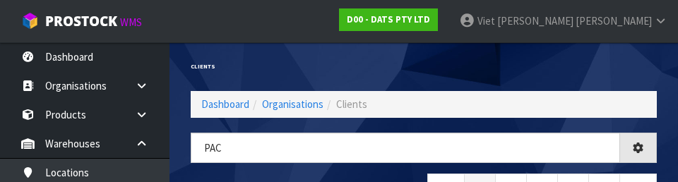
click at [311, 64] on h1 "Clients" at bounding box center [302, 67] width 222 height 6
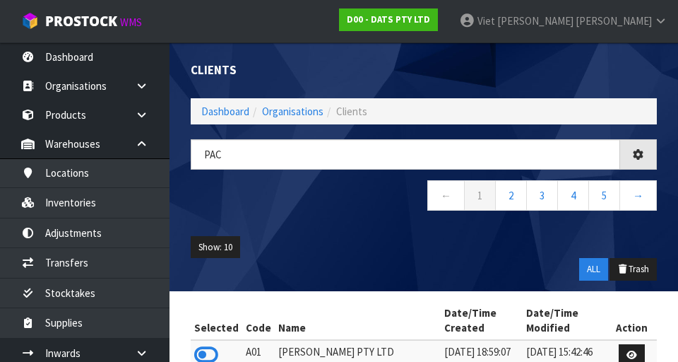
type input "PAC"
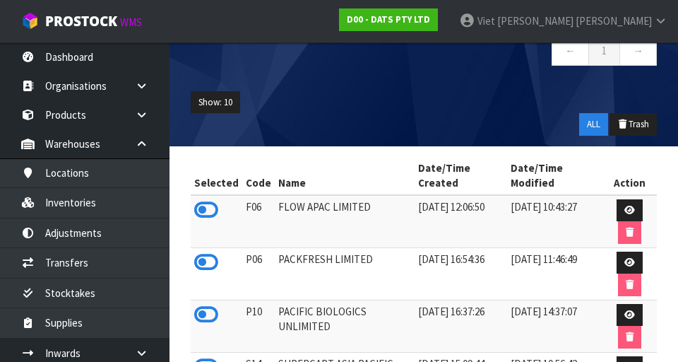
scroll to position [222, 0]
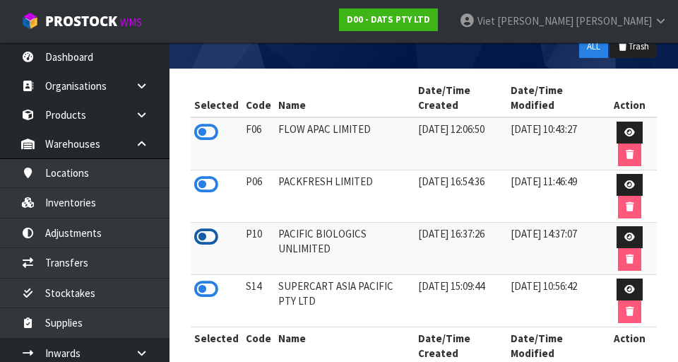
click at [202, 241] on icon at bounding box center [206, 236] width 24 height 21
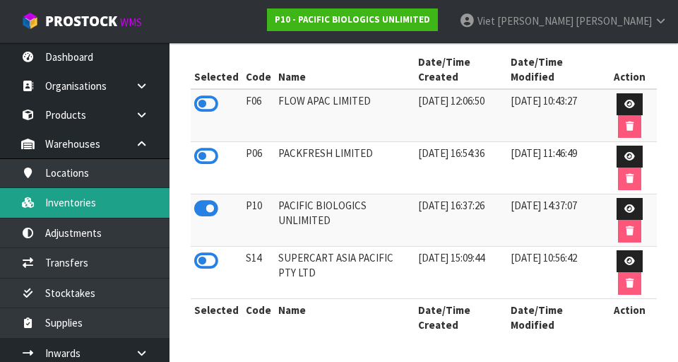
click at [108, 206] on link "Inventories" at bounding box center [85, 202] width 170 height 29
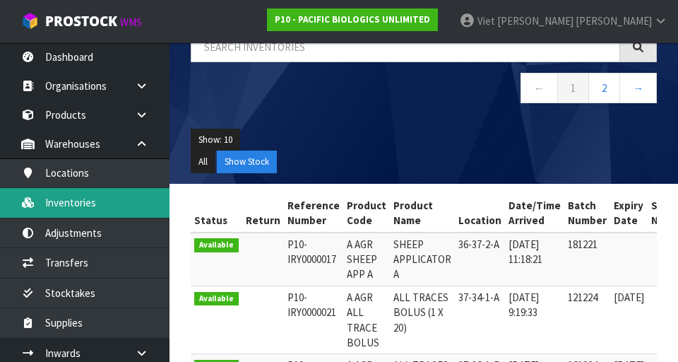
scroll to position [122, 0]
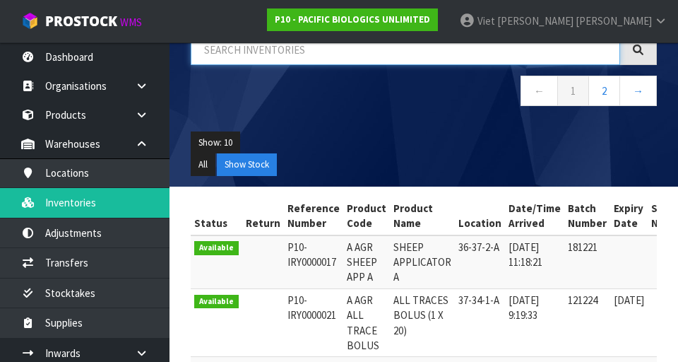
click at [333, 52] on input "text" at bounding box center [405, 50] width 429 height 30
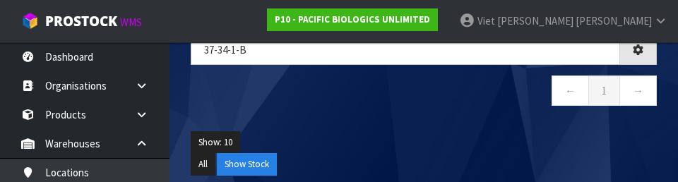
click at [391, 119] on div "37-34-1-b ← 1 →" at bounding box center [423, 78] width 487 height 86
type input "37-34-1-B"
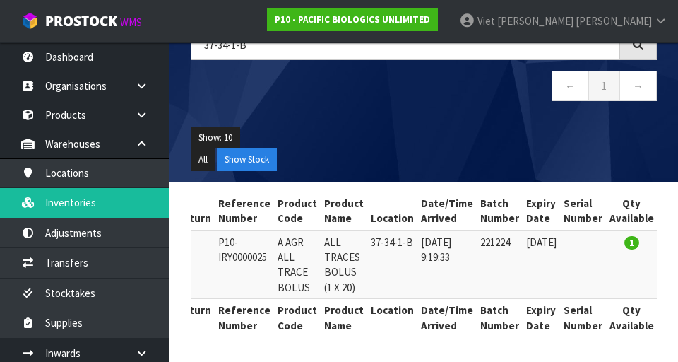
scroll to position [0, 0]
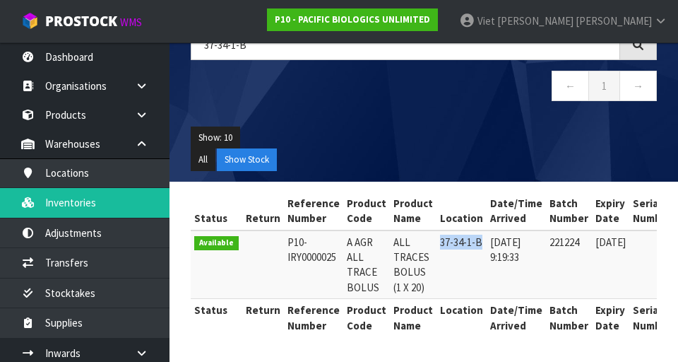
copy td "37-34-1-B"
click at [415, 125] on div "Show: 10 5 10 25 50 All Show Stock" at bounding box center [423, 149] width 487 height 66
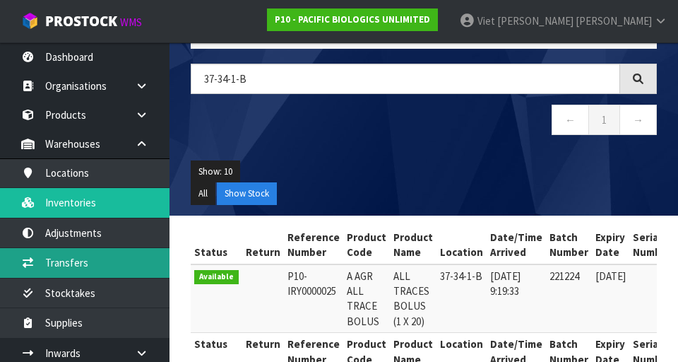
click at [117, 261] on link "Transfers" at bounding box center [85, 262] width 170 height 29
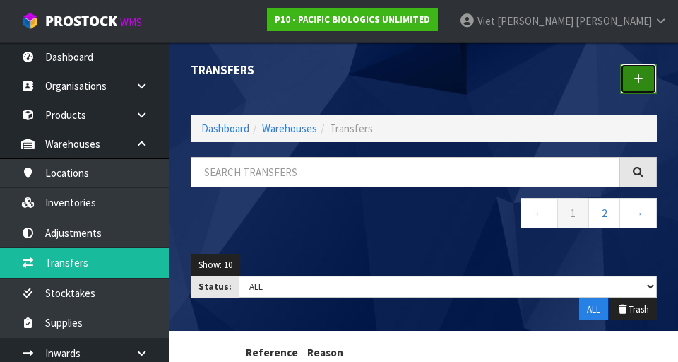
click at [640, 82] on icon at bounding box center [639, 78] width 10 height 11
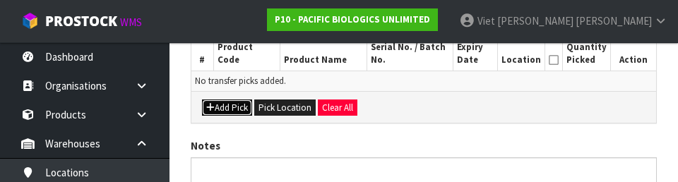
click at [222, 114] on button "Add Pick" at bounding box center [227, 108] width 50 height 17
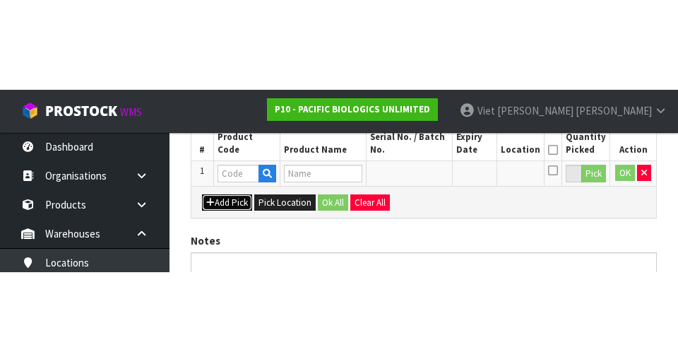
scroll to position [322, 0]
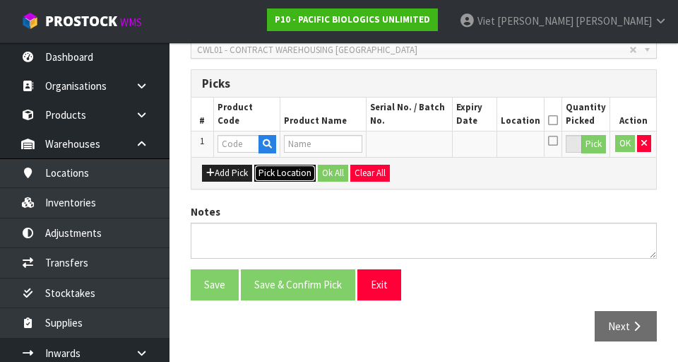
click at [273, 170] on button "Pick Location" at bounding box center [284, 173] width 61 height 17
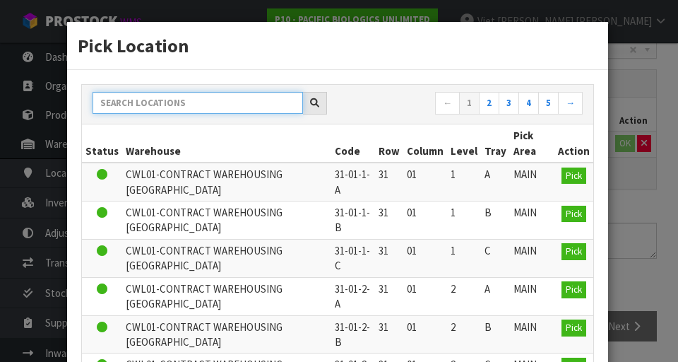
paste input "37-34-1-B"
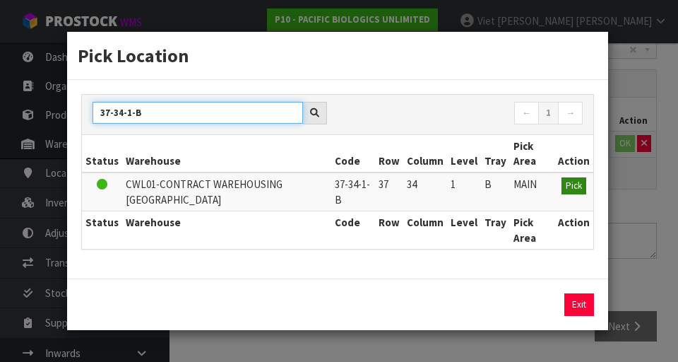
type input "37-34-1-B"
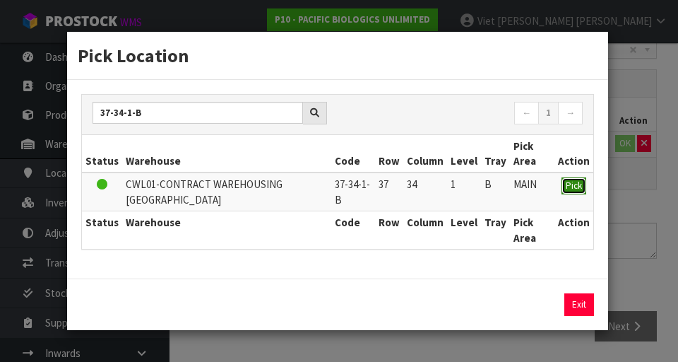
click at [577, 183] on span "Pick" at bounding box center [574, 185] width 16 height 12
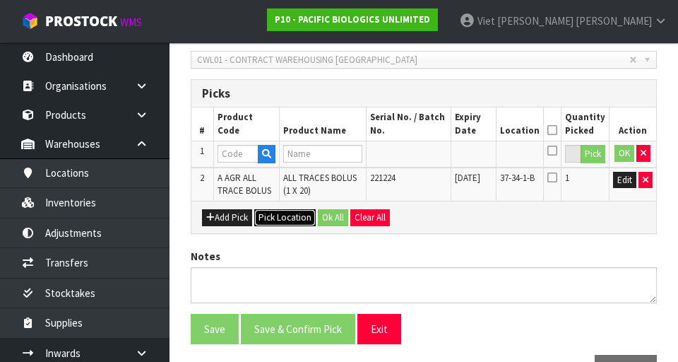
scroll to position [313, 0]
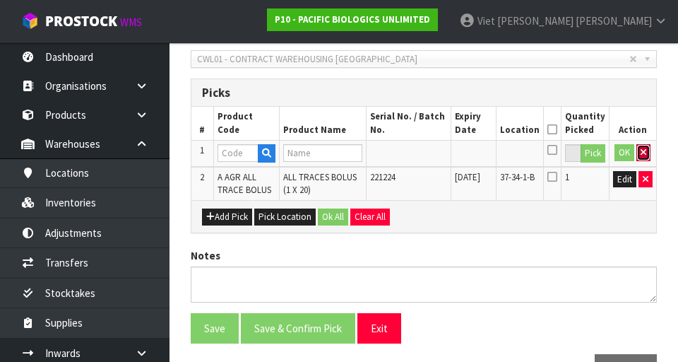
click at [643, 154] on icon "button" at bounding box center [644, 152] width 6 height 9
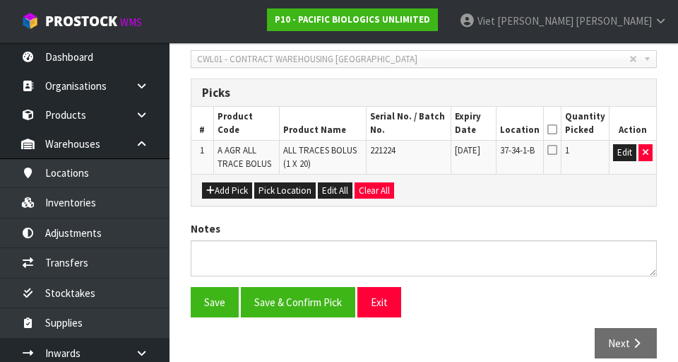
click at [552, 152] on icon at bounding box center [552, 149] width 10 height 11
click at [0, 0] on input "checkbox" at bounding box center [0, 0] width 0 height 0
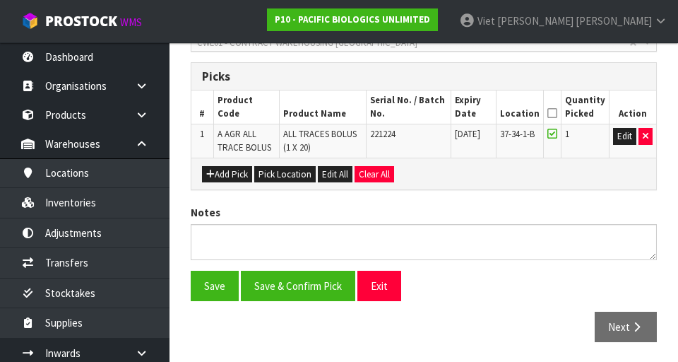
scroll to position [331, 0]
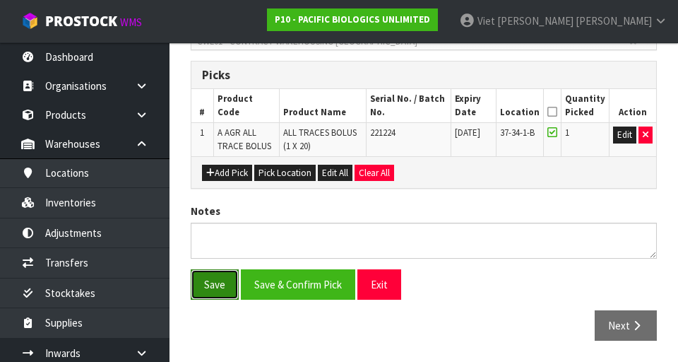
click at [203, 288] on button "Save" at bounding box center [215, 284] width 48 height 30
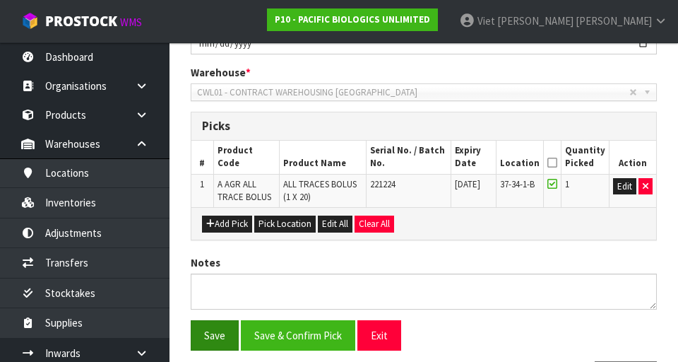
scroll to position [0, 0]
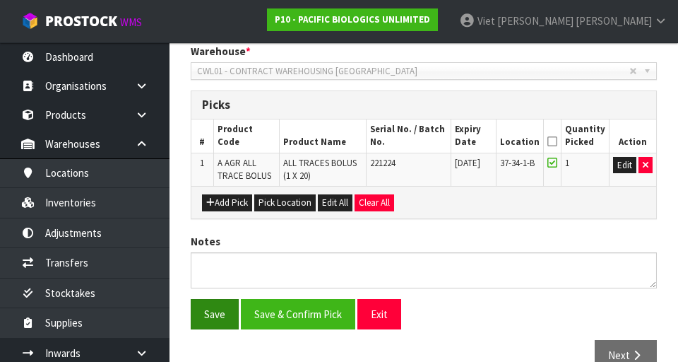
scroll to position [351, 0]
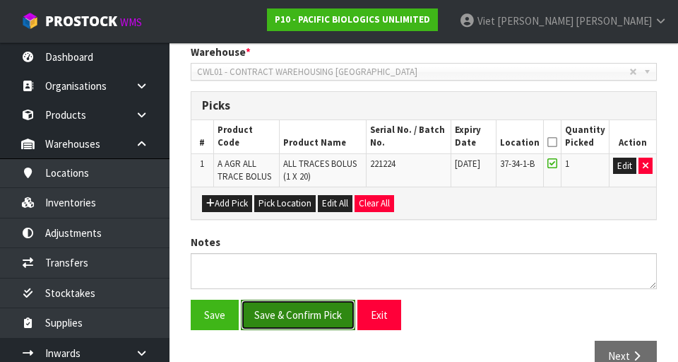
click at [265, 306] on button "Save & Confirm Pick" at bounding box center [298, 314] width 114 height 30
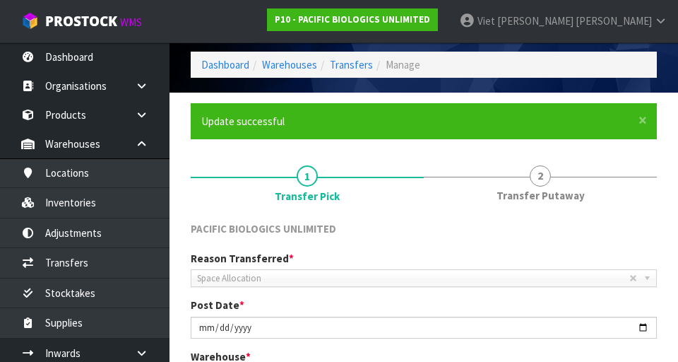
scroll to position [44, 0]
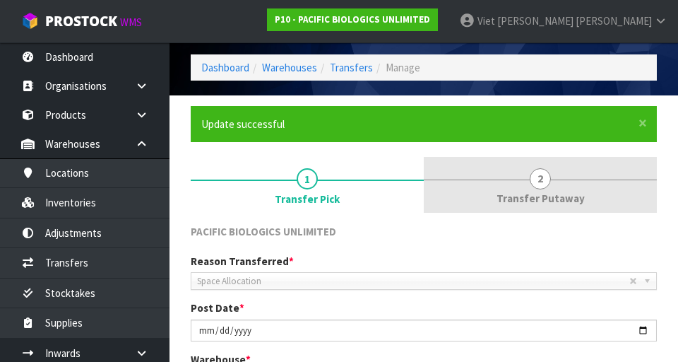
click at [552, 185] on link "2 Transfer Putaway" at bounding box center [540, 185] width 233 height 56
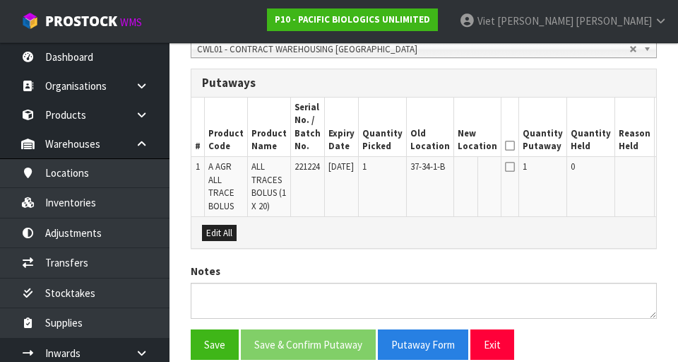
scroll to position [363, 0]
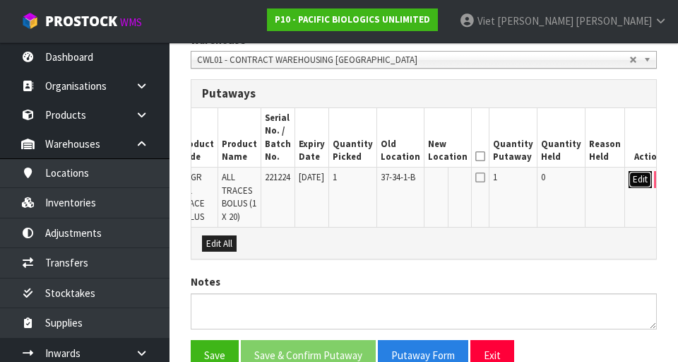
click at [629, 179] on button "Edit" at bounding box center [640, 179] width 23 height 17
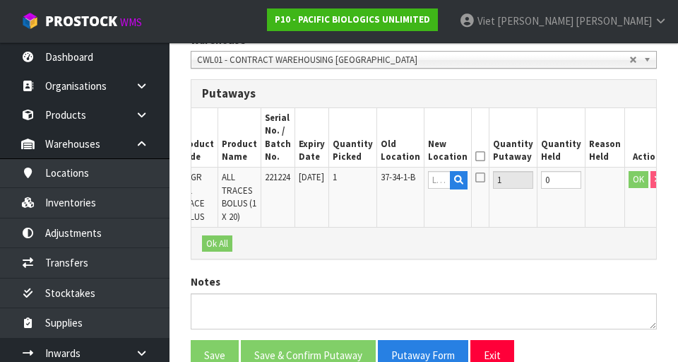
scroll to position [0, 25]
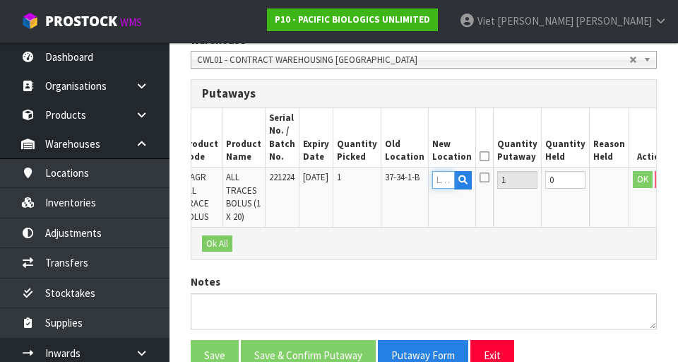
click at [439, 180] on input "text" at bounding box center [443, 180] width 23 height 18
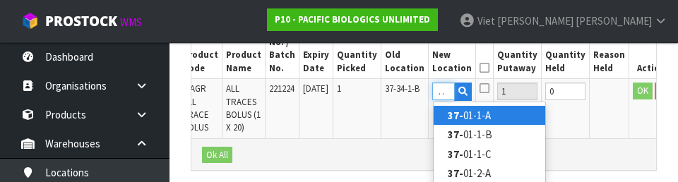
scroll to position [0, 12]
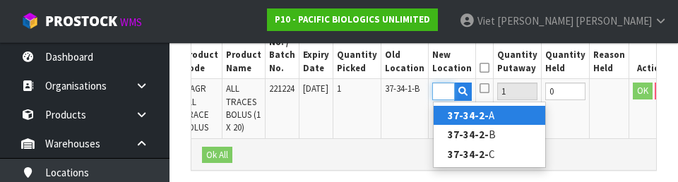
type input "37-34-2-A"
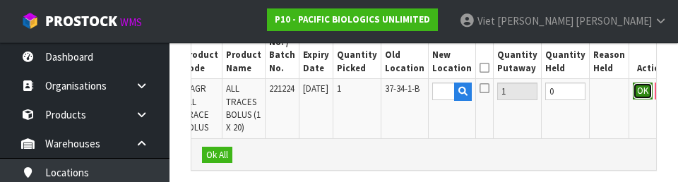
click at [633, 96] on button "OK" at bounding box center [643, 91] width 20 height 17
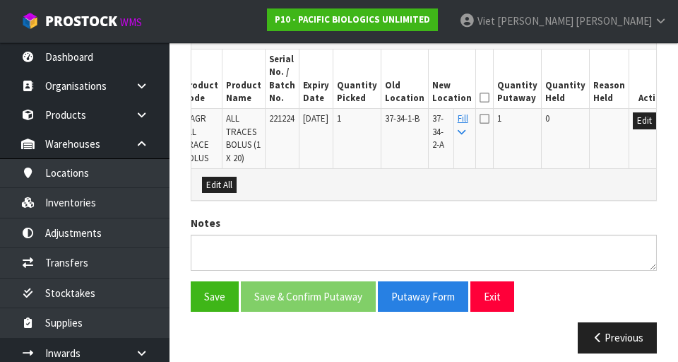
scroll to position [417, 0]
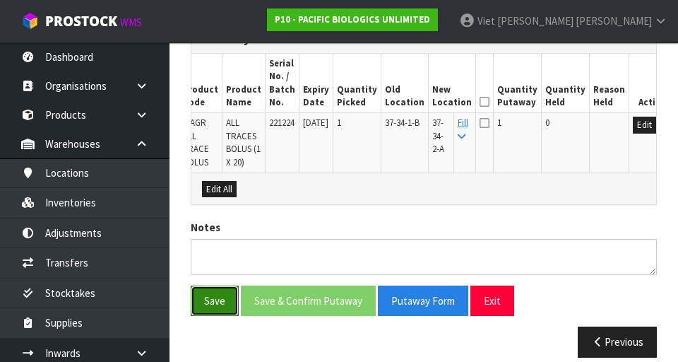
click at [209, 304] on button "Save" at bounding box center [215, 300] width 48 height 30
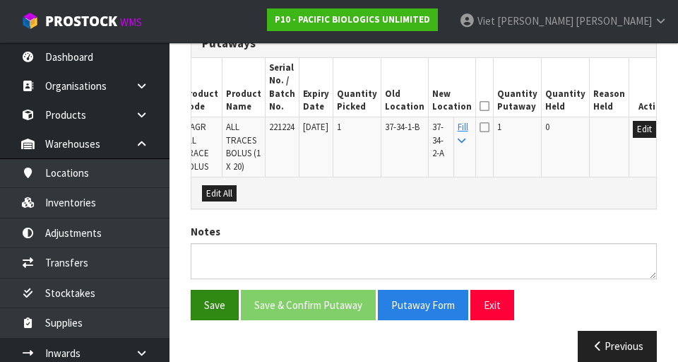
scroll to position [405, 0]
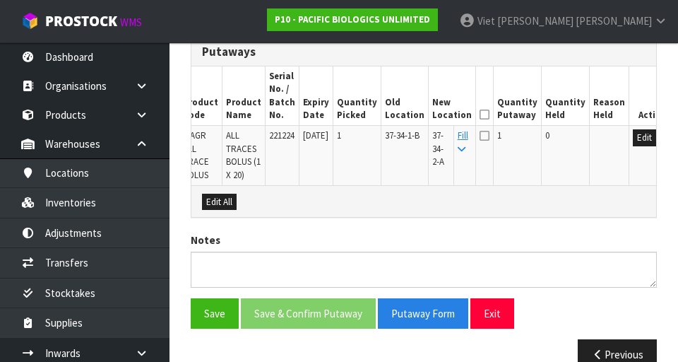
click at [485, 115] on icon at bounding box center [485, 114] width 10 height 1
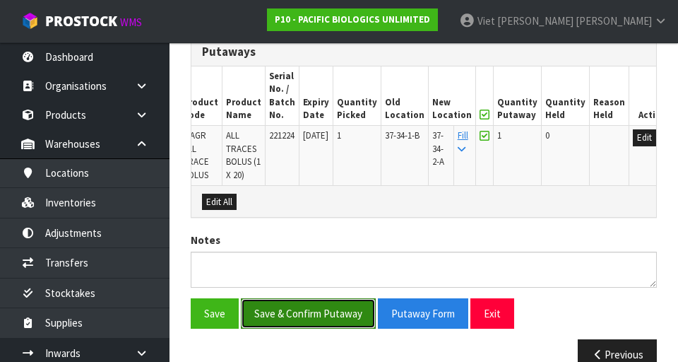
click at [281, 308] on button "Save & Confirm Putaway" at bounding box center [308, 313] width 135 height 30
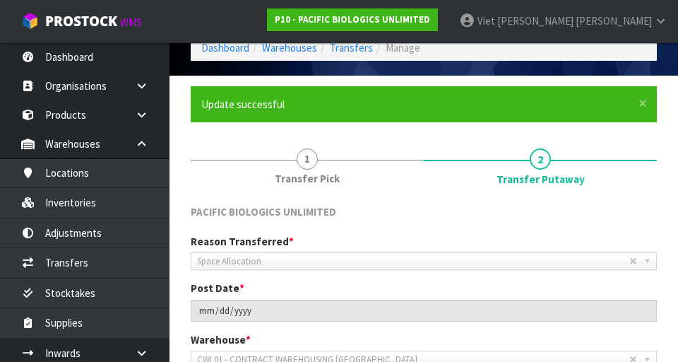
scroll to position [0, 0]
